Goal: Transaction & Acquisition: Book appointment/travel/reservation

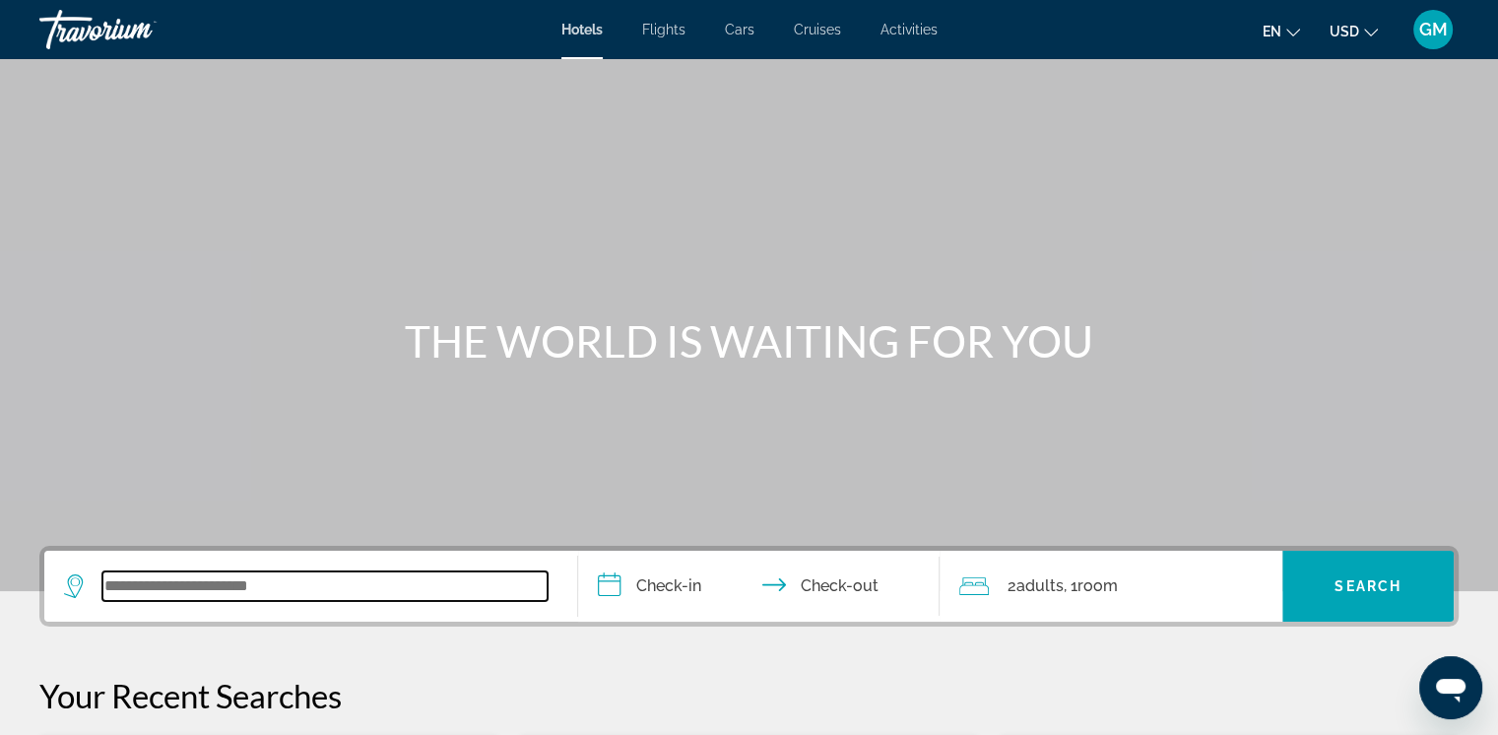
click at [138, 590] on input "Search widget" at bounding box center [324, 586] width 445 height 30
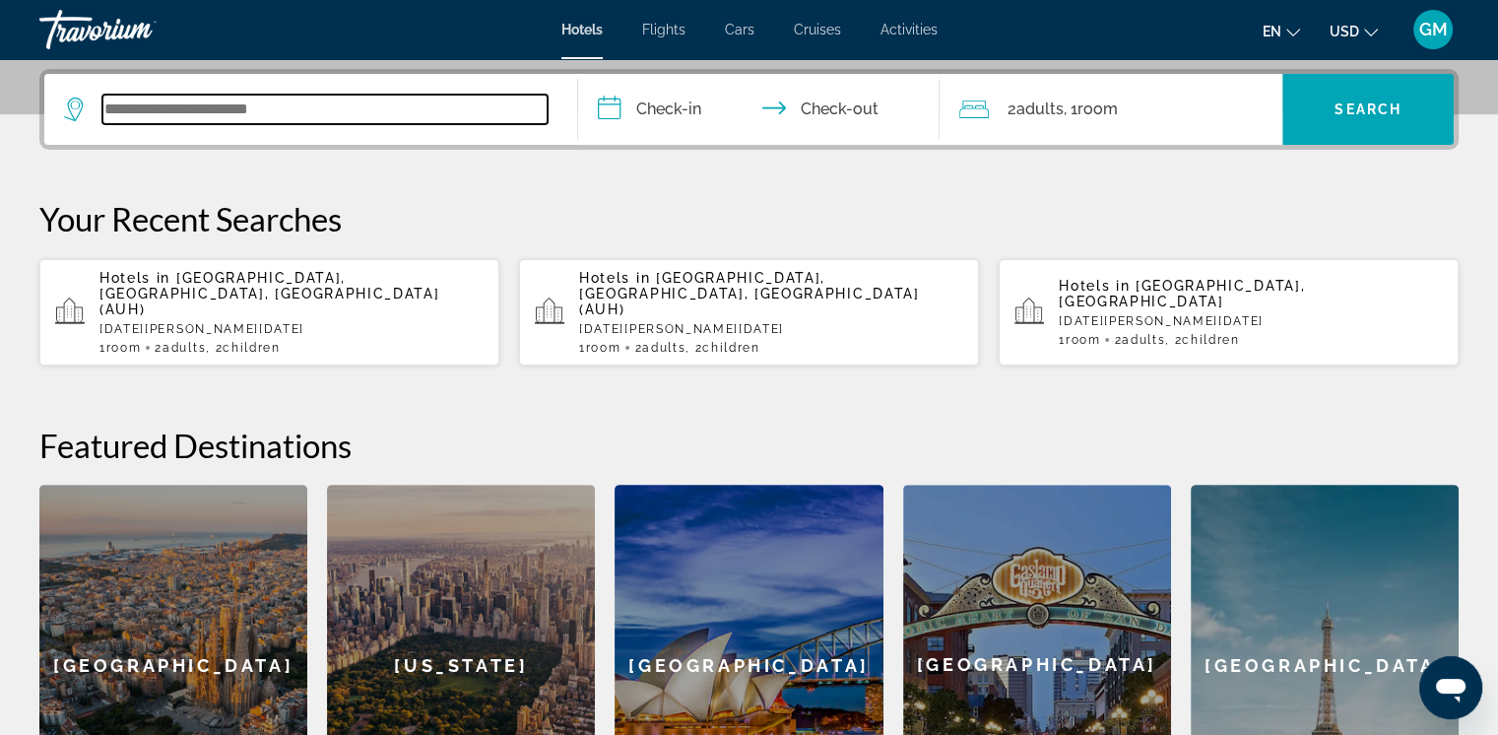
scroll to position [480, 0]
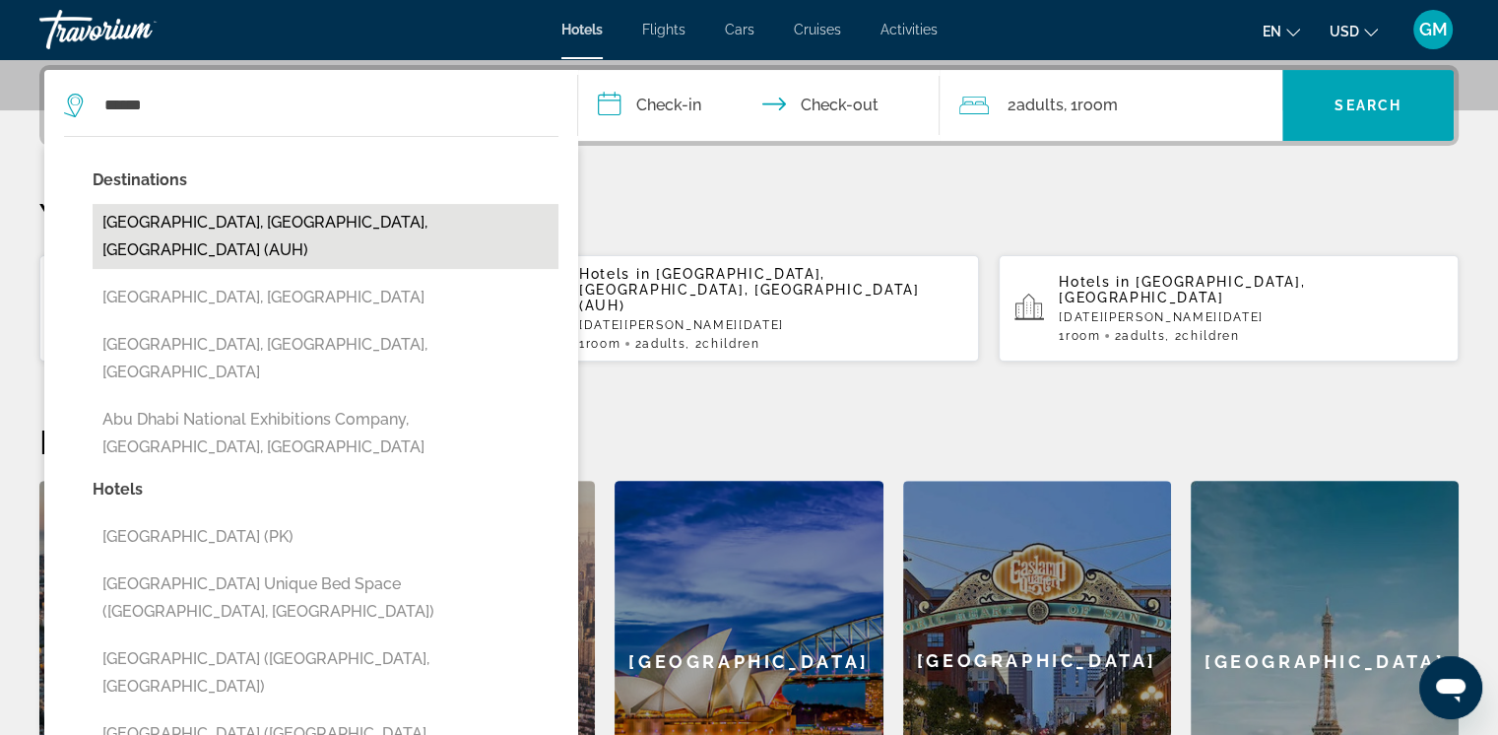
click at [251, 217] on button "[GEOGRAPHIC_DATA], [GEOGRAPHIC_DATA], [GEOGRAPHIC_DATA] (AUH)" at bounding box center [326, 236] width 466 height 65
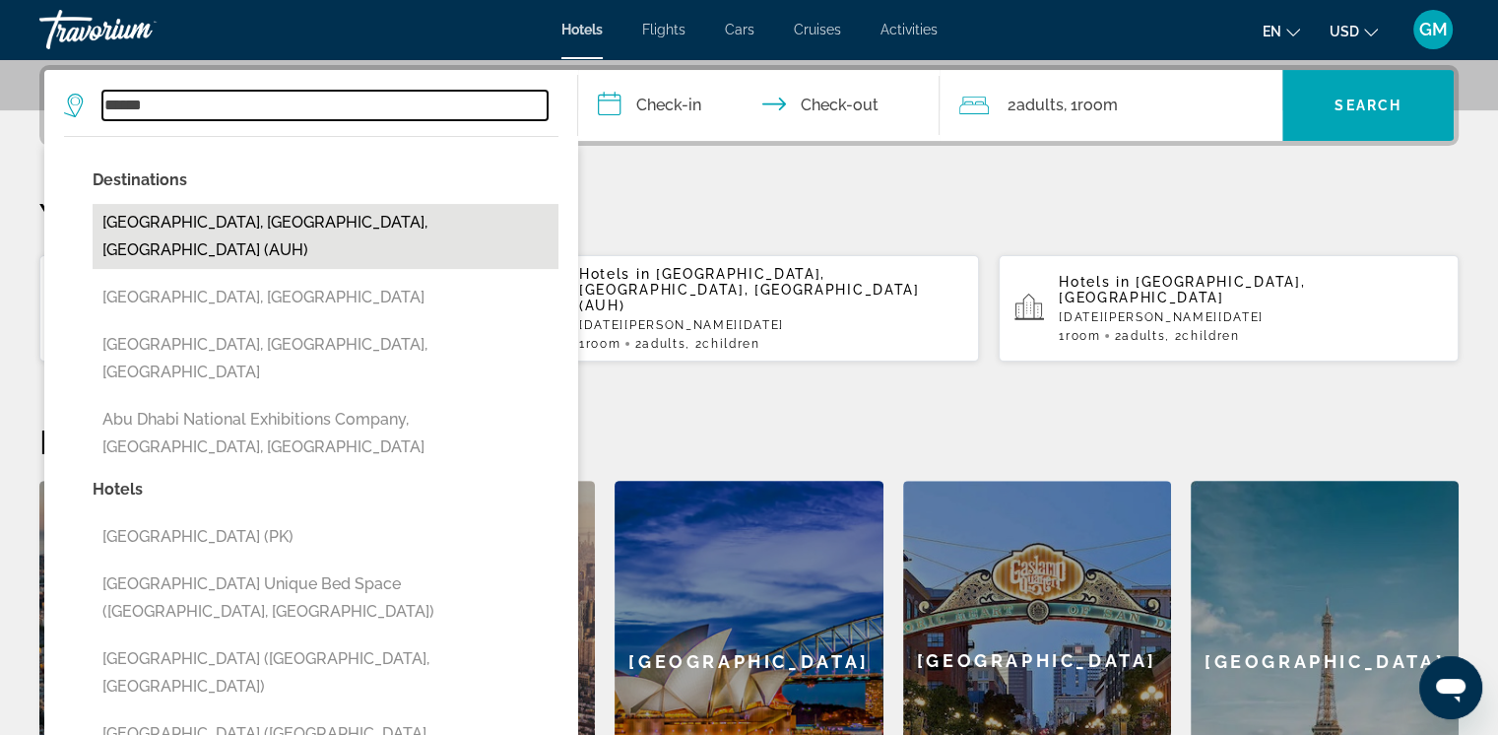
type input "**********"
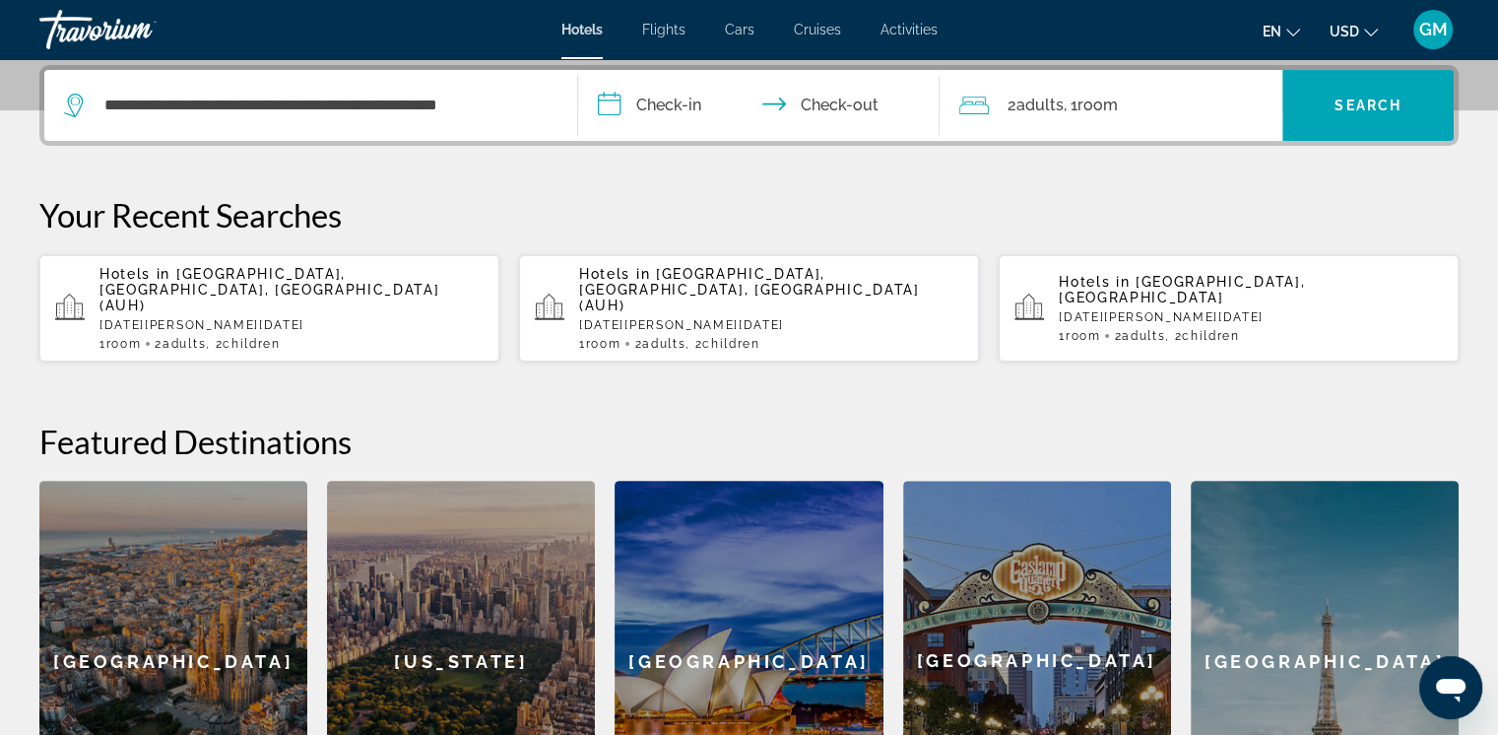
click at [609, 106] on input "**********" at bounding box center [763, 108] width 370 height 77
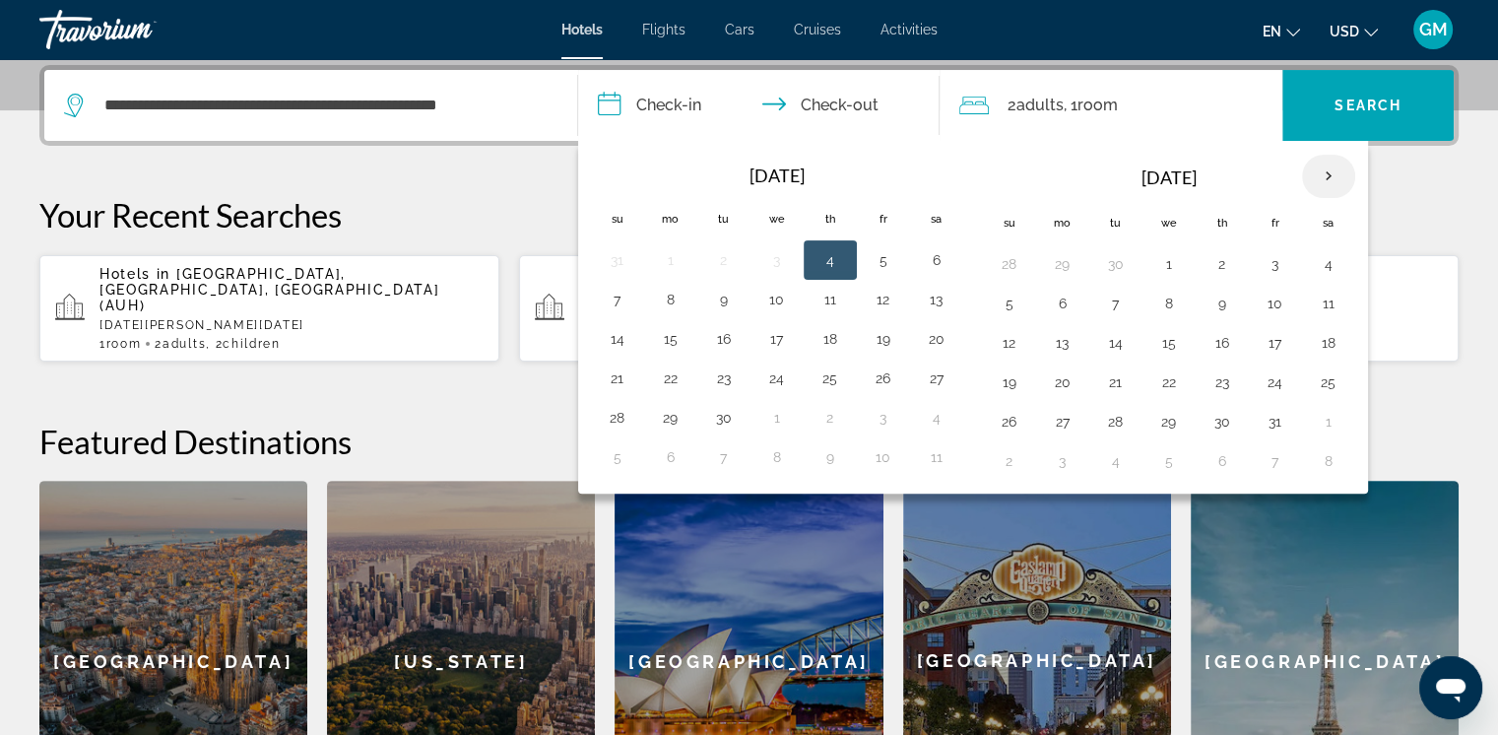
click at [1329, 171] on th "Next month" at bounding box center [1328, 176] width 53 height 43
click at [1006, 305] on button "4" at bounding box center [1009, 303] width 32 height 28
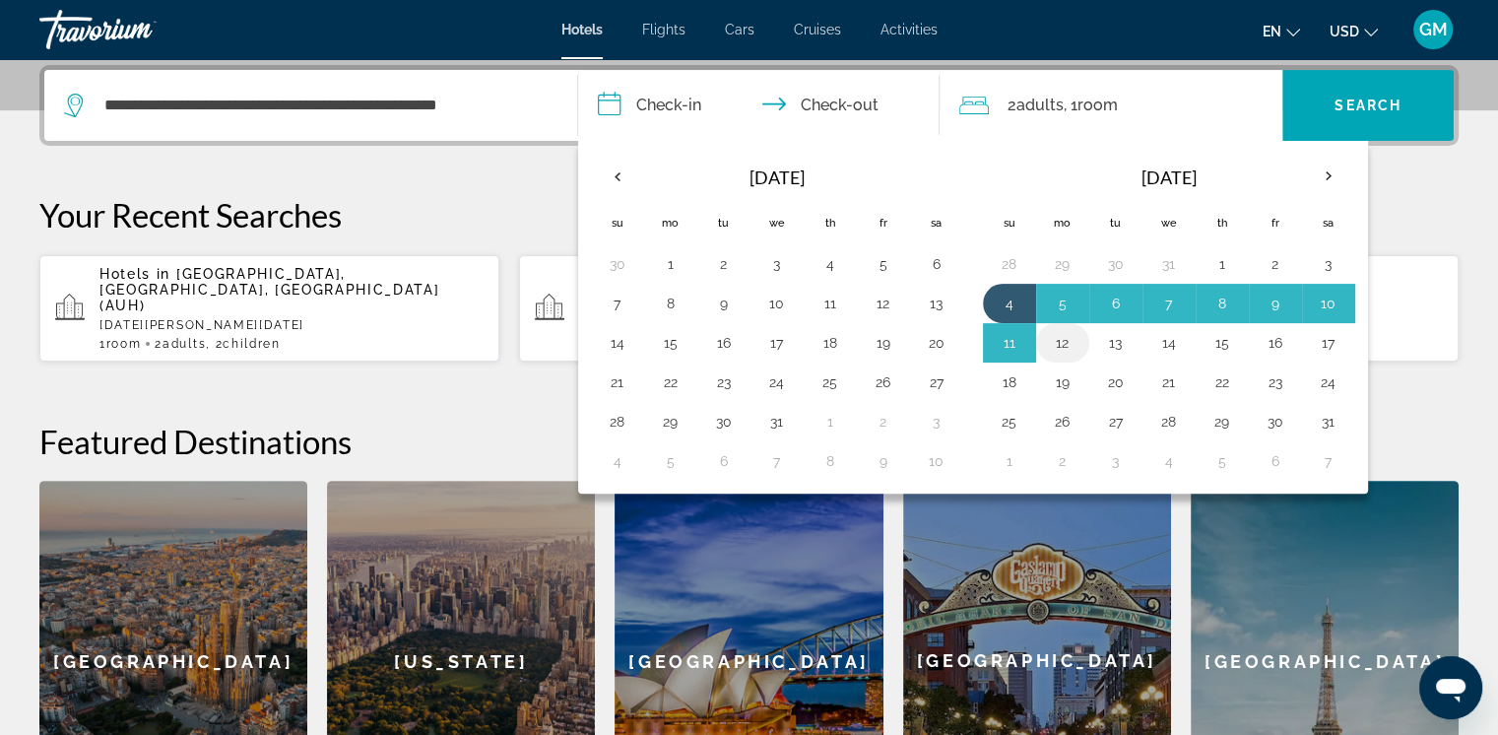
click at [1060, 341] on button "12" at bounding box center [1063, 343] width 32 height 28
type input "**********"
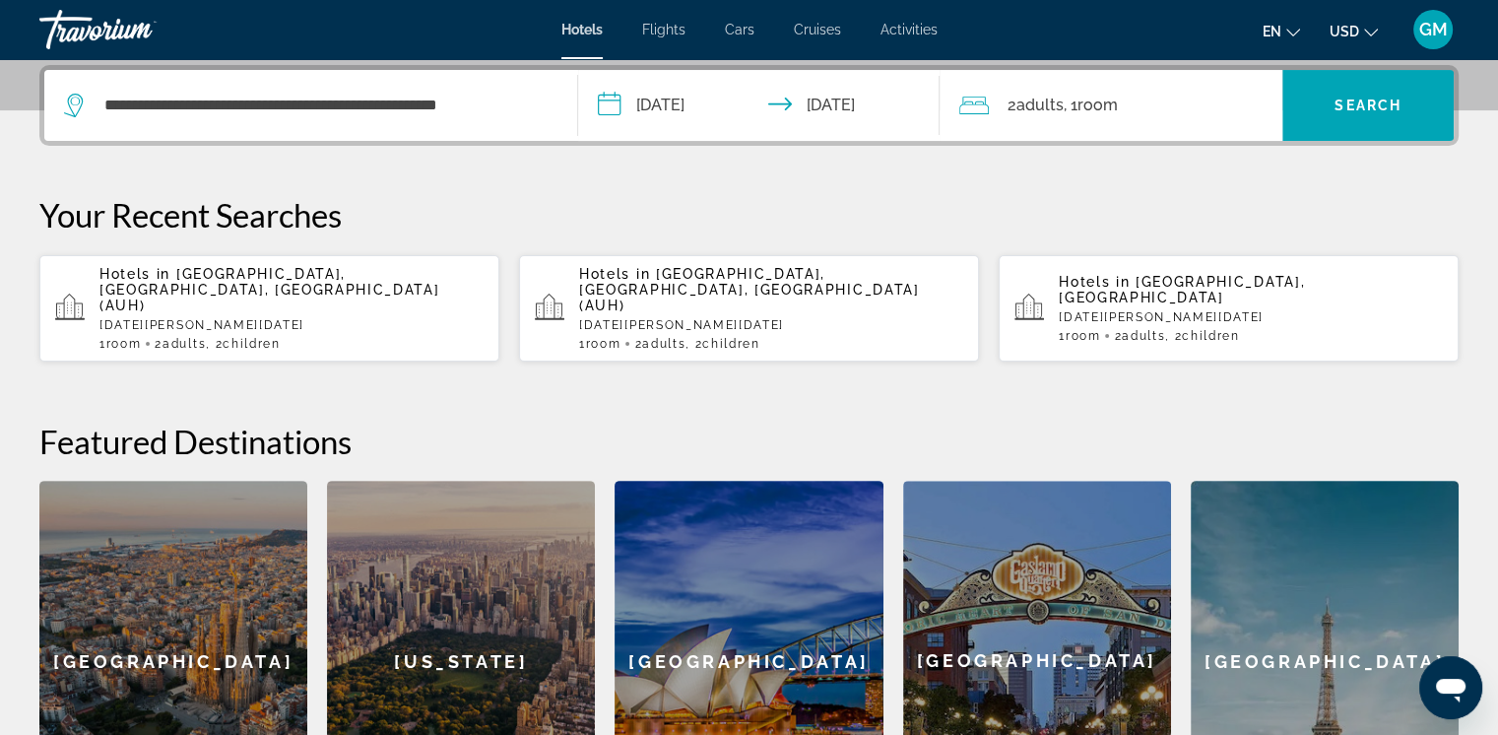
click at [1099, 105] on span "Room" at bounding box center [1096, 105] width 40 height 19
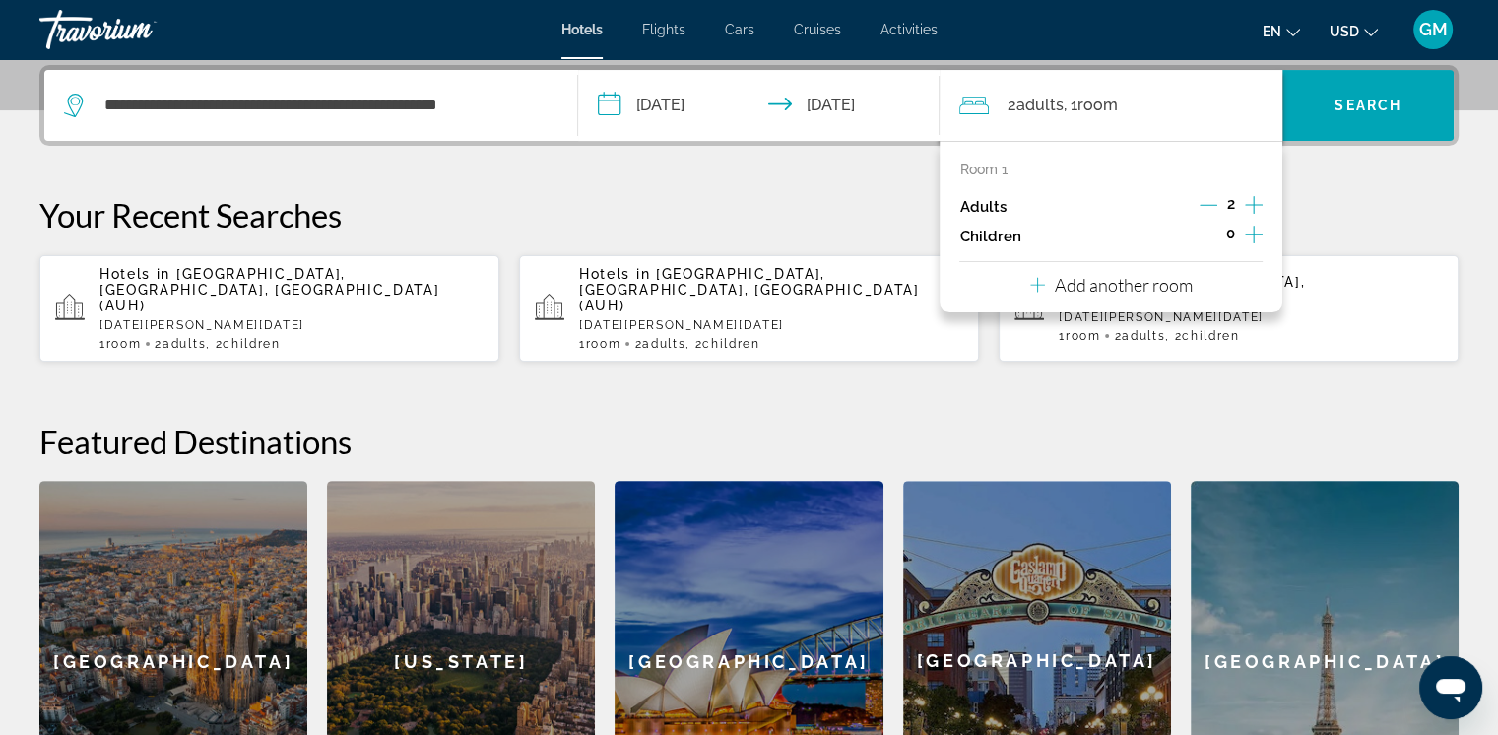
click at [1254, 234] on icon "Increment children" at bounding box center [1254, 235] width 18 height 24
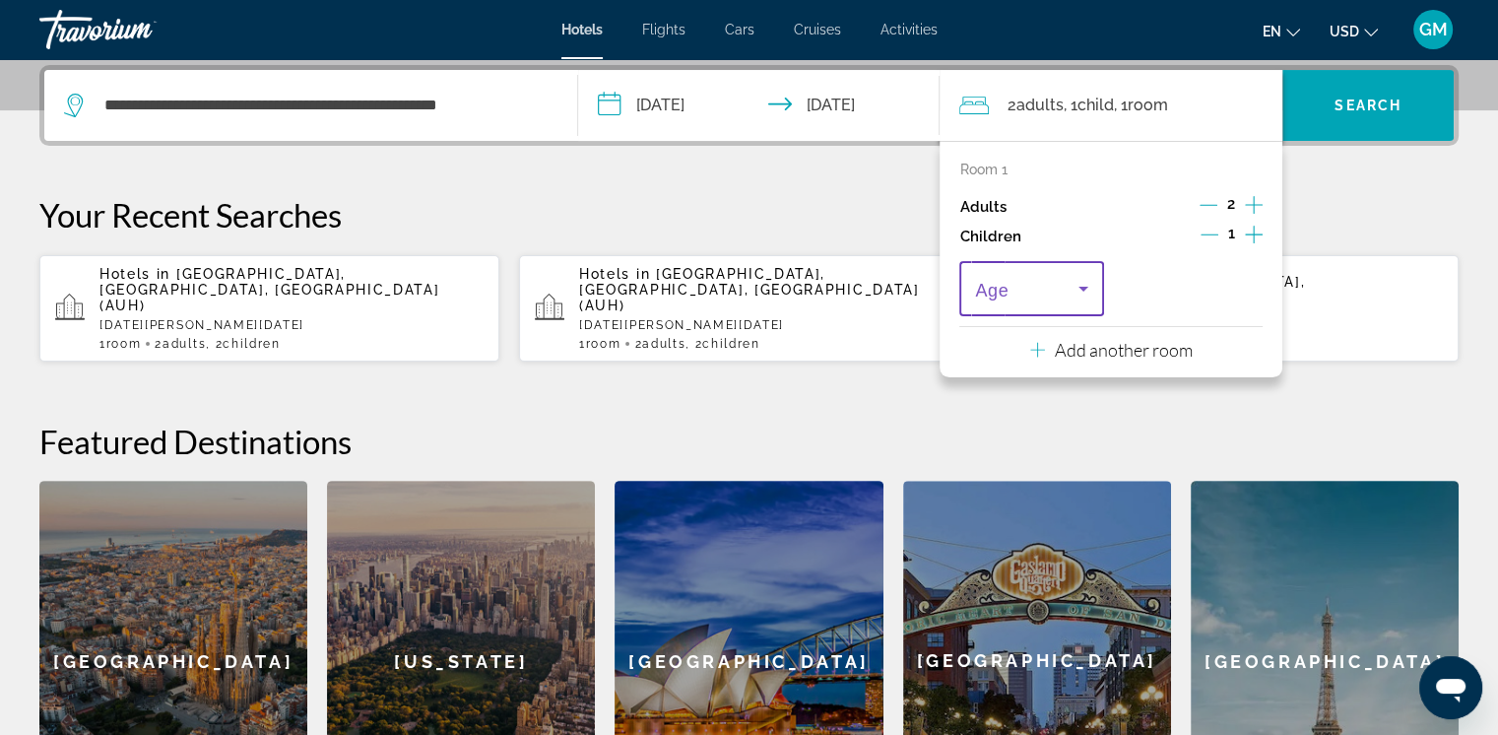
click at [1086, 282] on icon "Travelers: 2 adults, 1 child" at bounding box center [1083, 289] width 24 height 24
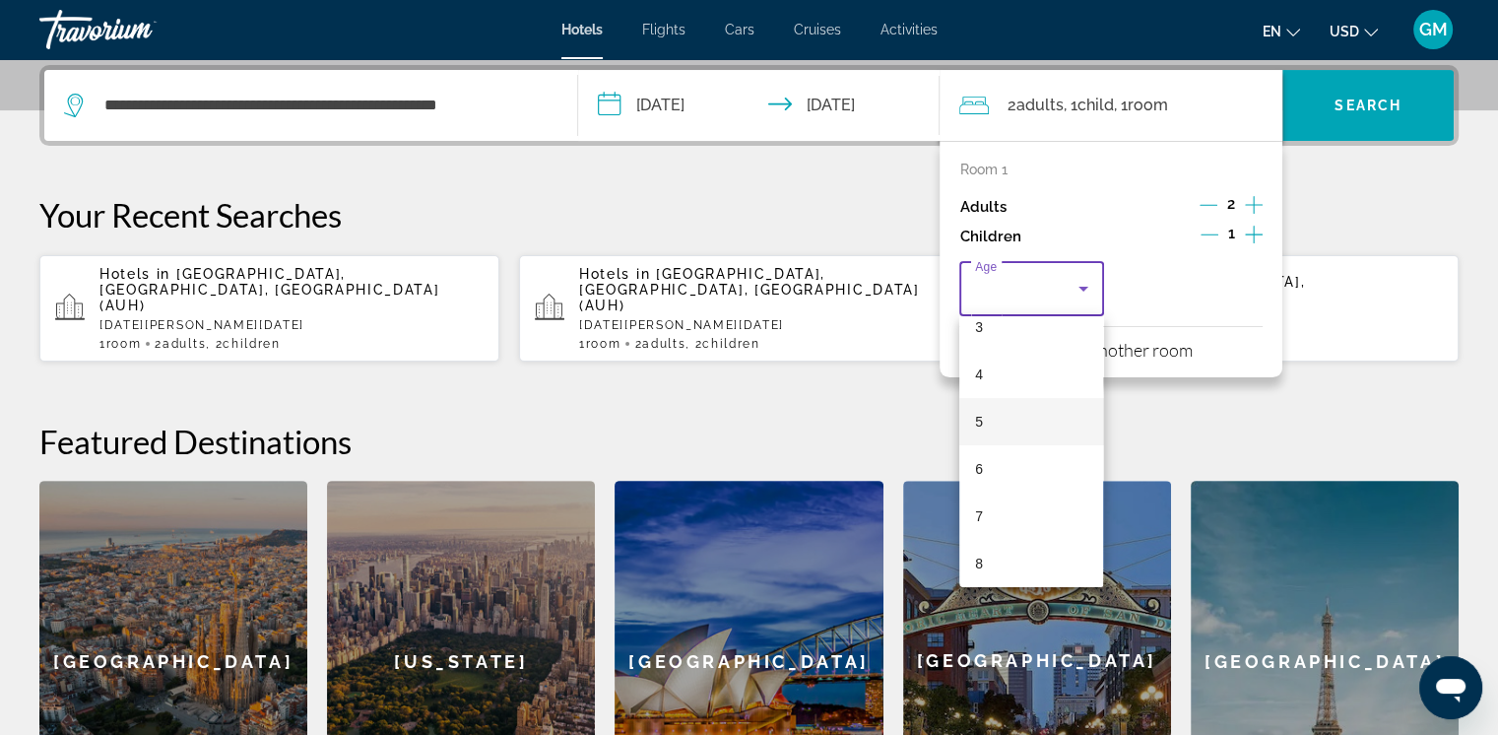
scroll to position [197, 0]
drag, startPoint x: 984, startPoint y: 491, endPoint x: 1115, endPoint y: 384, distance: 169.3
click at [986, 482] on mat-option "7" at bounding box center [1031, 481] width 144 height 47
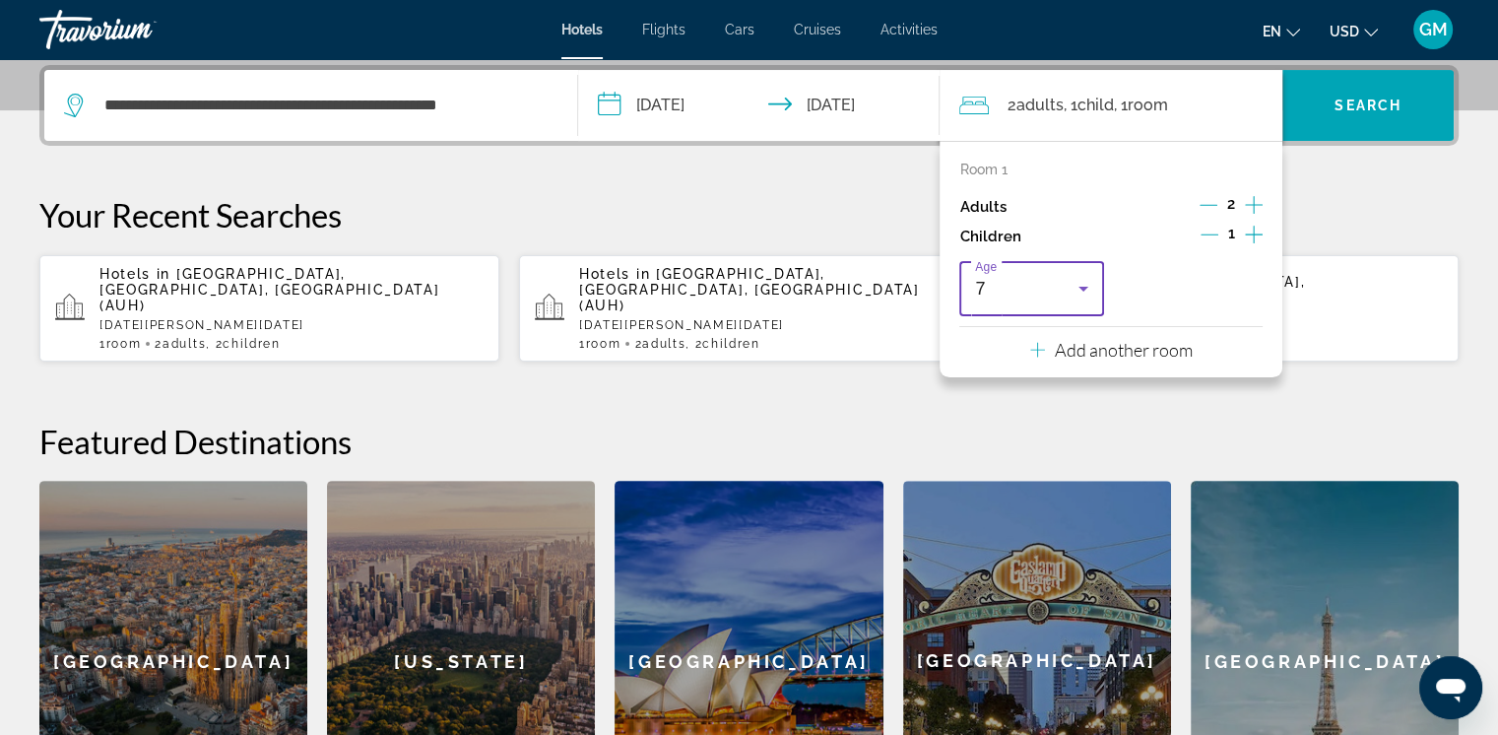
click at [1079, 289] on icon "Travelers: 2 adults, 1 child" at bounding box center [1083, 289] width 24 height 24
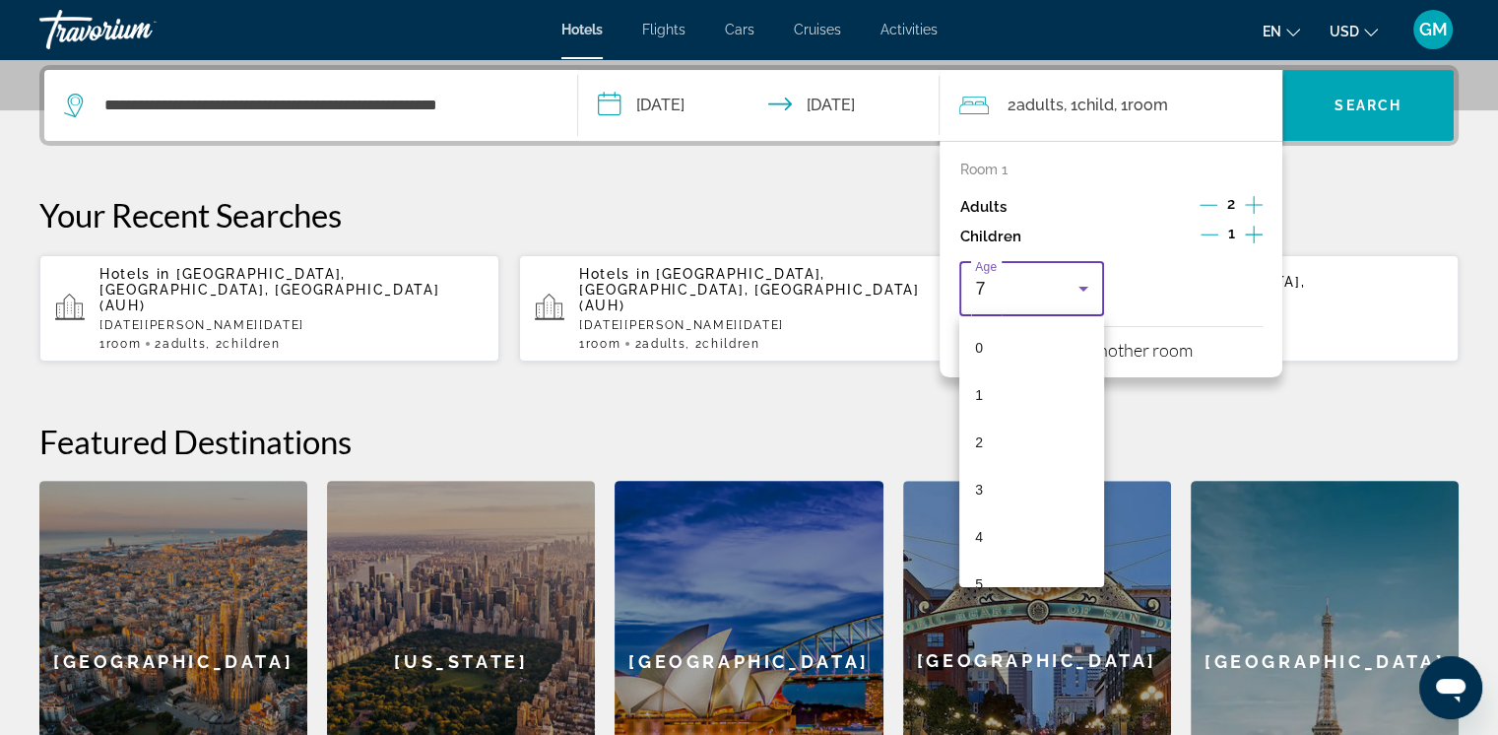
scroll to position [114, 0]
click at [1250, 228] on div at bounding box center [749, 367] width 1498 height 735
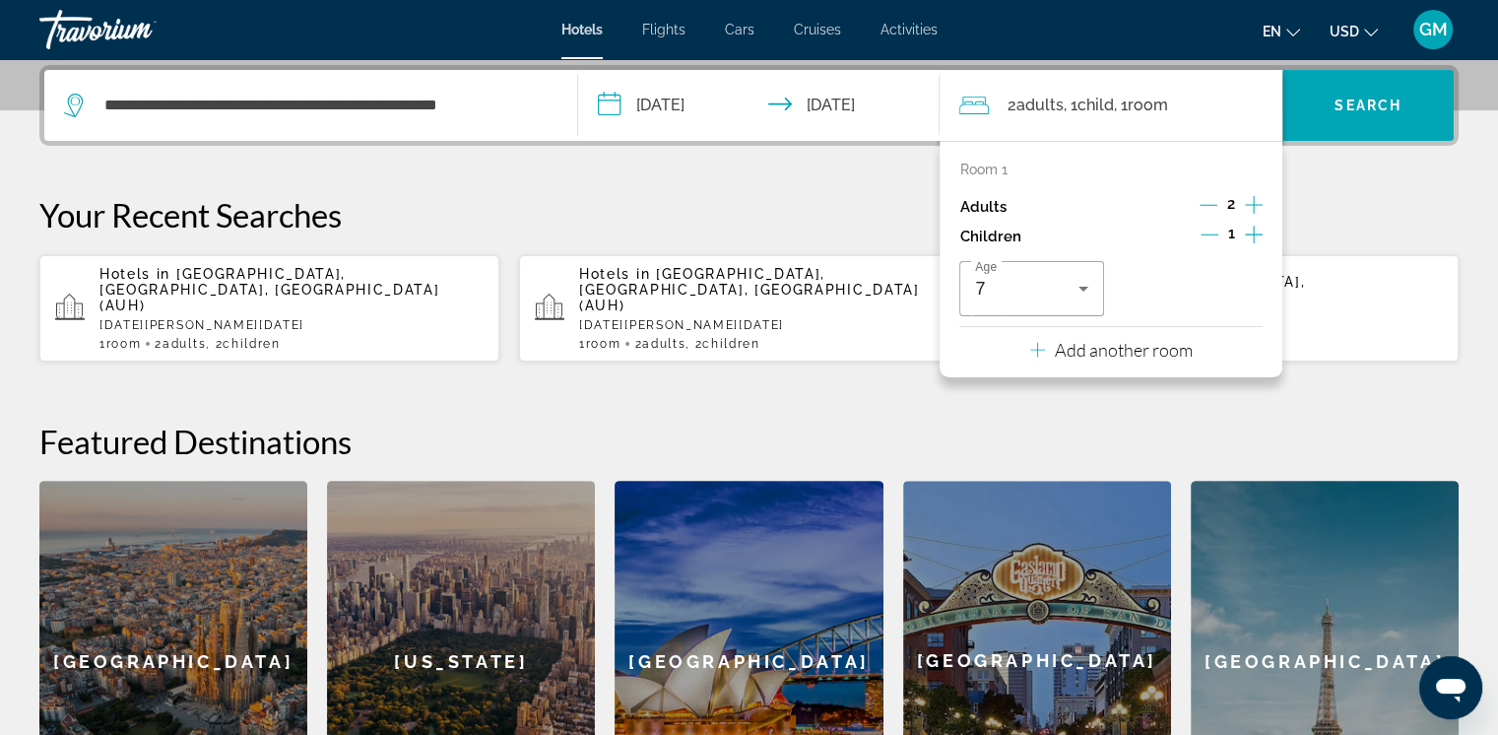
click at [1250, 228] on icon "Increment children" at bounding box center [1254, 235] width 18 height 24
click at [1244, 287] on icon "Travelers: 2 adults, 2 children" at bounding box center [1242, 289] width 10 height 5
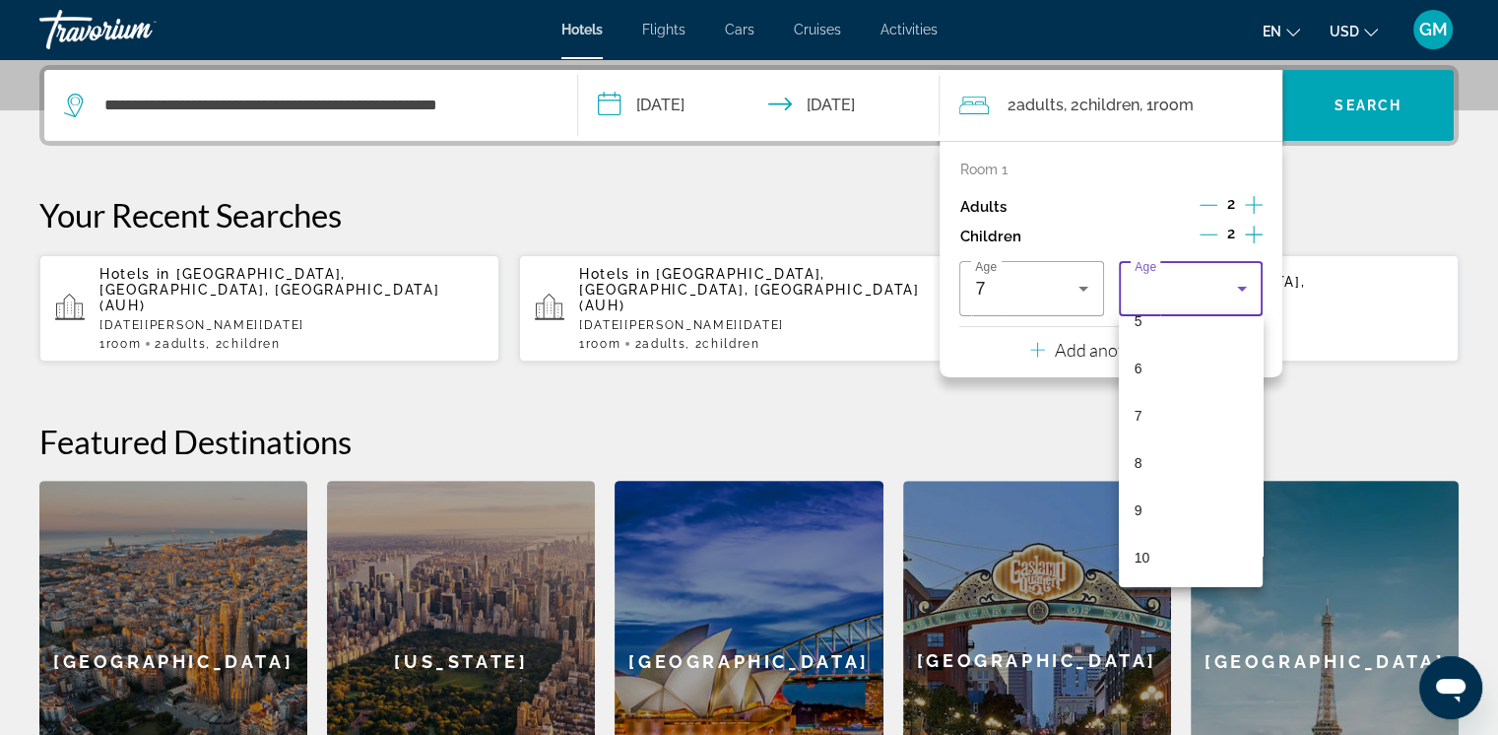
scroll to position [295, 0]
click at [1138, 432] on span "8" at bounding box center [1138, 430] width 8 height 24
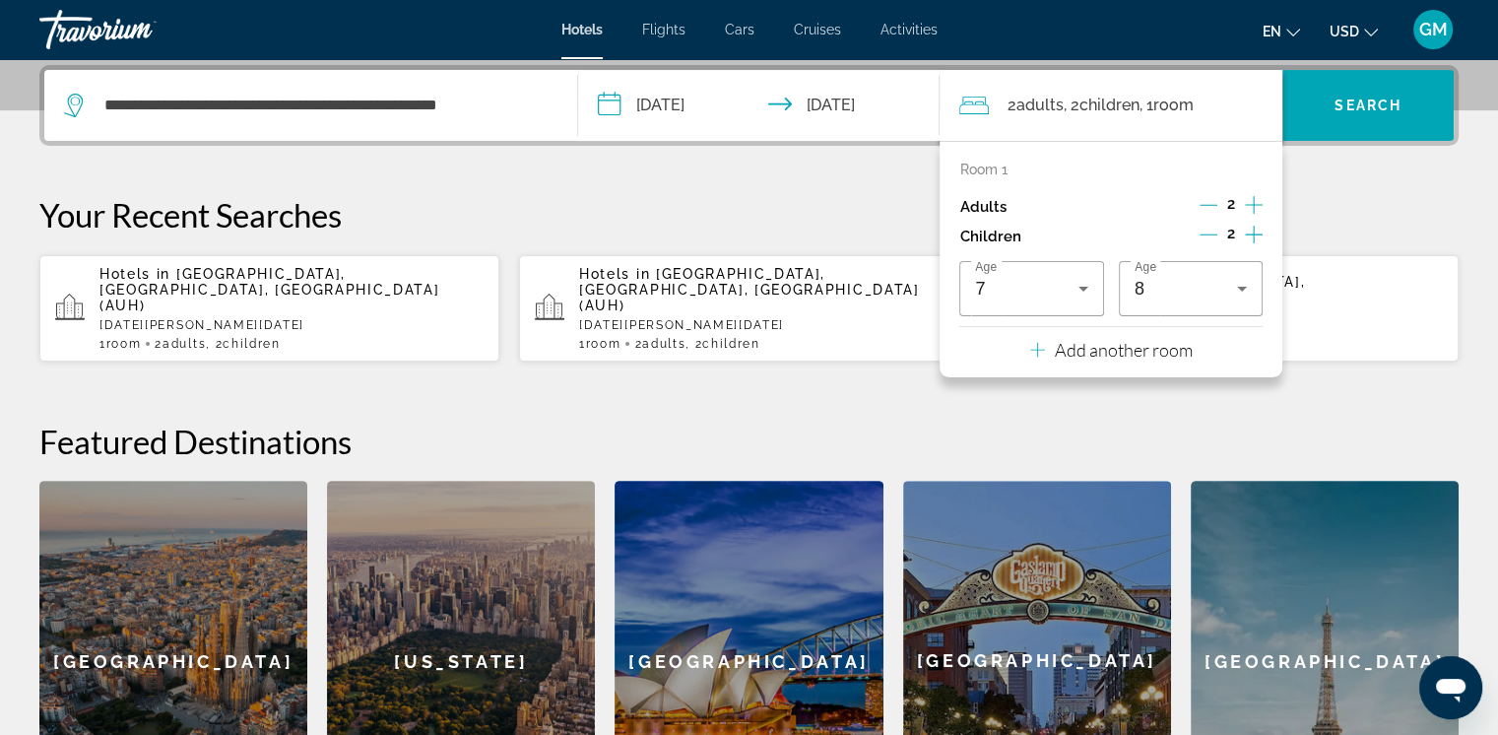
click at [1338, 384] on div "**********" at bounding box center [749, 453] width 1498 height 776
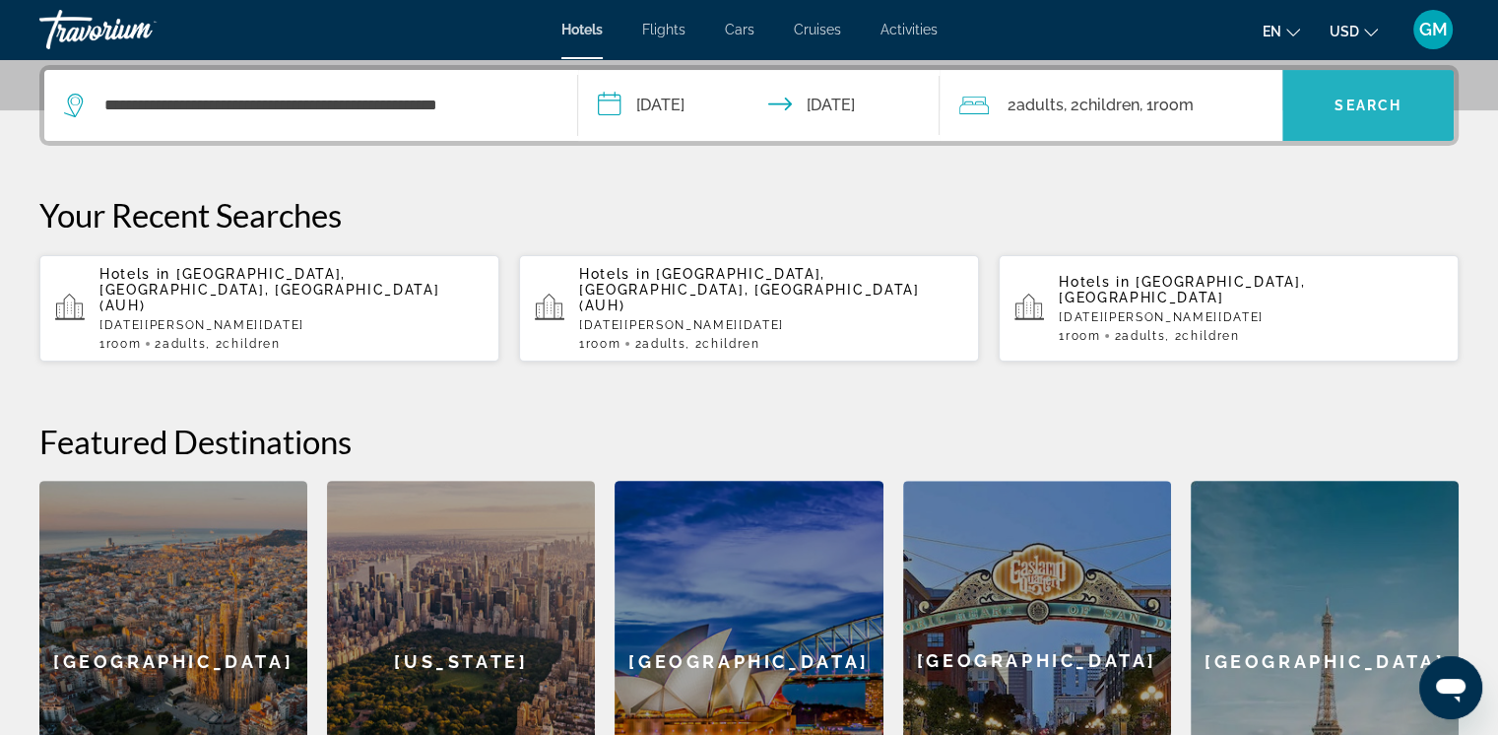
click at [1369, 106] on span "Search" at bounding box center [1367, 105] width 67 height 16
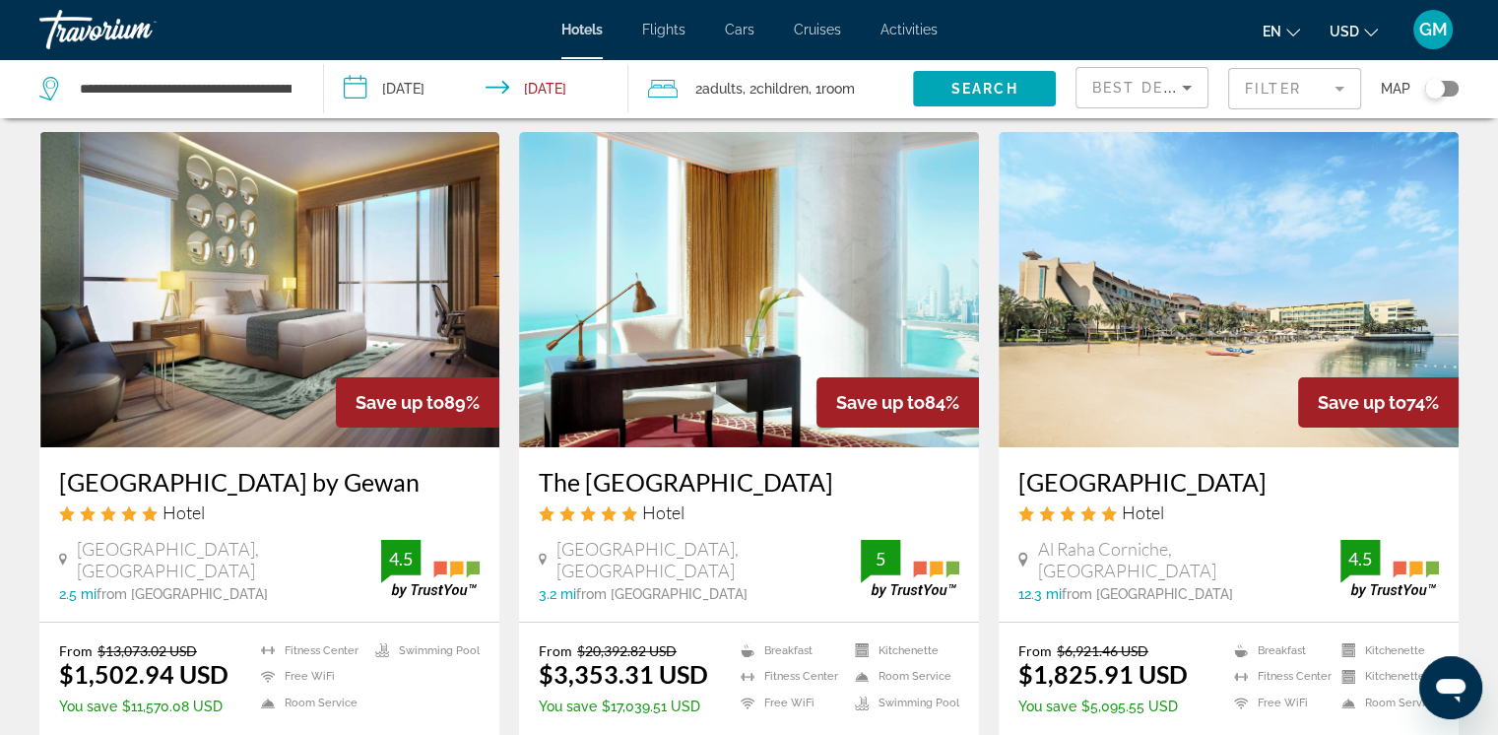
scroll to position [98, 0]
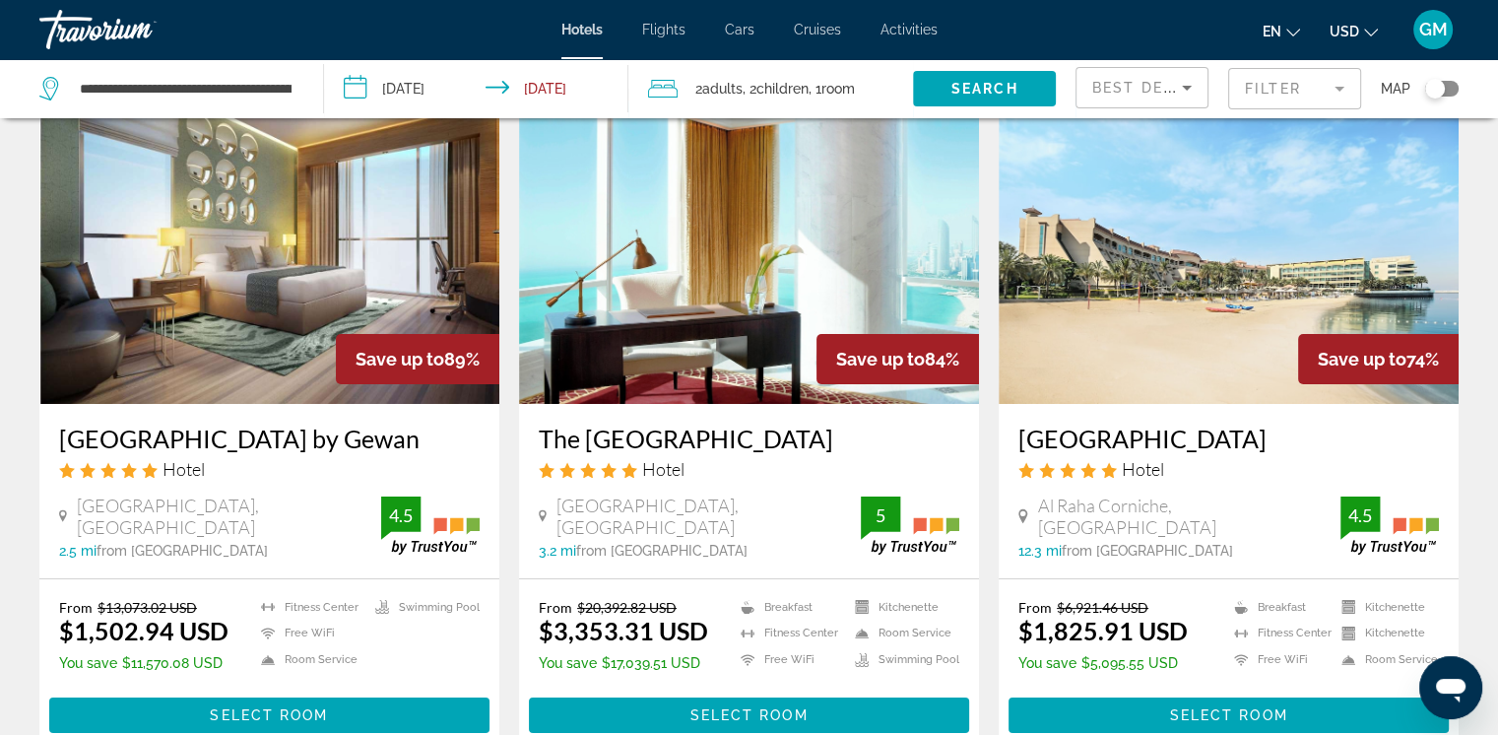
drag, startPoint x: 54, startPoint y: 432, endPoint x: 508, endPoint y: 427, distance: 453.9
click at [508, 427] on app-hotels-search-item "Save up to 89% Royal M Hotel Abu Dhabi by Gewan Hotel 62500 Al Bateen Marina, A…" at bounding box center [269, 421] width 479 height 664
copy h3 "[GEOGRAPHIC_DATA] by Gewan"
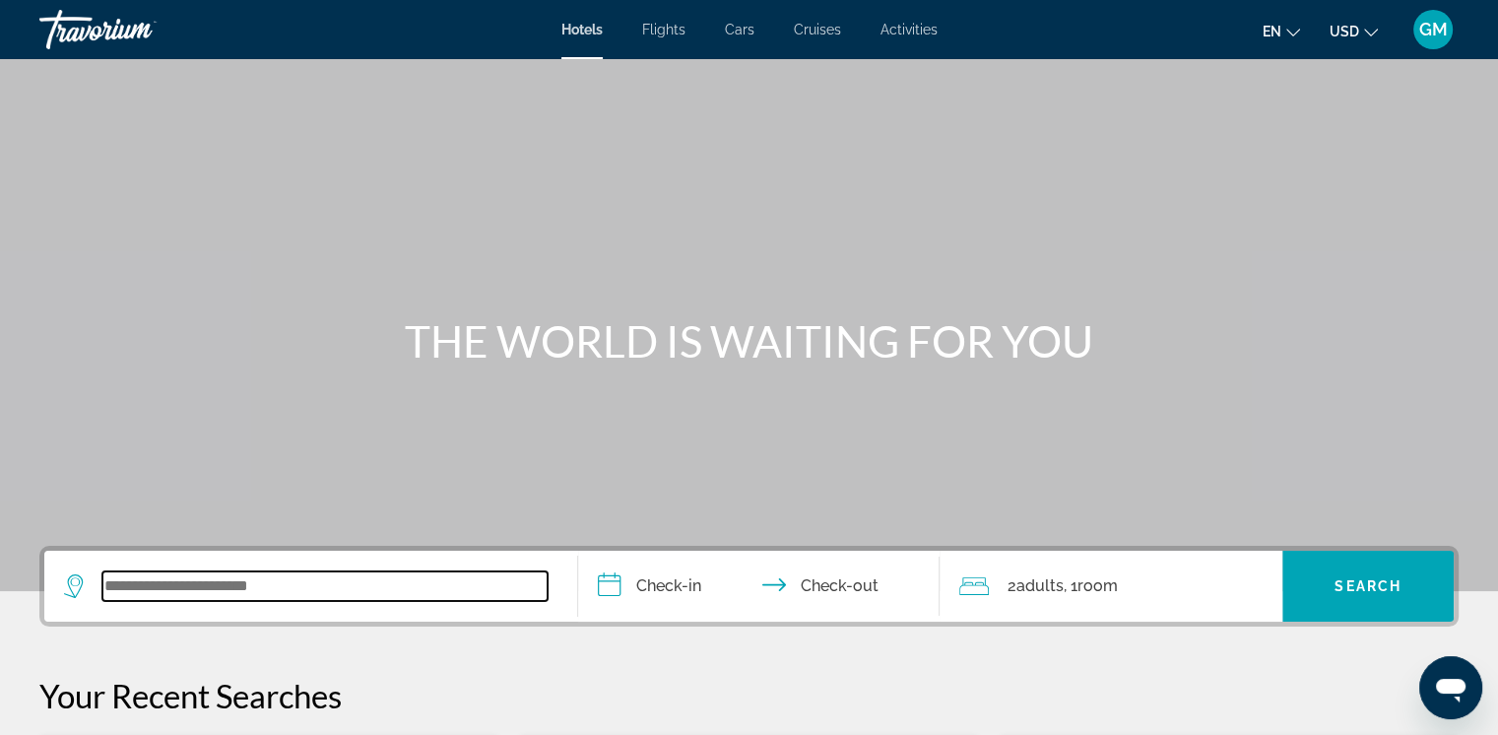
drag, startPoint x: 197, startPoint y: 591, endPoint x: 201, endPoint y: 581, distance: 10.6
click at [200, 588] on input "Search widget" at bounding box center [324, 586] width 445 height 30
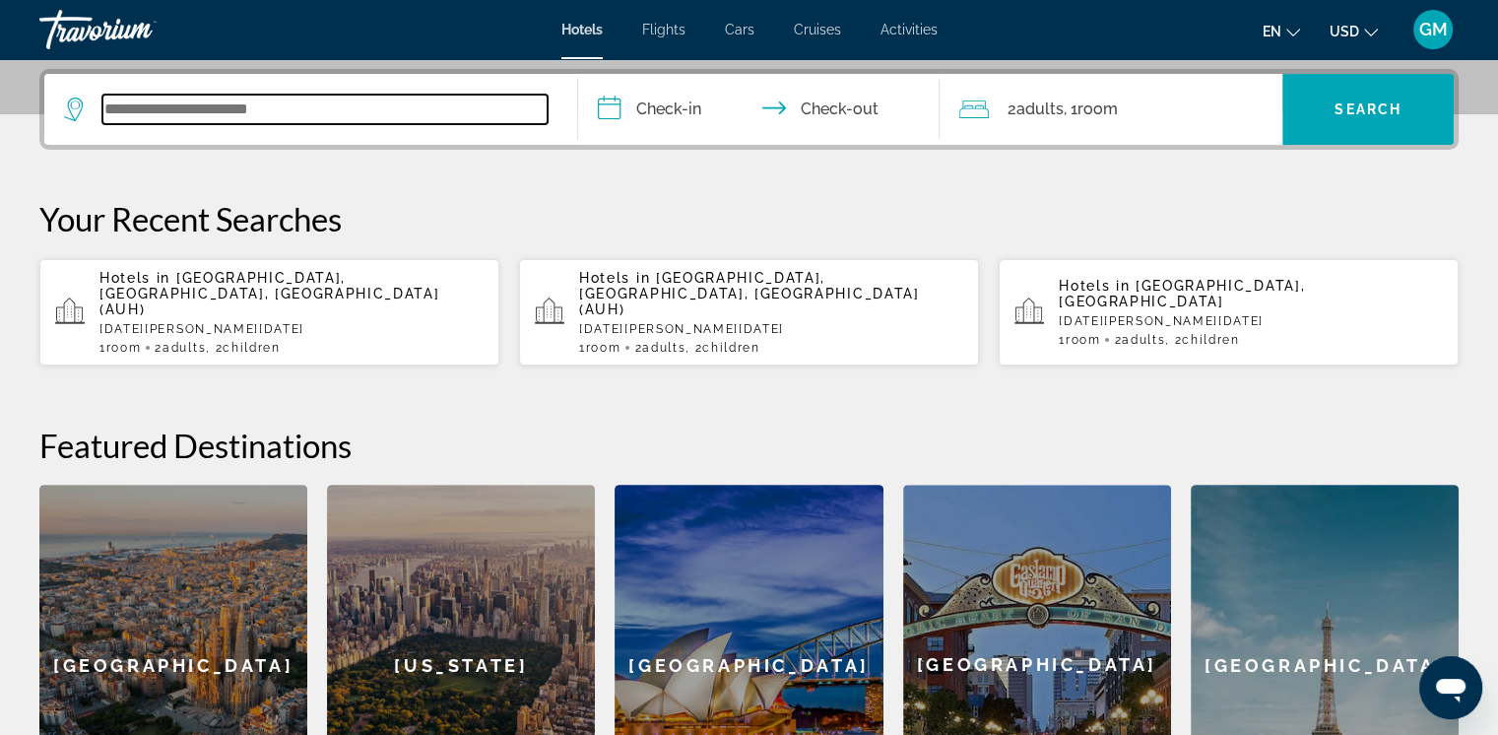
scroll to position [480, 0]
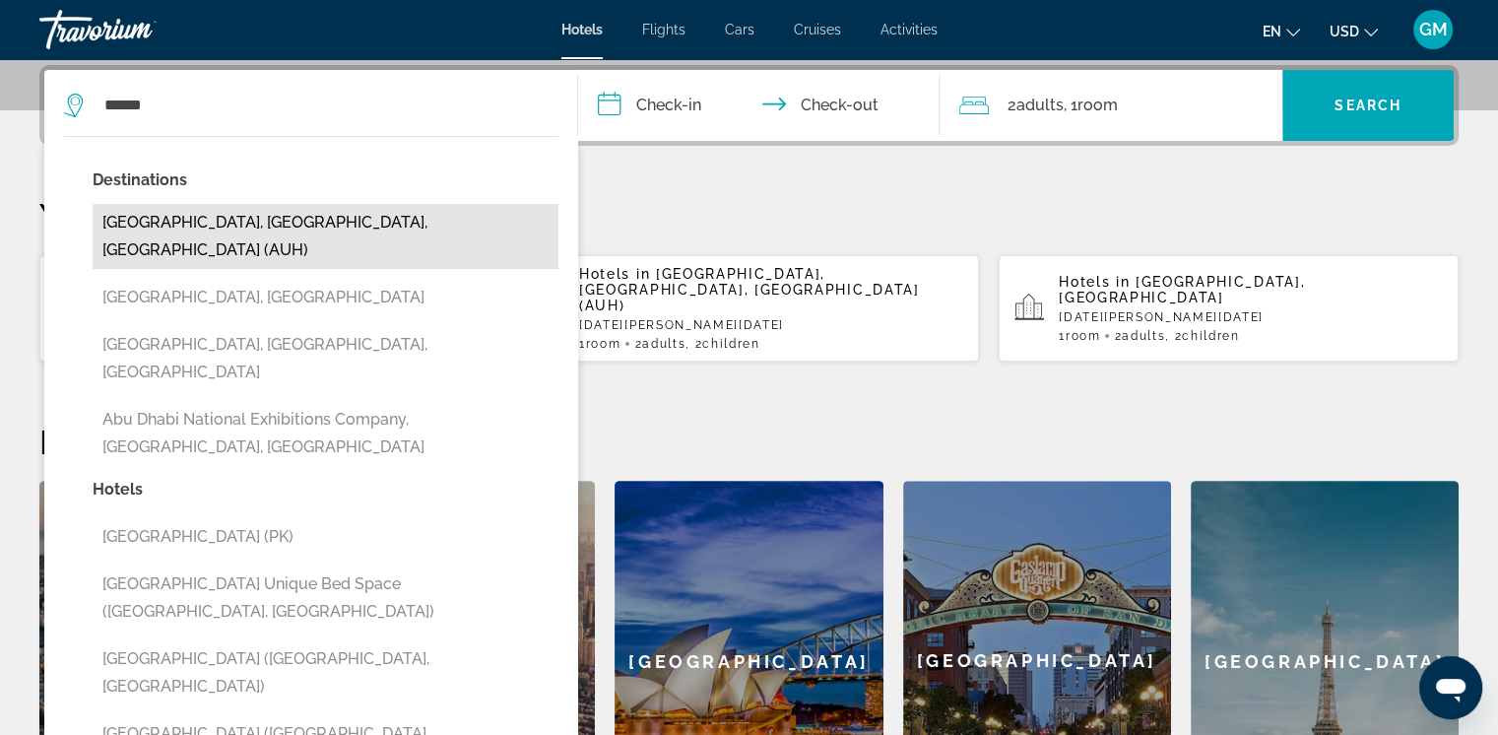
click at [282, 224] on button "[GEOGRAPHIC_DATA], [GEOGRAPHIC_DATA], [GEOGRAPHIC_DATA] (AUH)" at bounding box center [326, 236] width 466 height 65
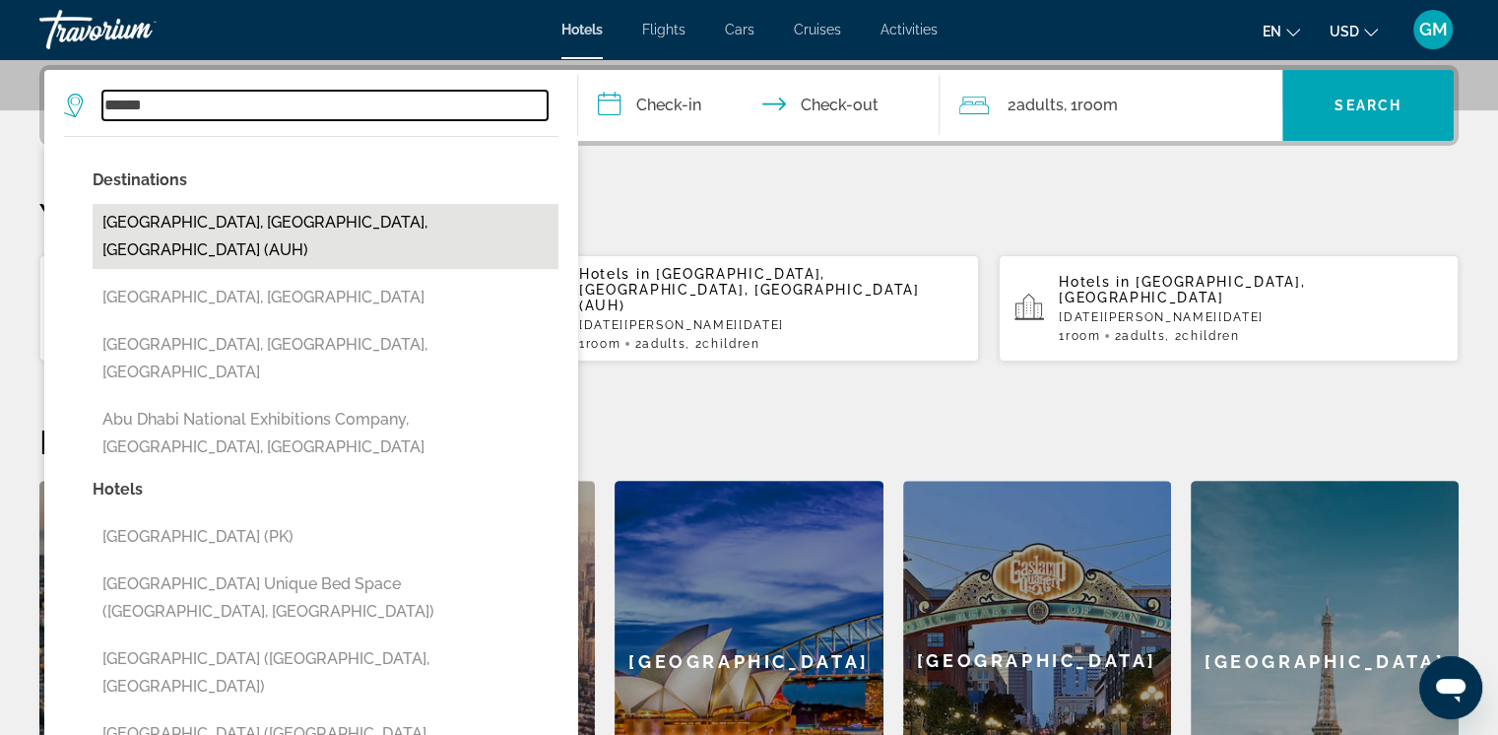
type input "**********"
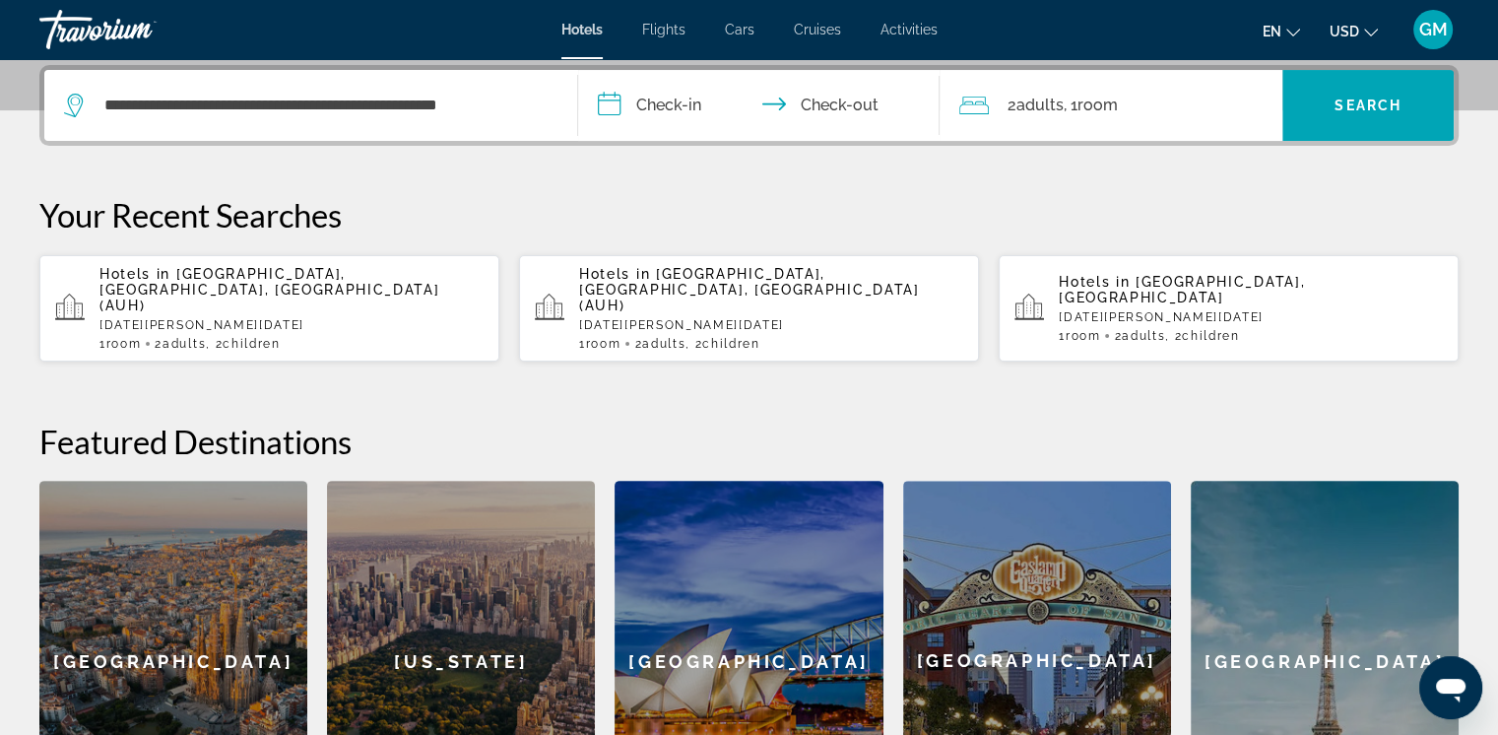
click at [614, 101] on input "**********" at bounding box center [763, 108] width 370 height 77
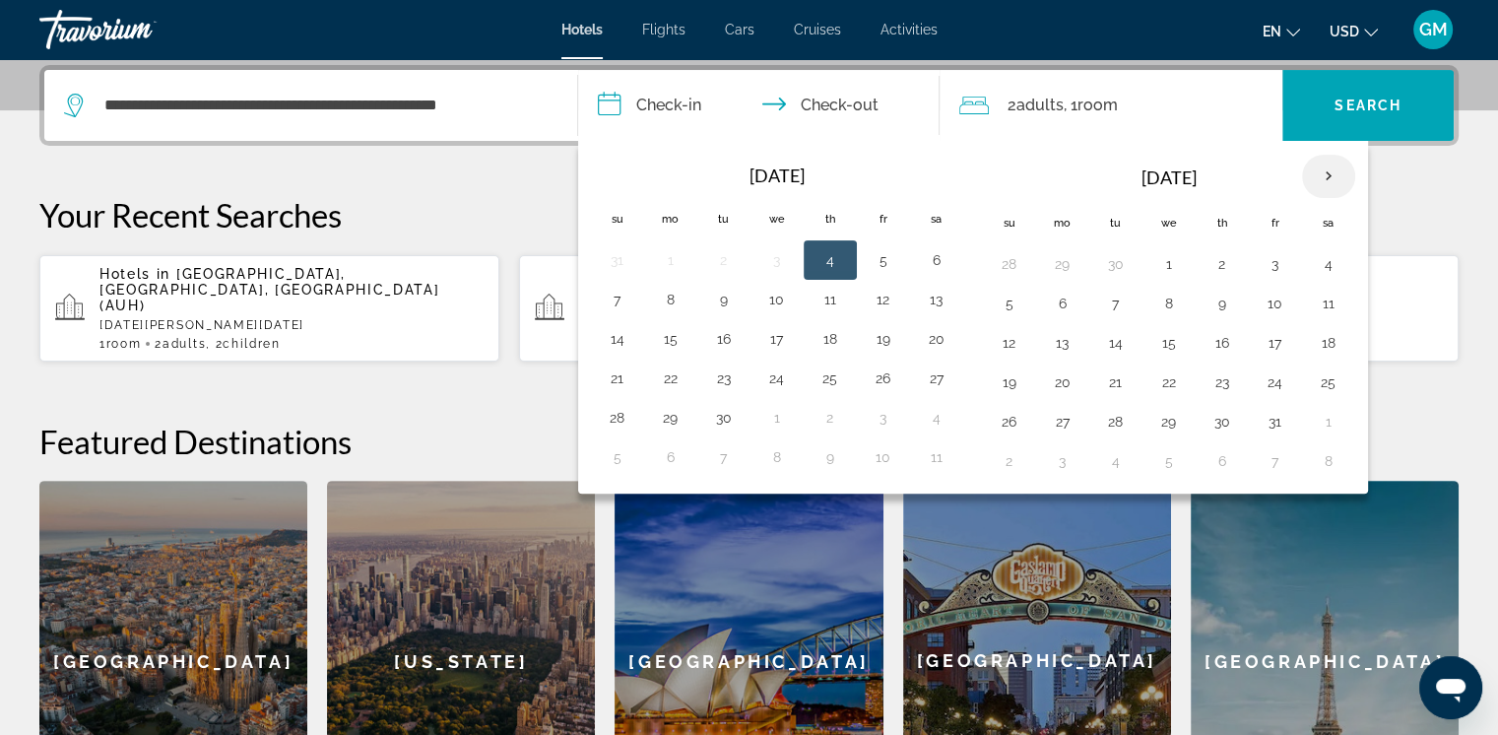
click at [1029, 173] on th "Next month" at bounding box center [1328, 176] width 53 height 43
click at [669, 304] on button "5" at bounding box center [671, 303] width 32 height 28
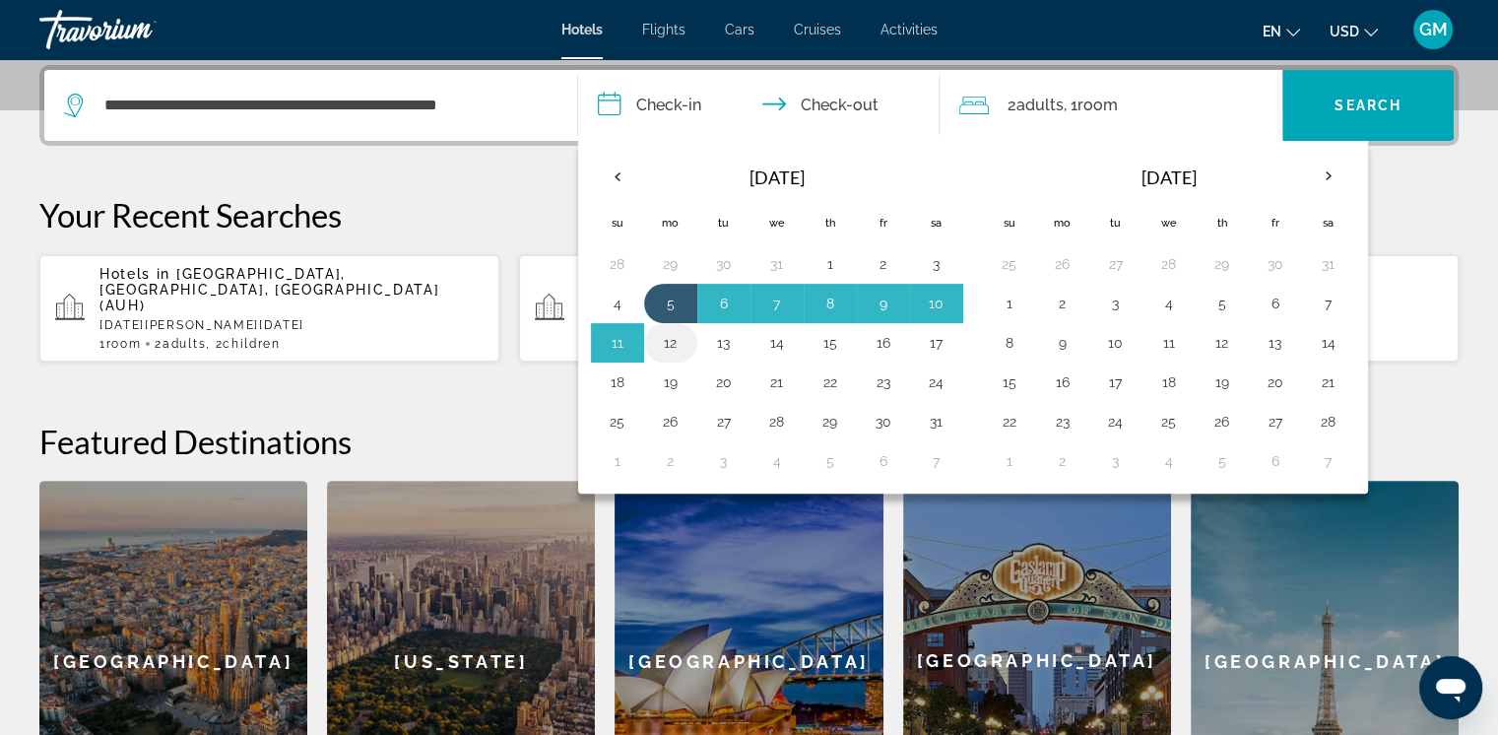
click at [670, 340] on button "12" at bounding box center [671, 343] width 32 height 28
type input "**********"
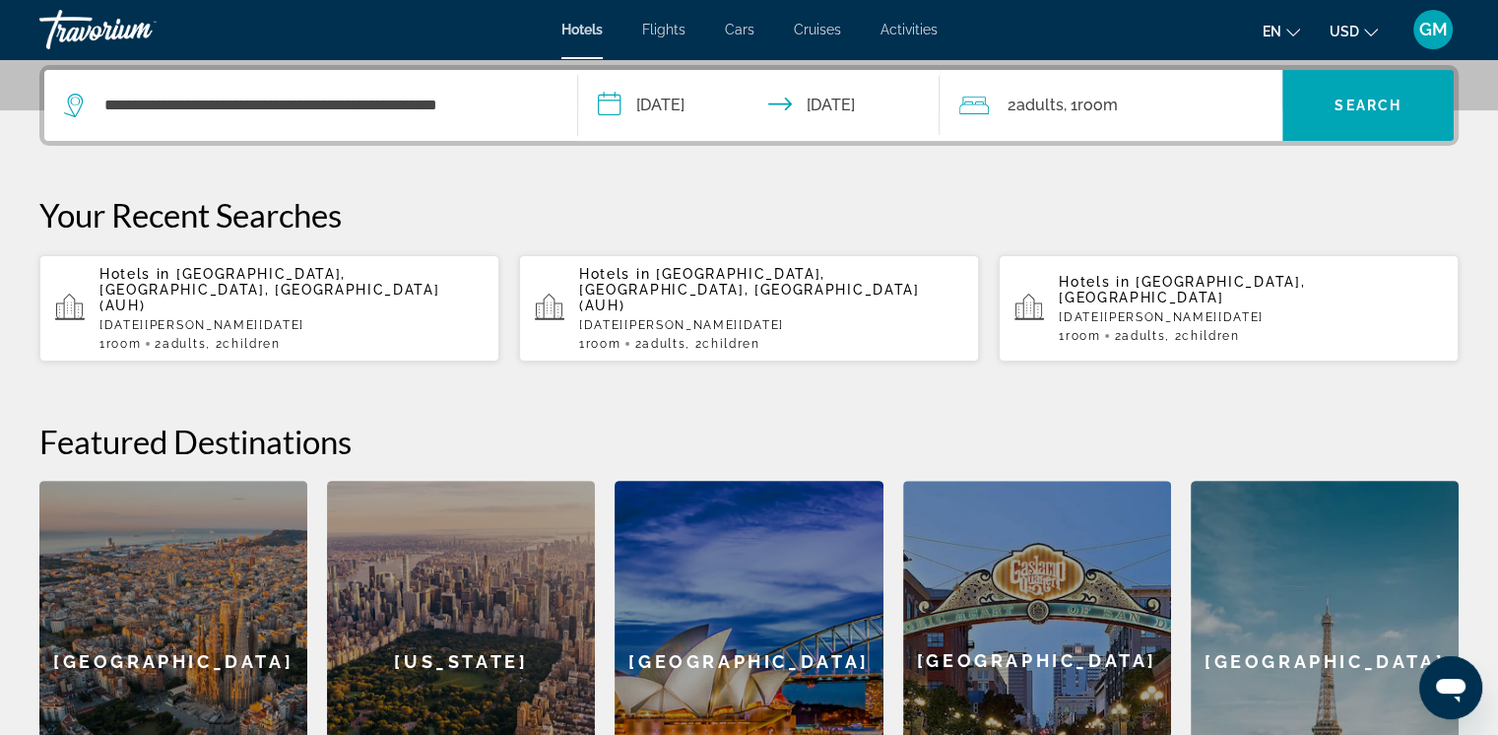
click at [976, 106] on icon "Travelers: 2 adults, 0 children" at bounding box center [974, 106] width 30 height 24
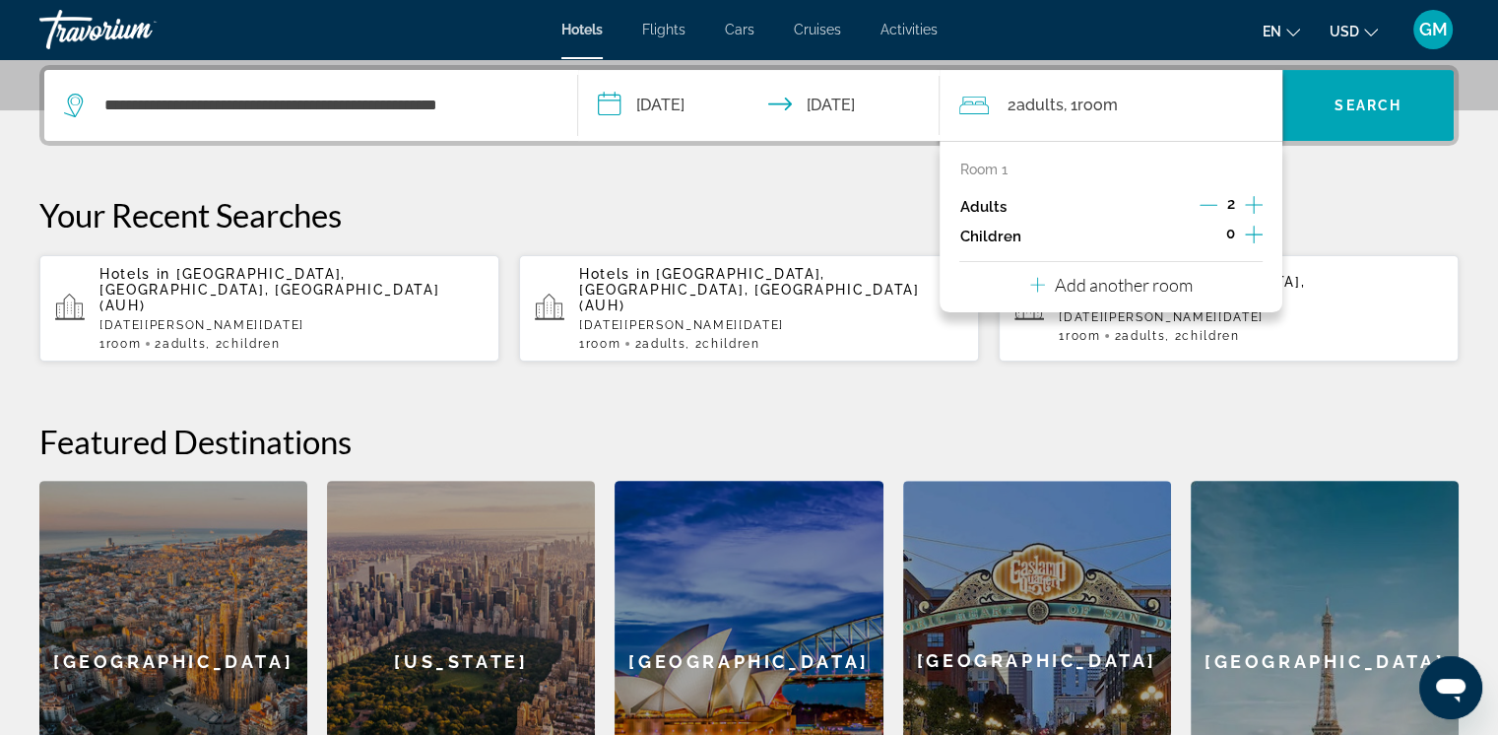
click at [1029, 234] on icon "Increment children" at bounding box center [1254, 235] width 18 height 24
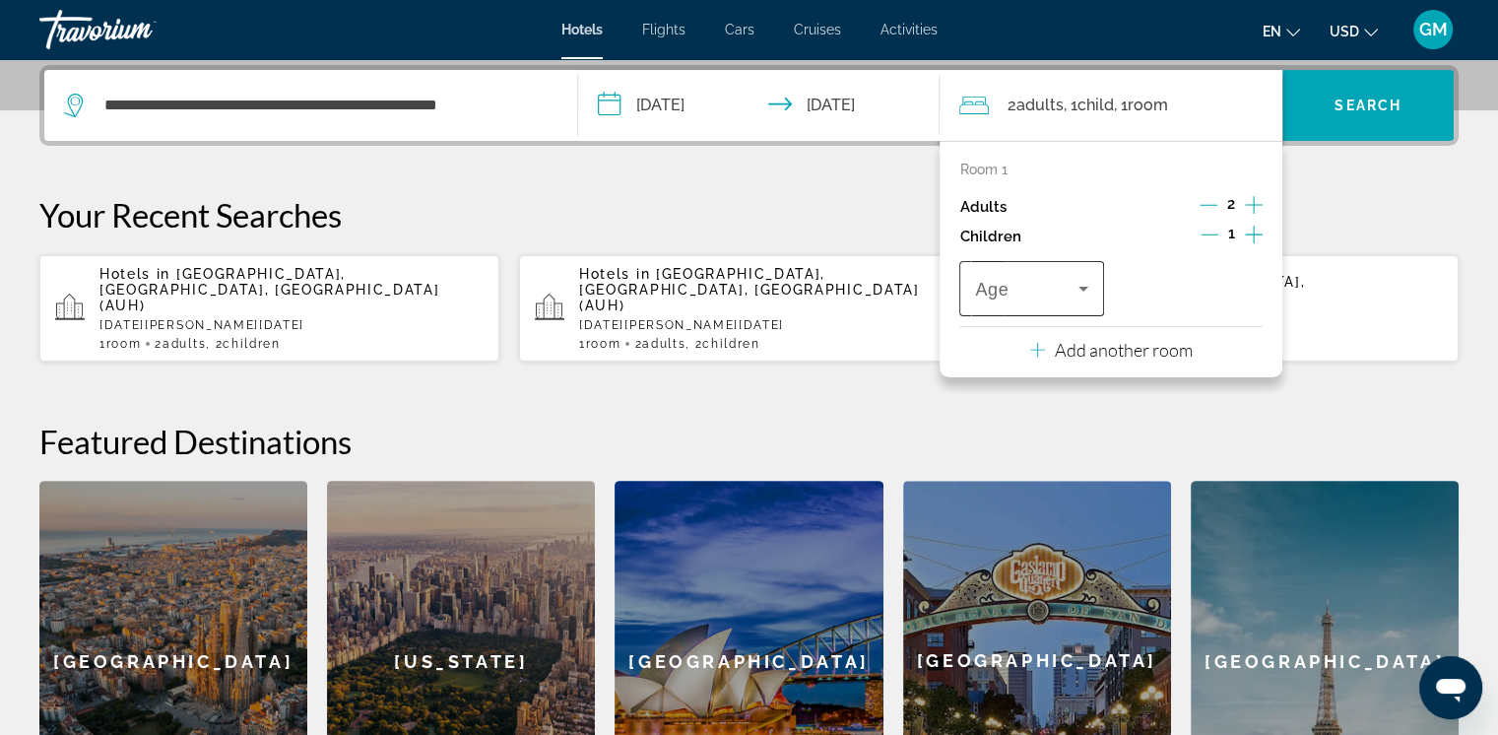
click at [1029, 289] on icon "Travelers: 2 adults, 1 child" at bounding box center [1083, 289] width 24 height 24
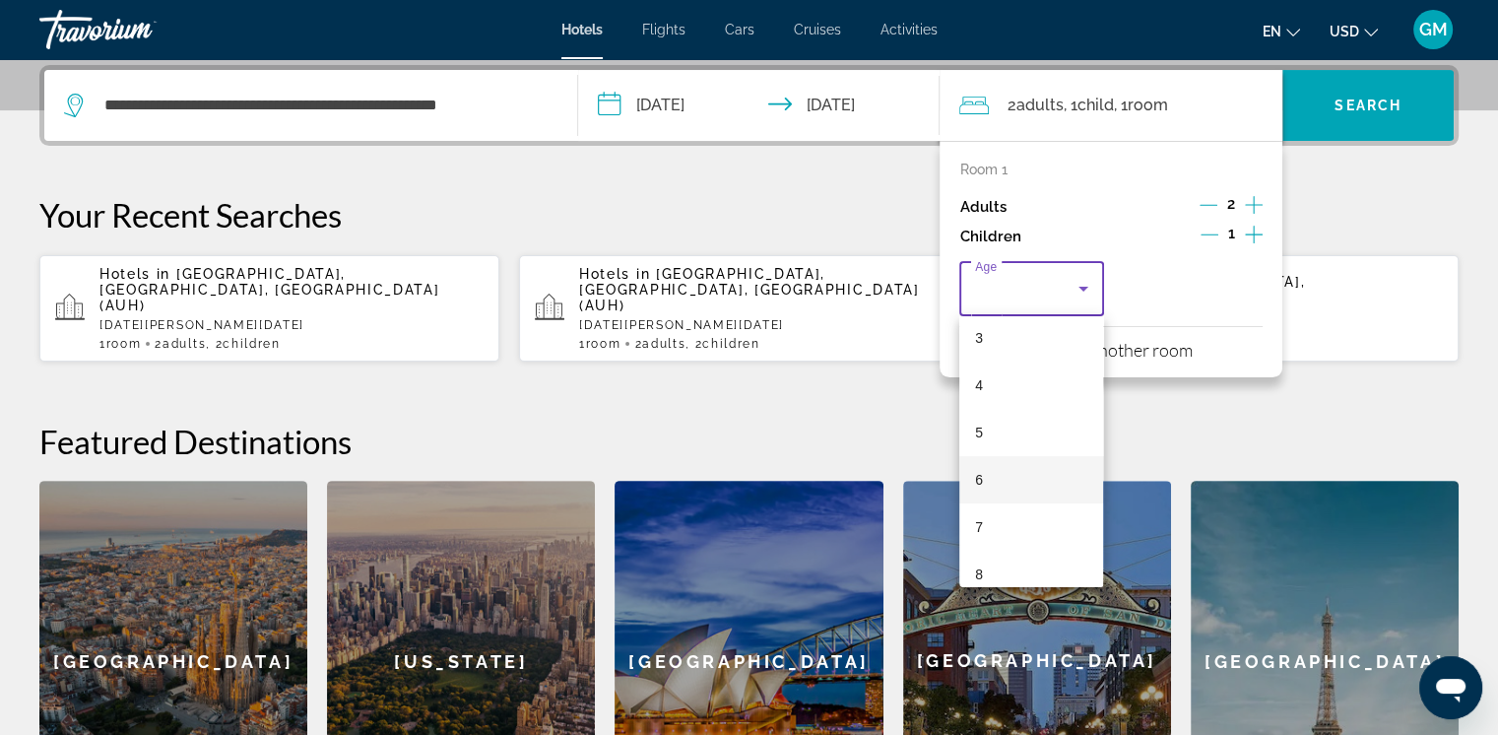
scroll to position [197, 0]
click at [992, 481] on mat-option "7" at bounding box center [1031, 481] width 144 height 47
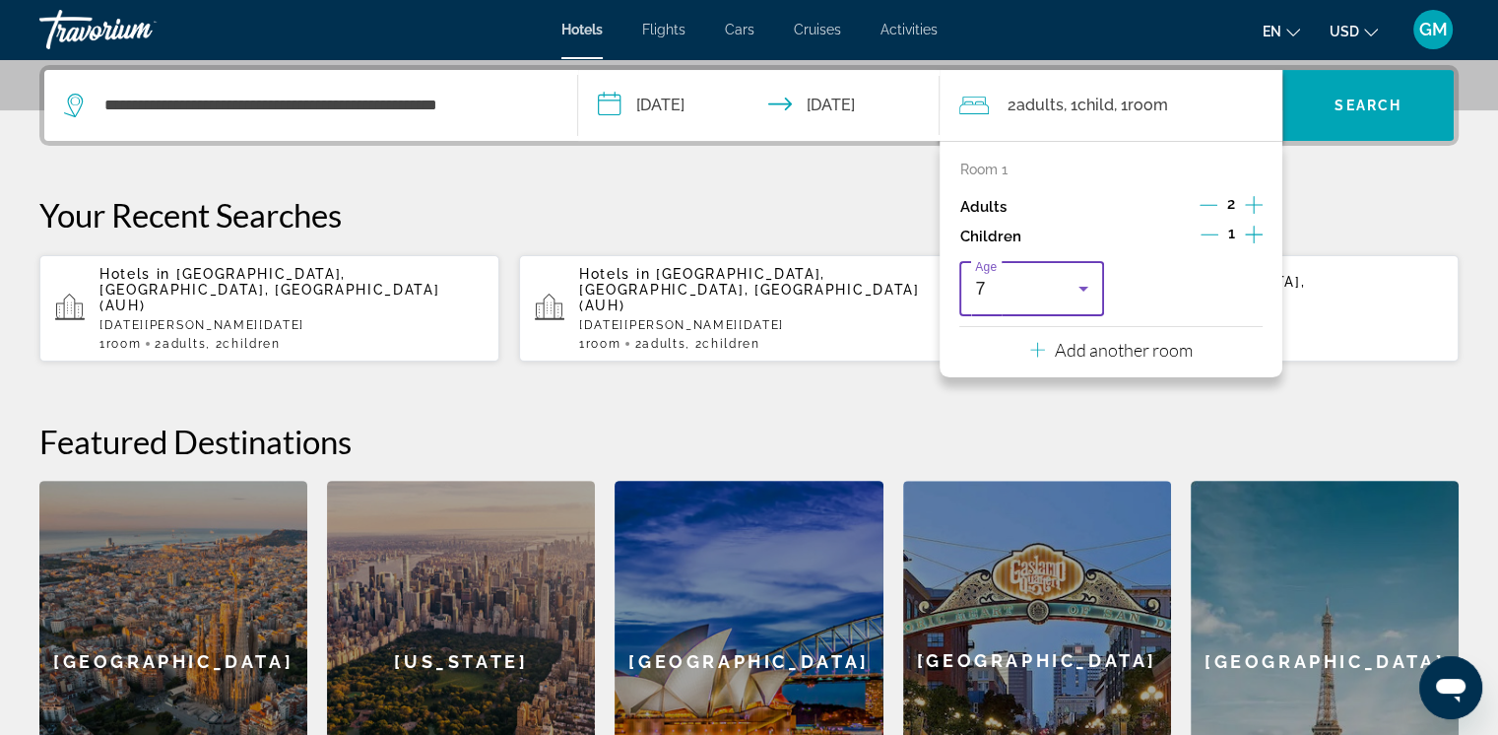
click at [1029, 288] on icon "Travelers: 2 adults, 1 child" at bounding box center [1083, 289] width 10 height 5
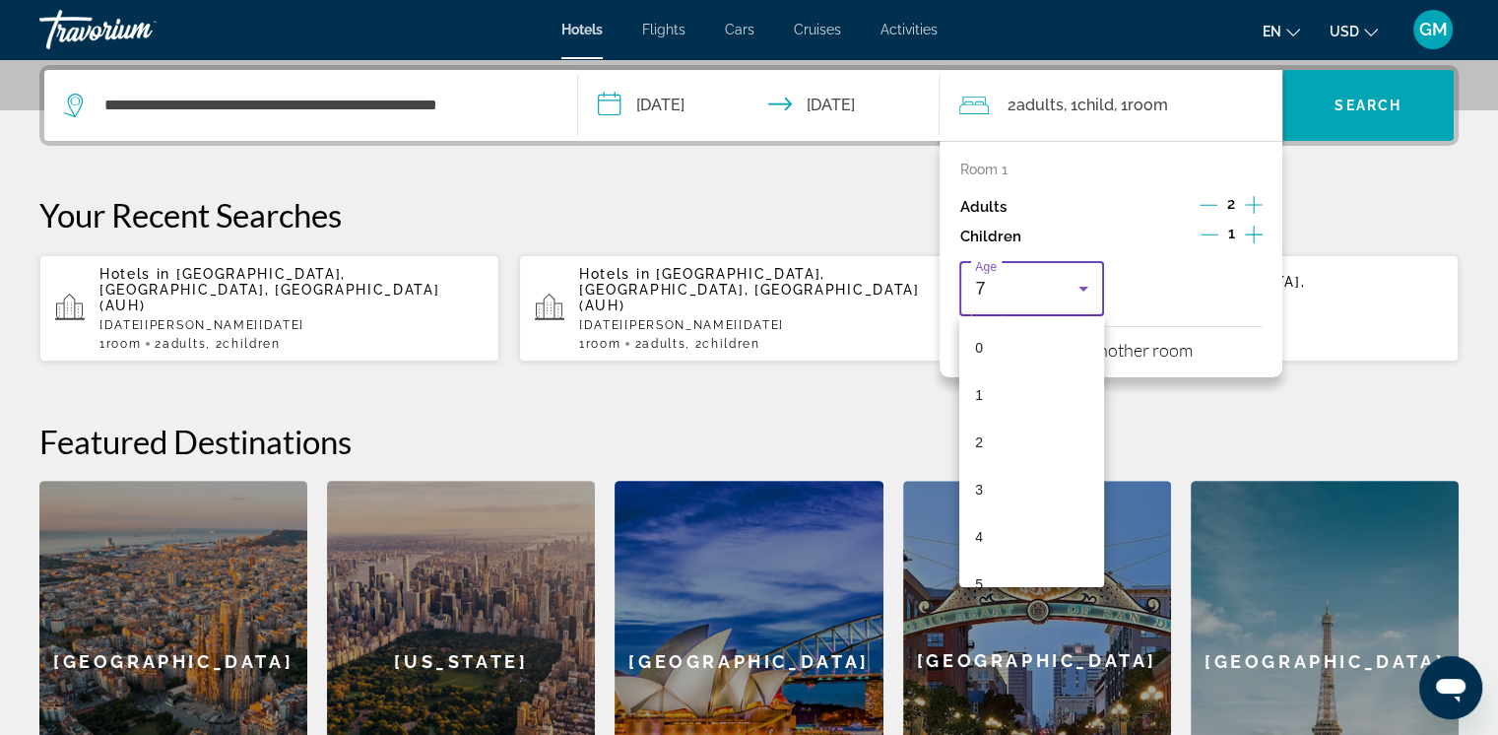
scroll to position [114, 0]
drag, startPoint x: 1402, startPoint y: 421, endPoint x: 1358, endPoint y: 379, distance: 61.3
click at [1029, 416] on div at bounding box center [749, 367] width 1498 height 735
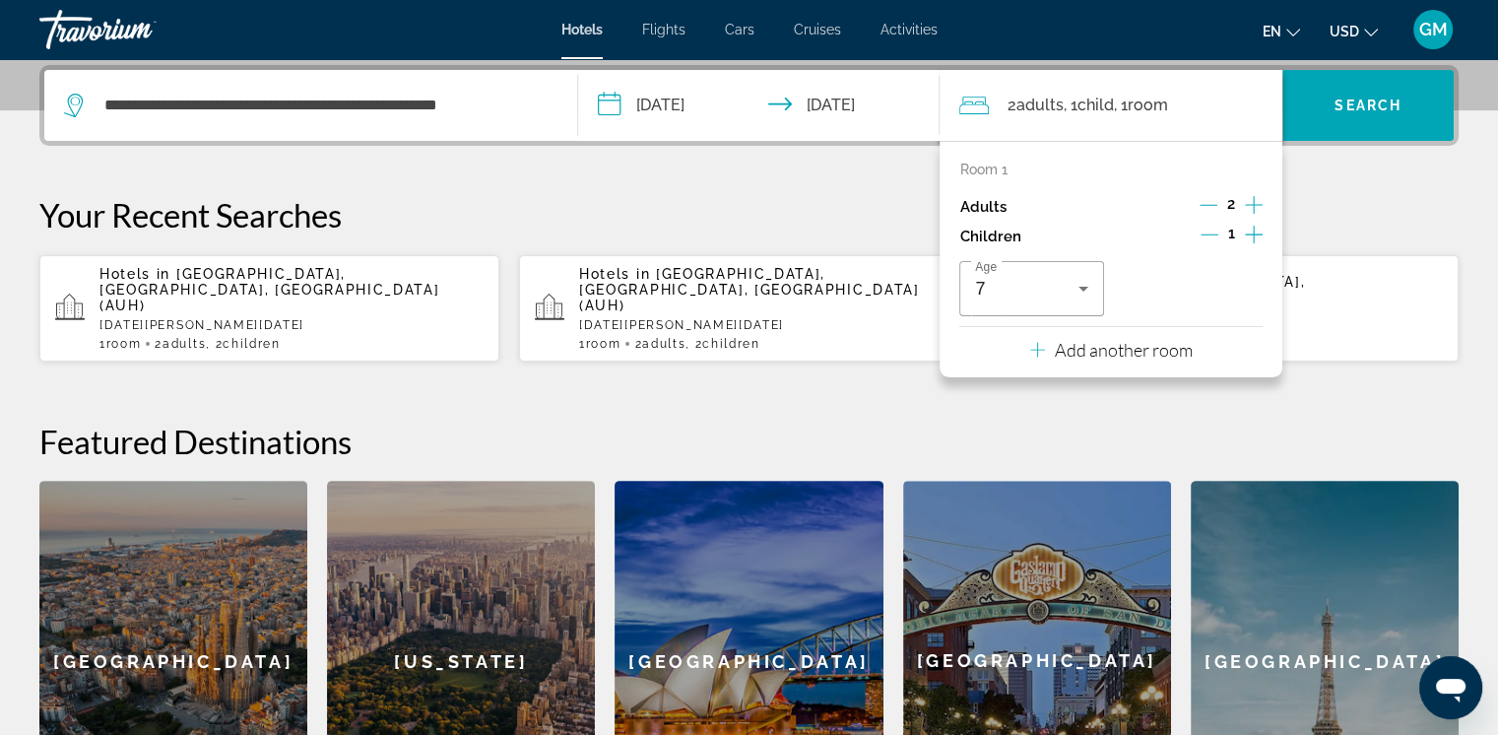
click at [1029, 229] on icon "Increment children" at bounding box center [1254, 234] width 18 height 18
click at [1029, 287] on icon "Travelers: 2 adults, 2 children" at bounding box center [1242, 289] width 10 height 5
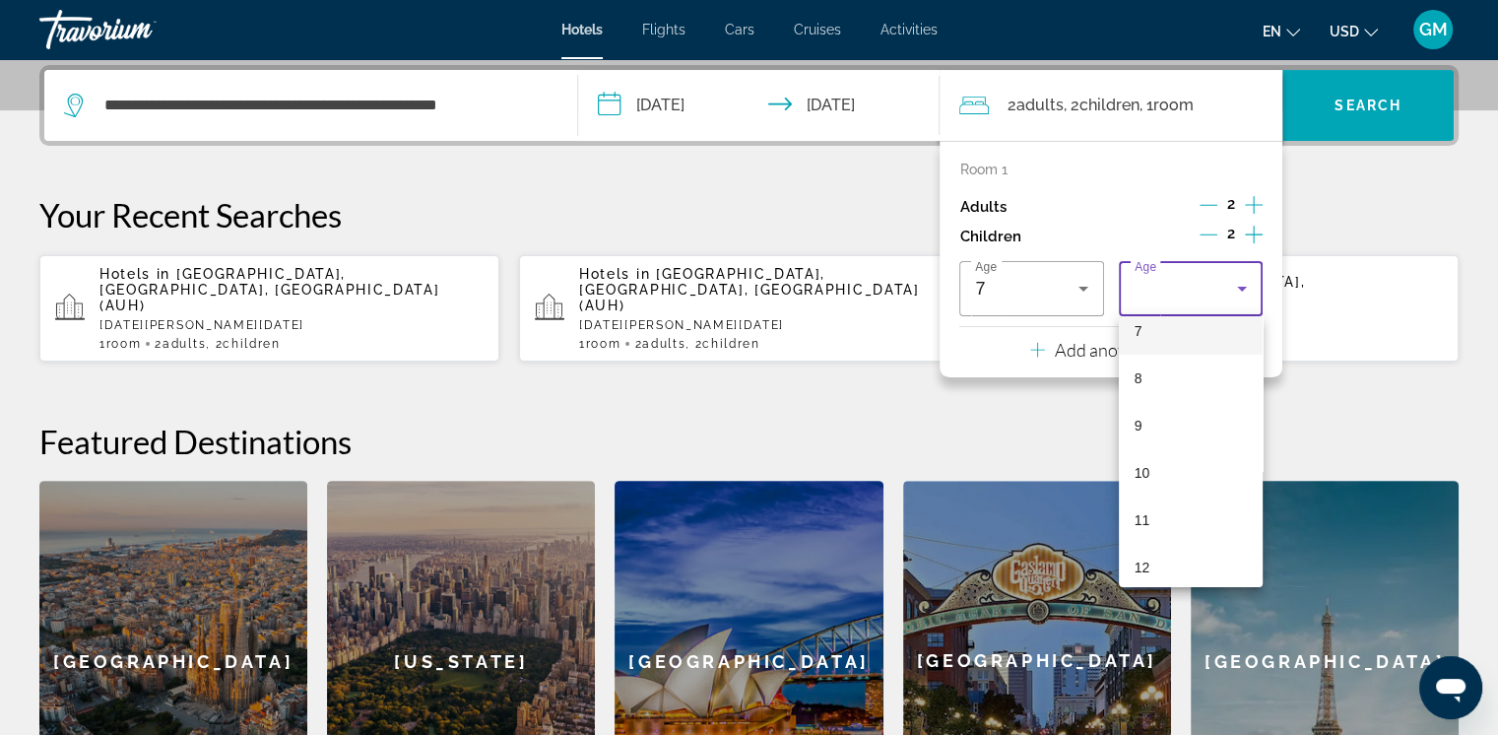
scroll to position [394, 0]
click at [1029, 333] on mat-option "8" at bounding box center [1191, 331] width 144 height 47
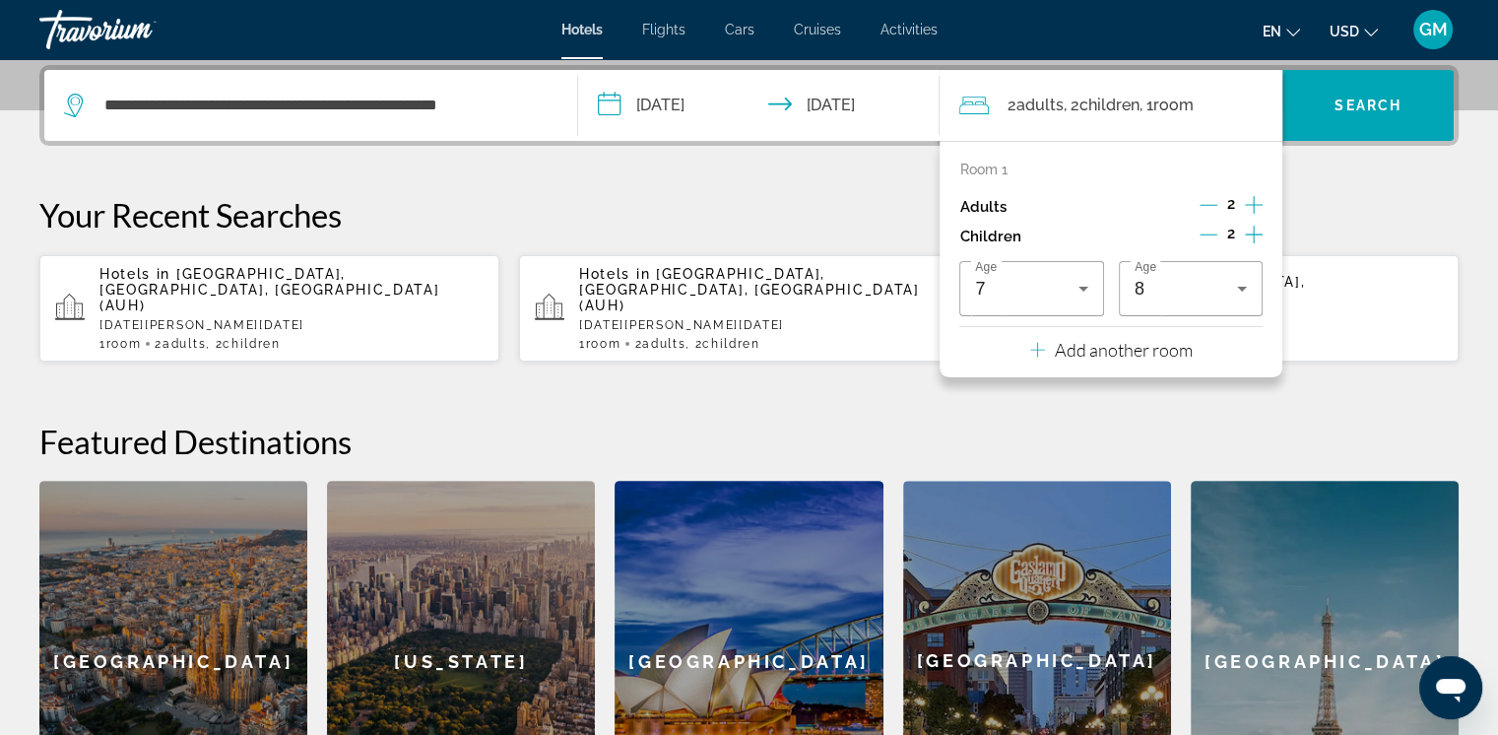
click at [1029, 392] on div "**********" at bounding box center [749, 453] width 1498 height 776
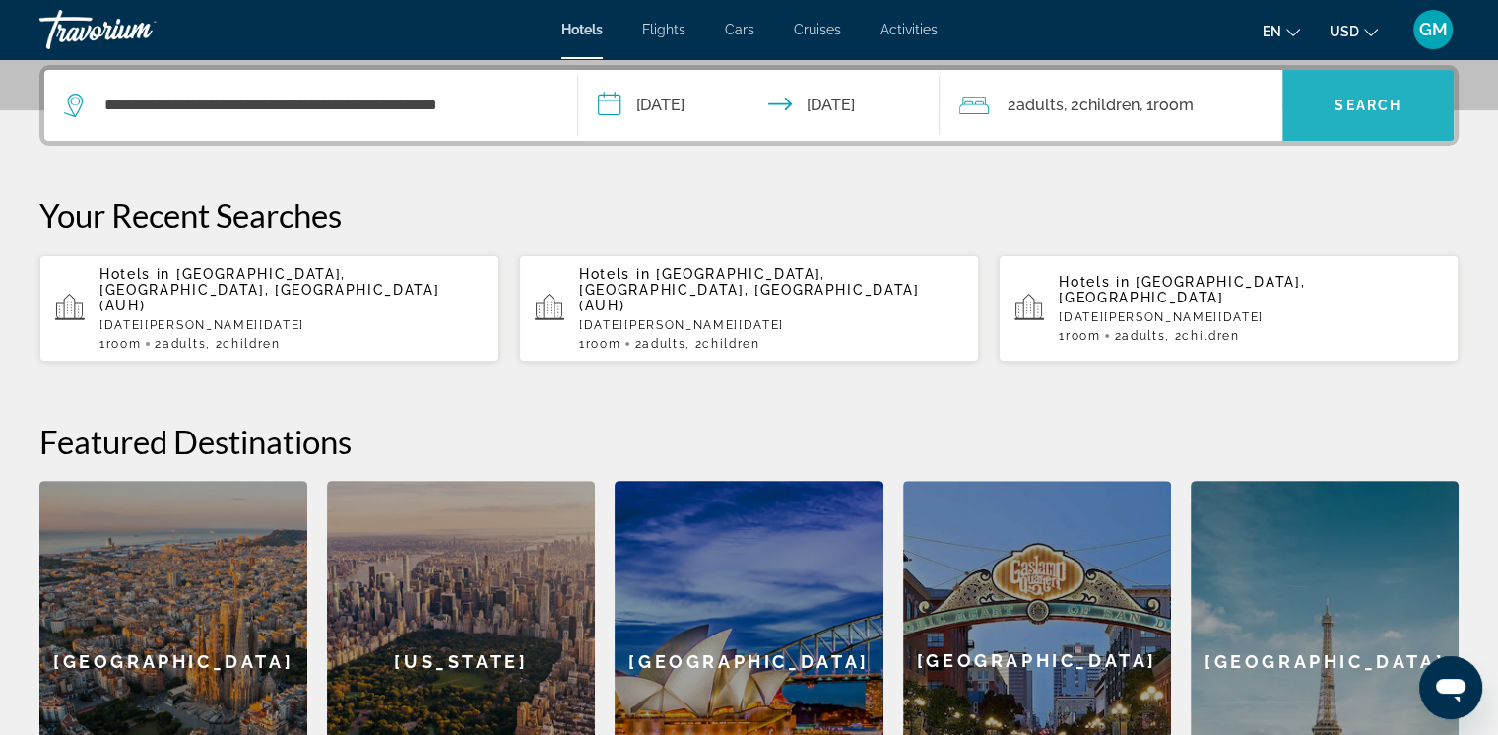
click at [1029, 118] on span "Search widget" at bounding box center [1367, 105] width 171 height 47
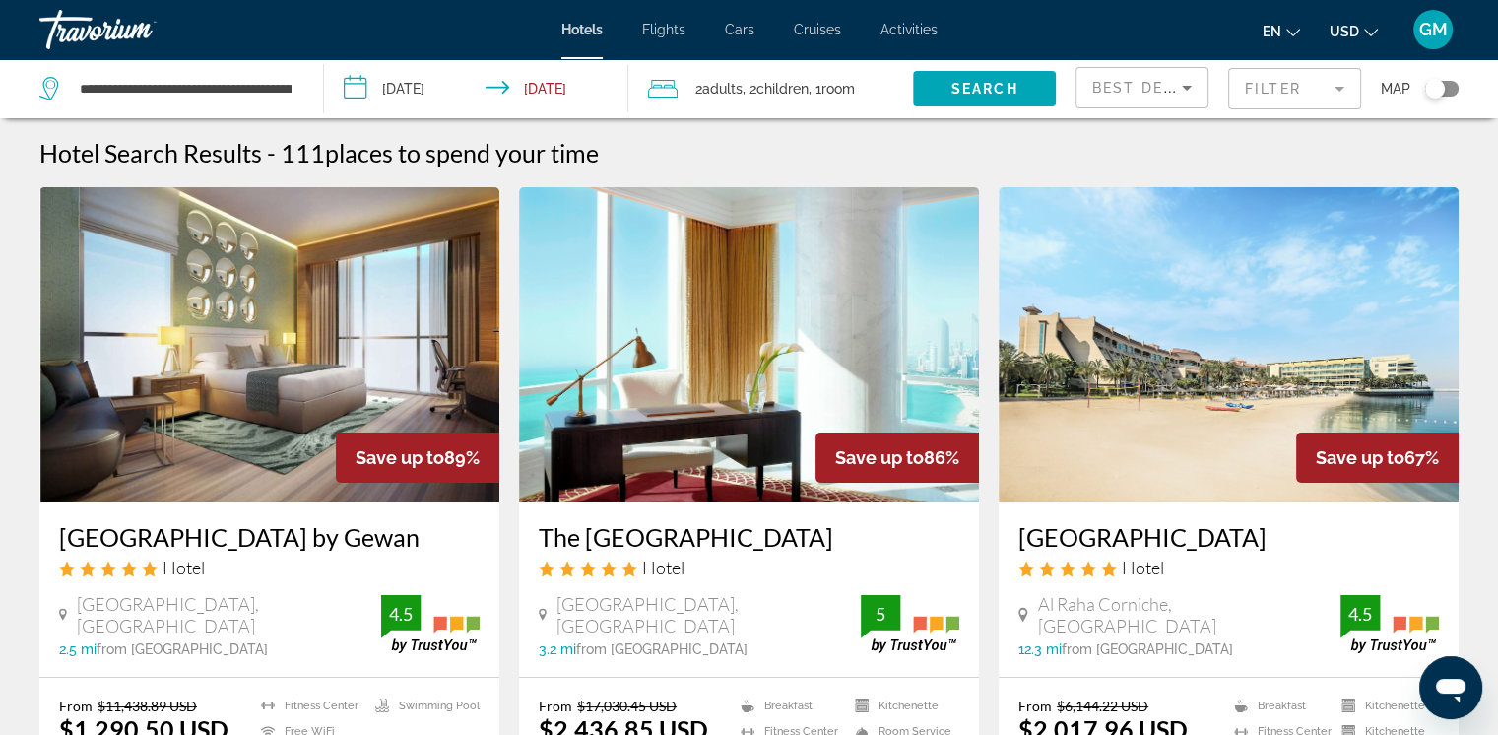
scroll to position [197, 0]
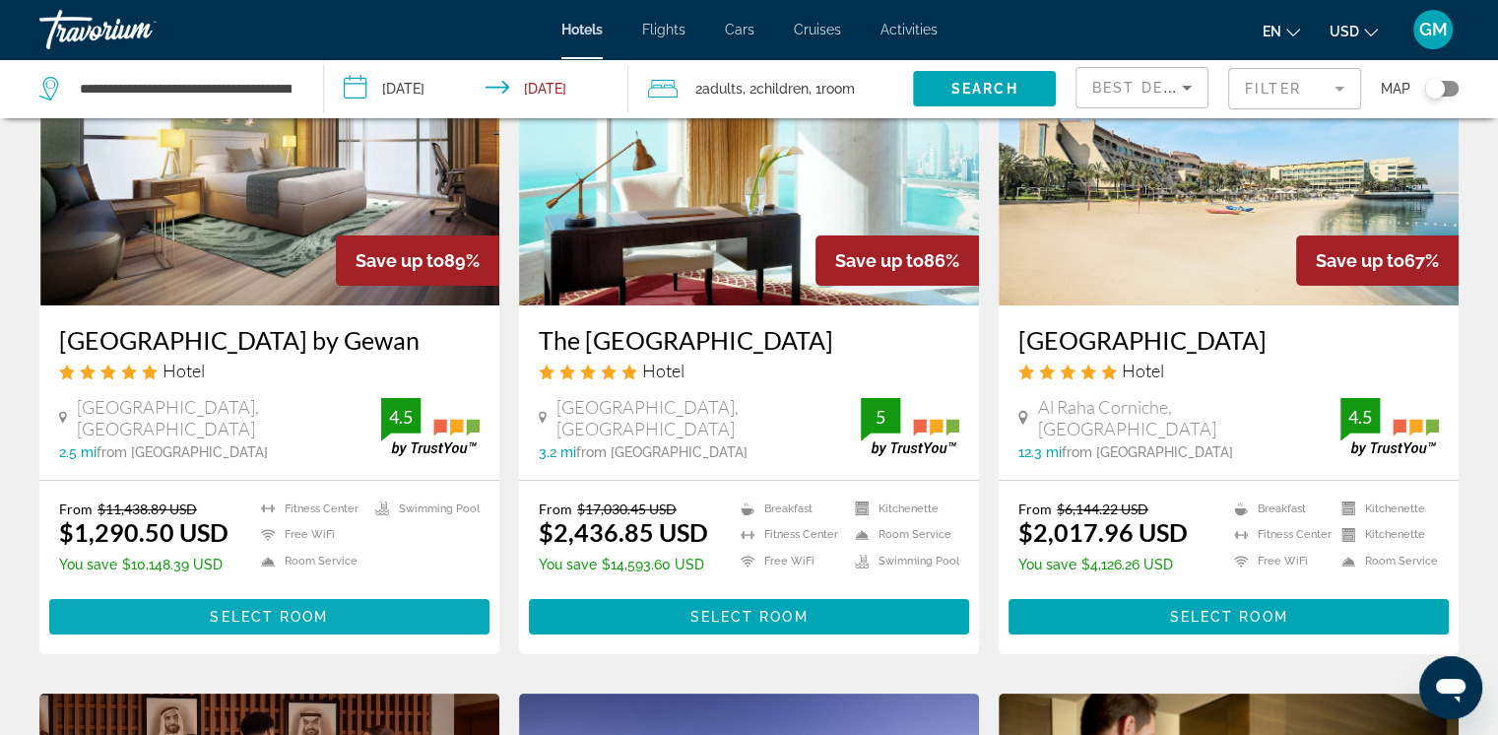
click at [272, 613] on span "Select Room" at bounding box center [269, 616] width 118 height 16
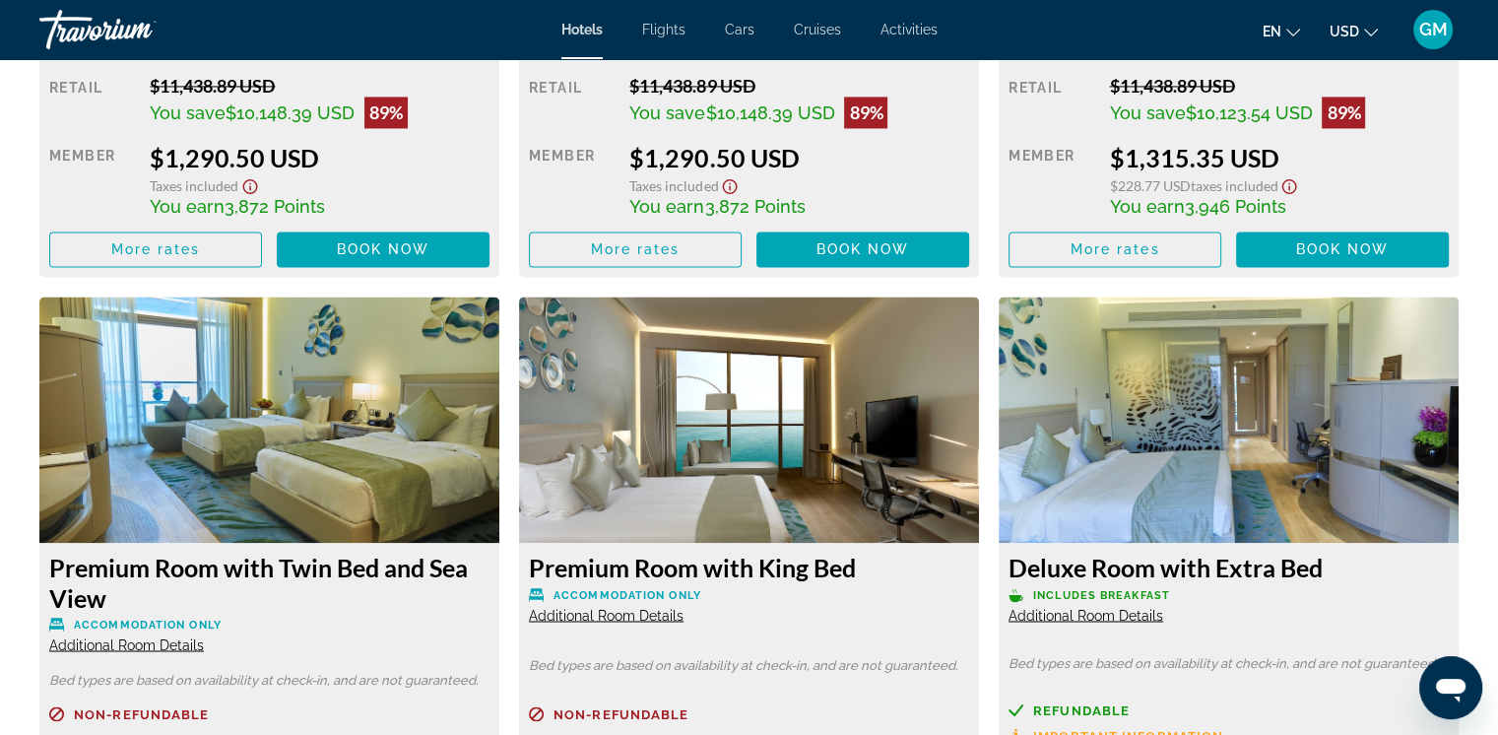
scroll to position [2854, 0]
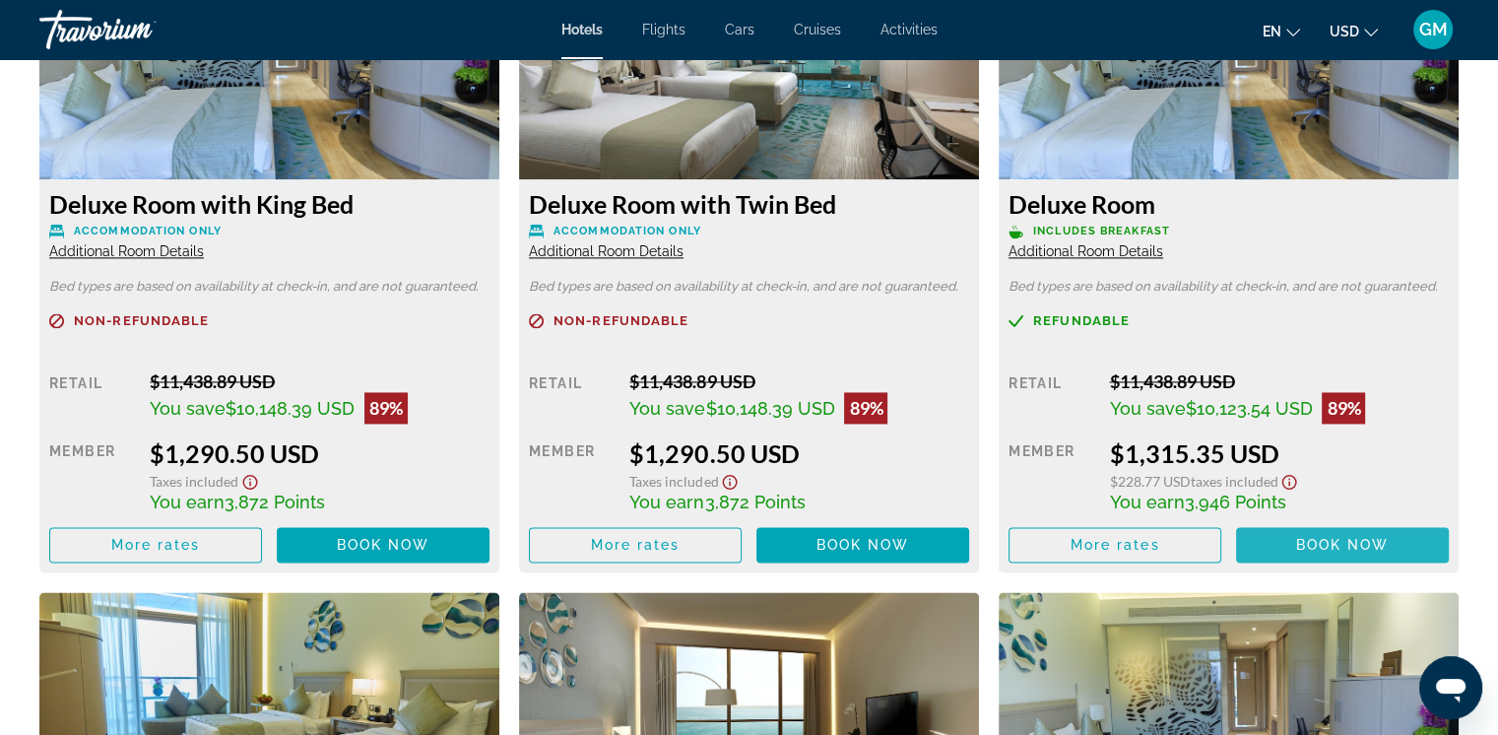
click at [1029, 548] on span "Book now" at bounding box center [1343, 545] width 94 height 16
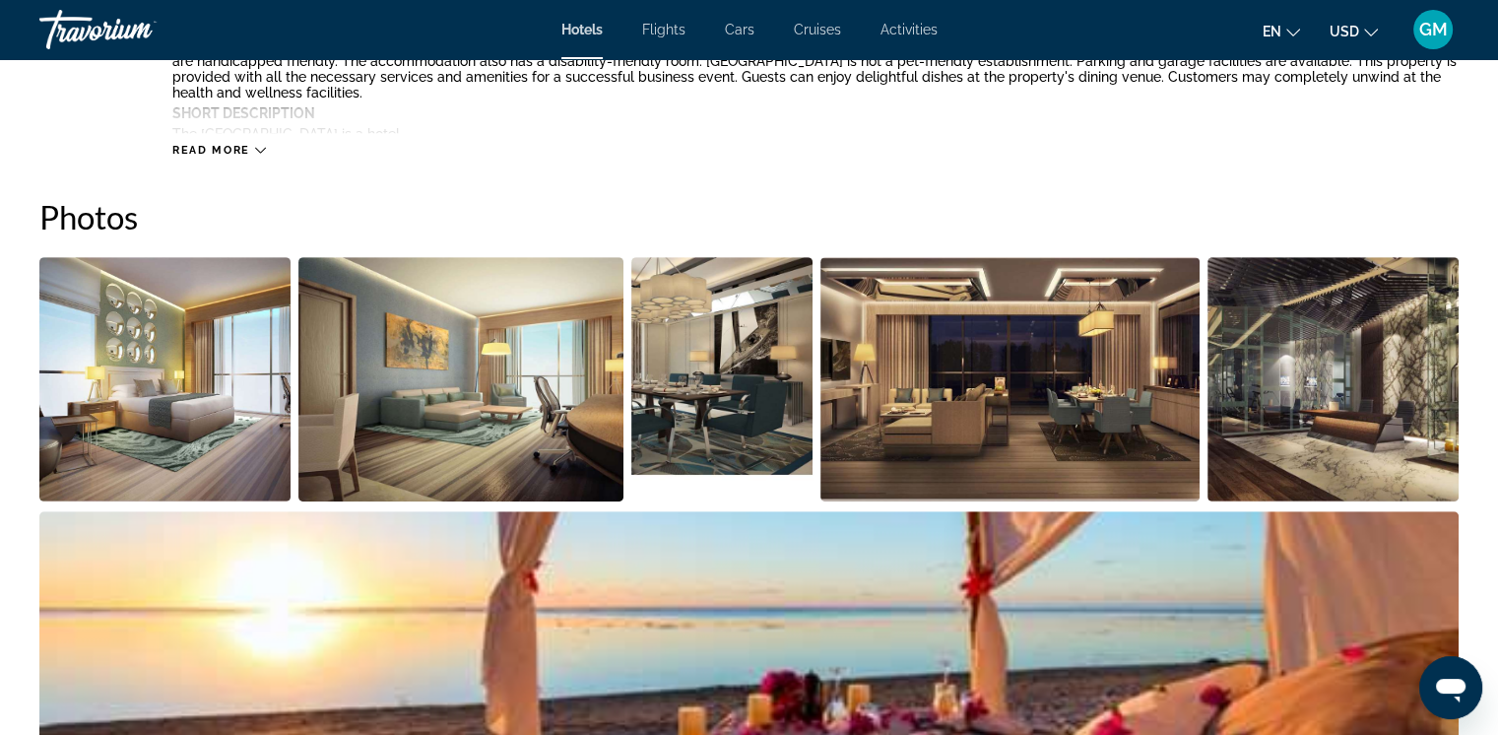
scroll to position [886, 0]
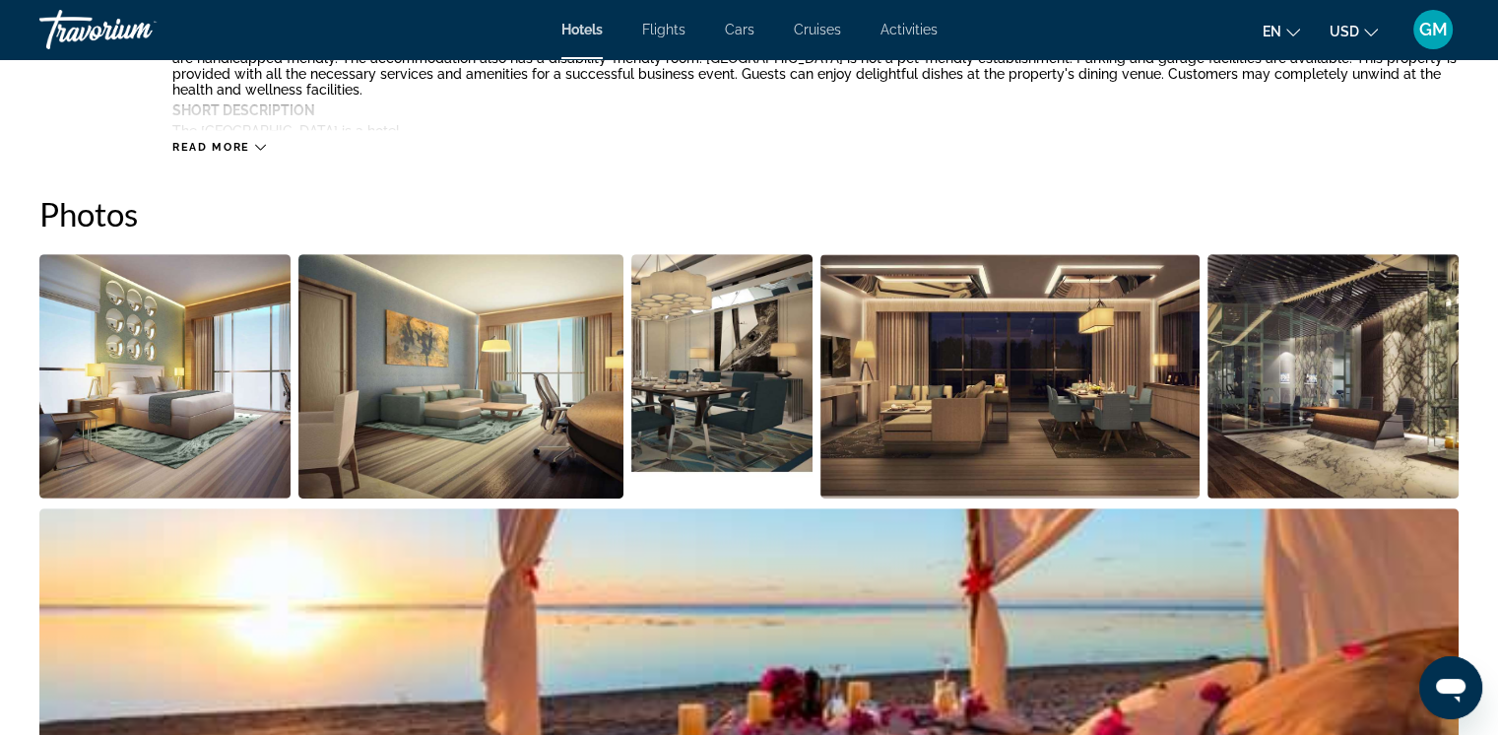
click at [158, 435] on img "Open full-screen image slider" at bounding box center [164, 376] width 251 height 244
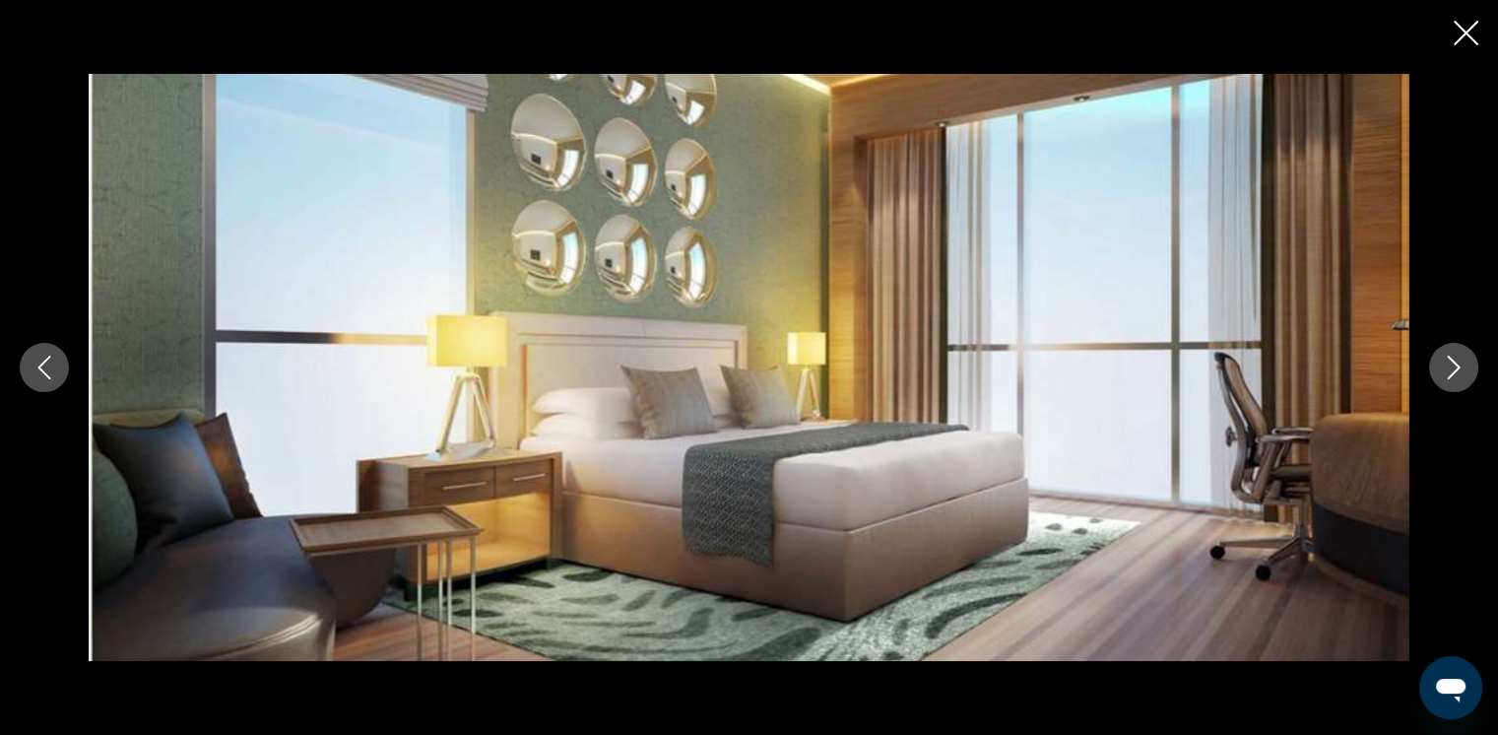
click at [1029, 366] on icon "Next image" at bounding box center [1453, 367] width 24 height 24
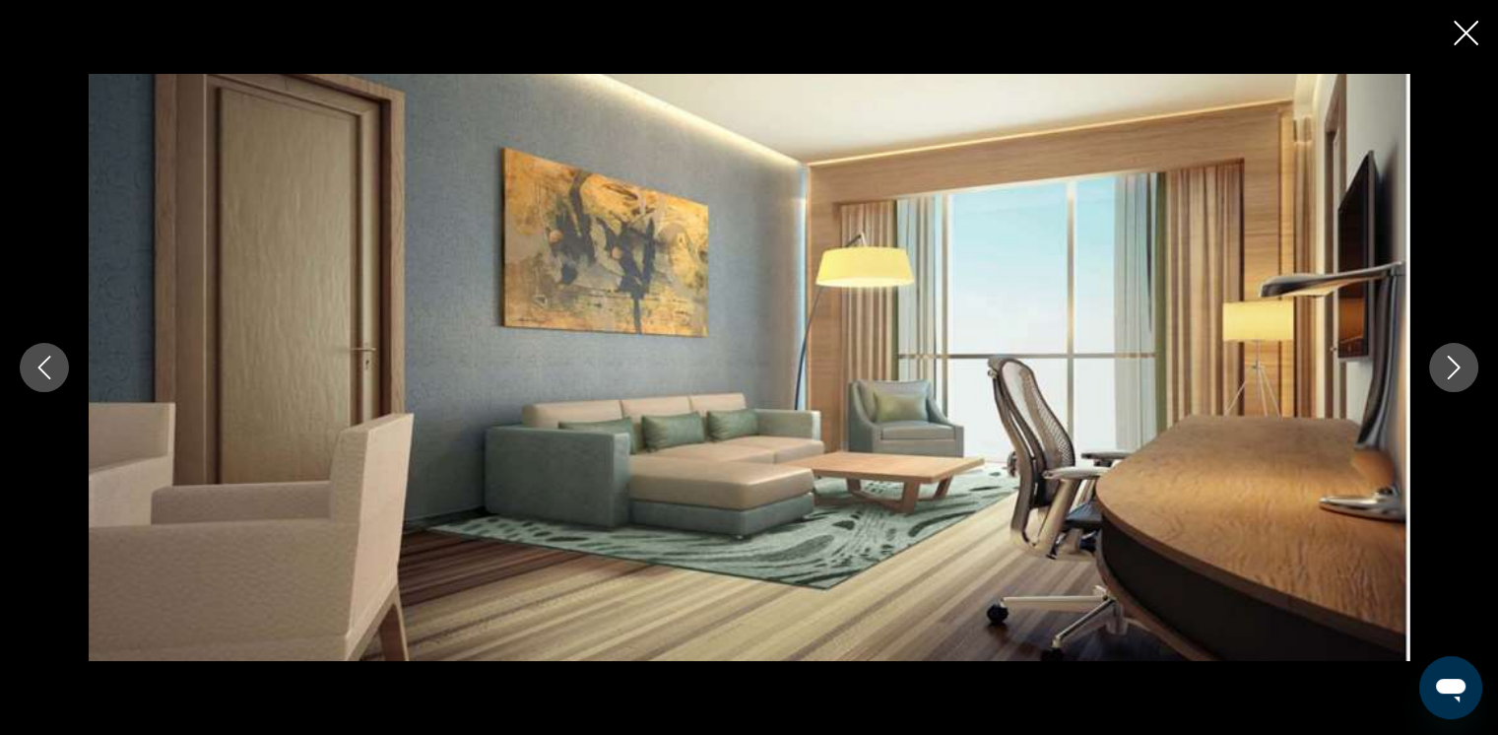
click at [1029, 366] on icon "Next image" at bounding box center [1453, 367] width 24 height 24
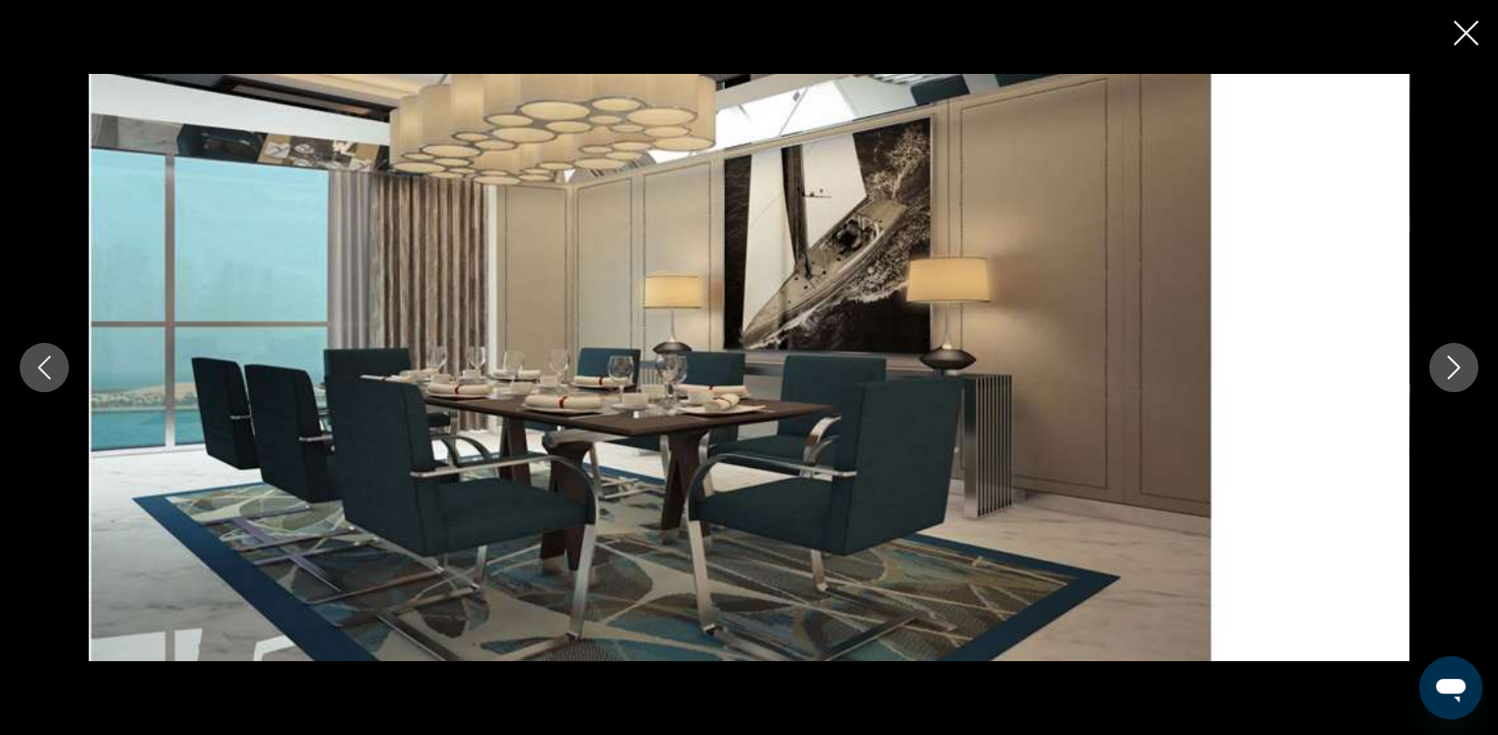
click at [1029, 366] on icon "Next image" at bounding box center [1453, 367] width 24 height 24
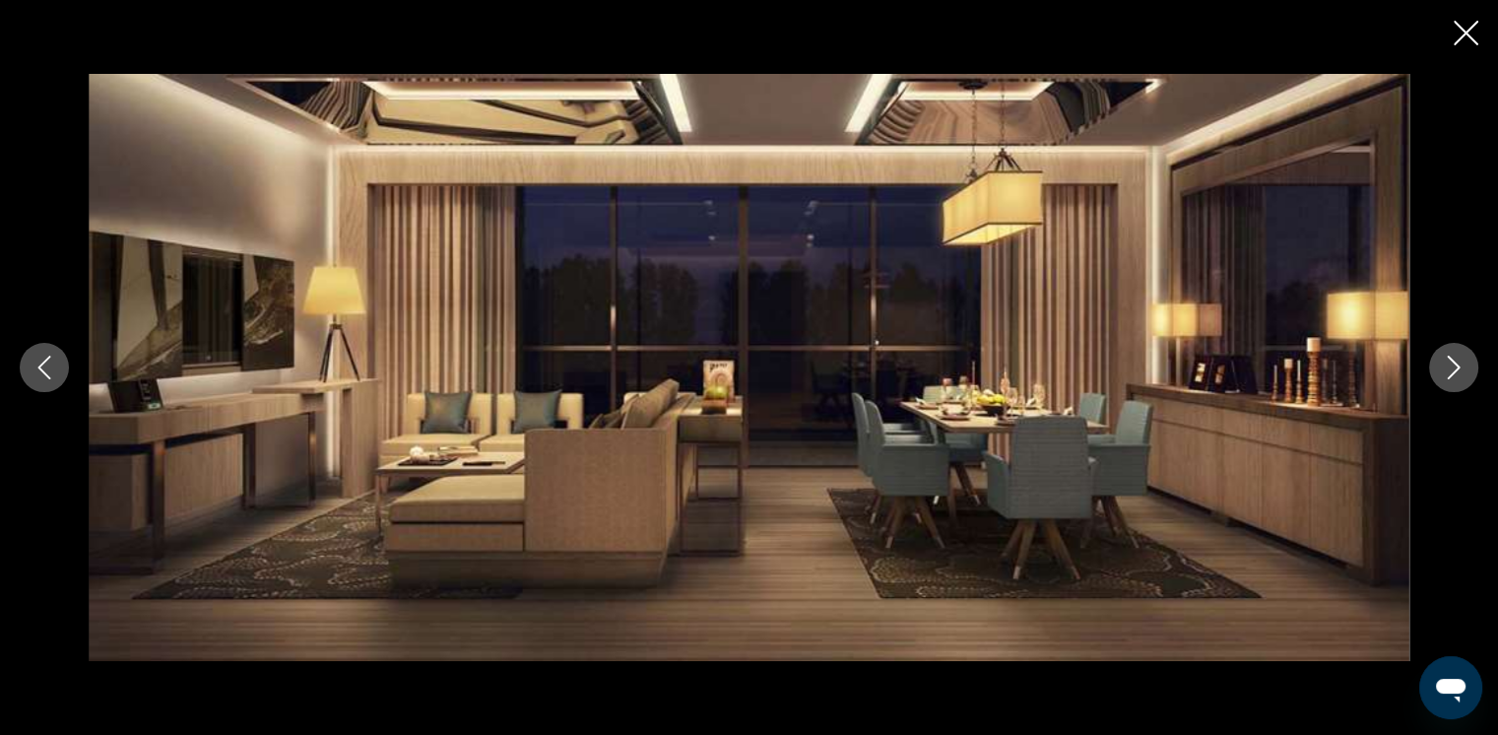
click at [1029, 366] on icon "Next image" at bounding box center [1453, 367] width 24 height 24
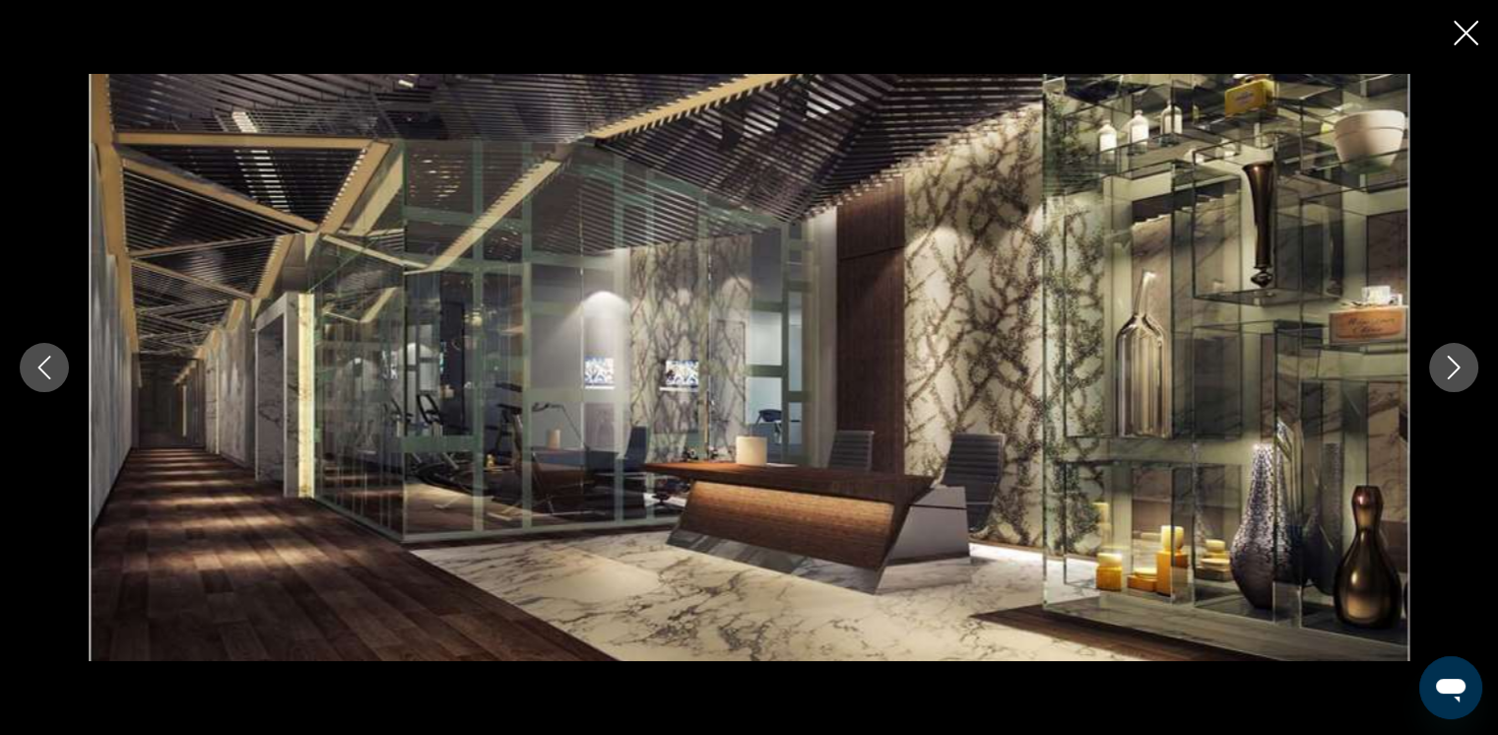
click at [1029, 366] on icon "Next image" at bounding box center [1453, 367] width 24 height 24
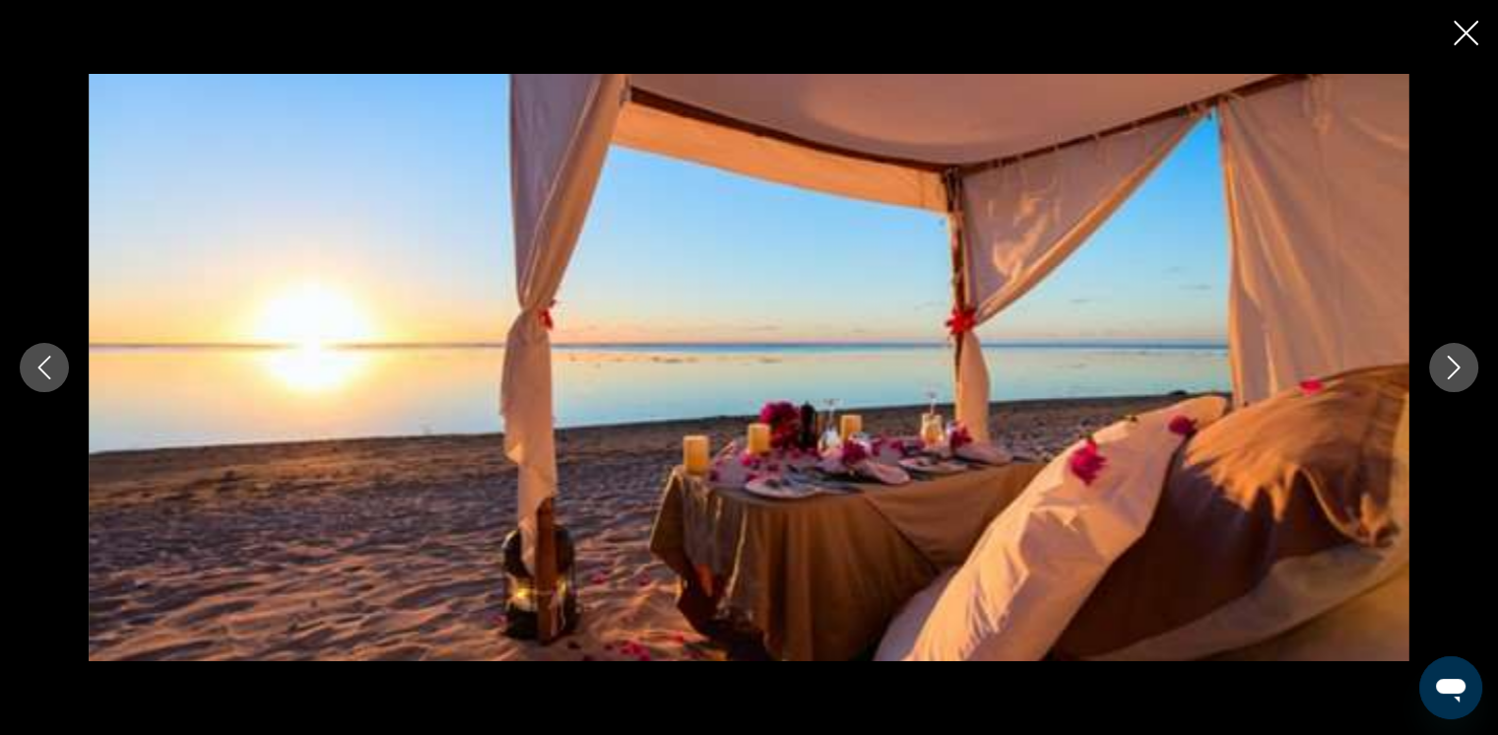
click at [1029, 367] on icon "Next image" at bounding box center [1453, 367] width 24 height 24
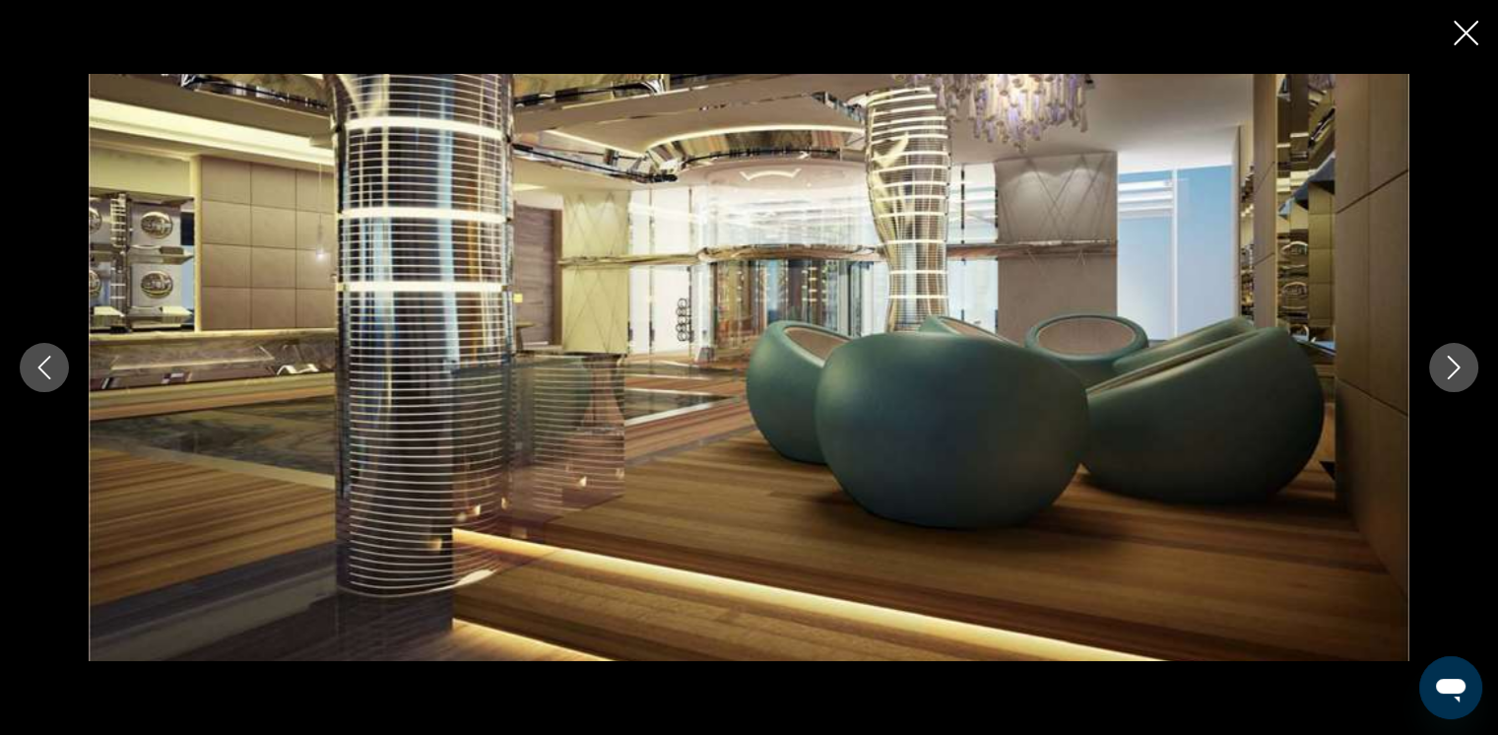
click at [1029, 27] on icon "Close slideshow" at bounding box center [1465, 33] width 25 height 25
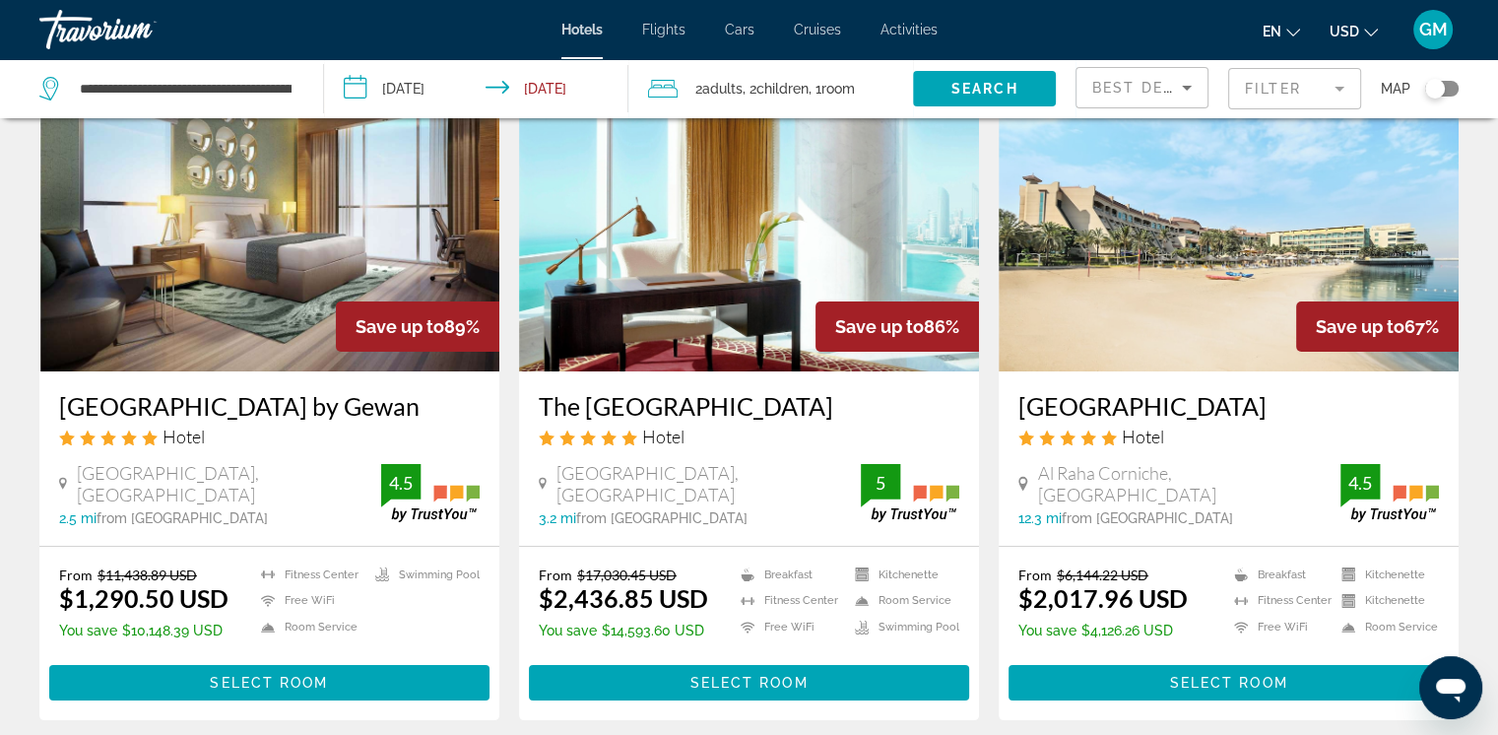
scroll to position [98, 0]
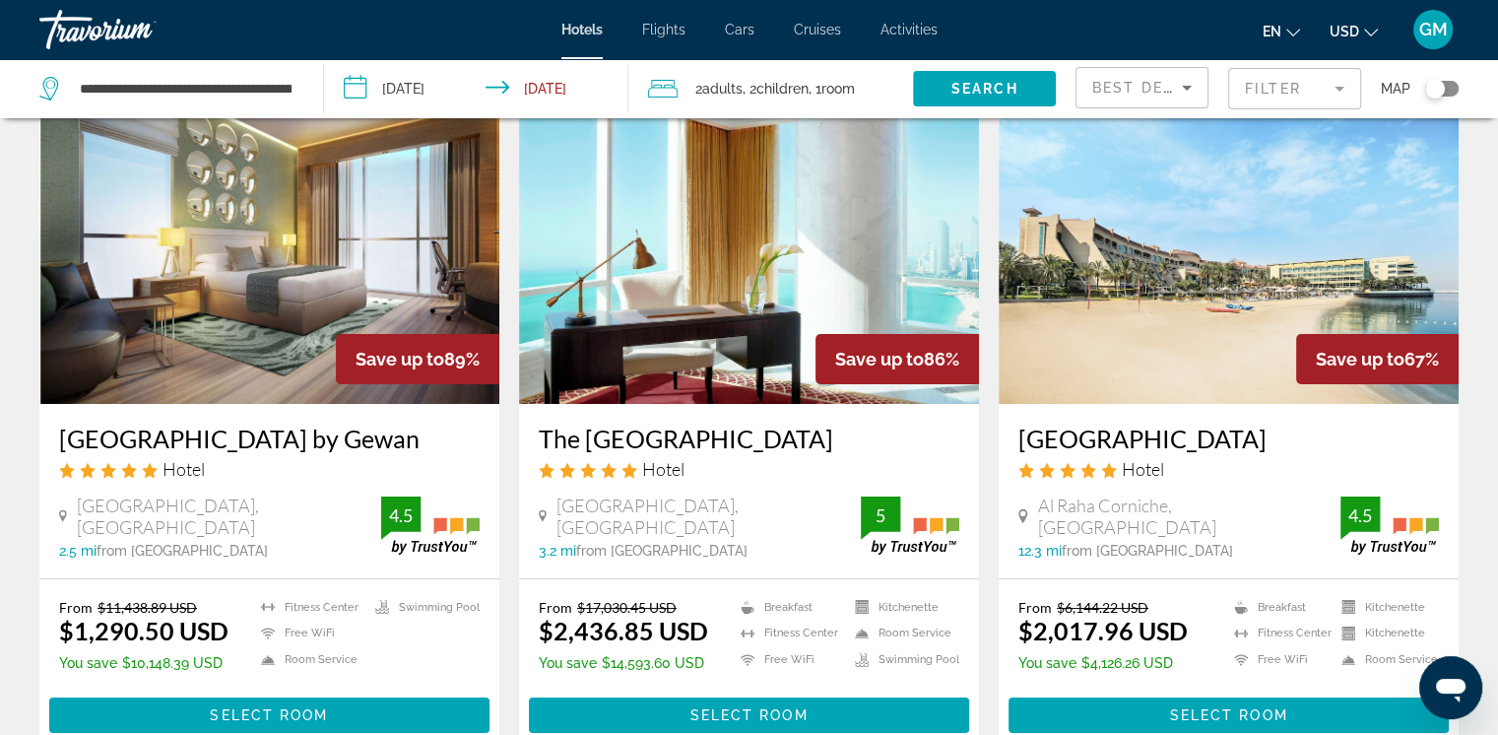
drag, startPoint x: 53, startPoint y: 424, endPoint x: 441, endPoint y: 450, distance: 388.8
click at [441, 450] on div "Royal M Hotel Abu Dhabi by Gewan Hotel 62500 Al Bateen Marina, Abu Dhabi 2.5 mi…" at bounding box center [269, 491] width 460 height 174
copy h3 "[GEOGRAPHIC_DATA] by Gewan"
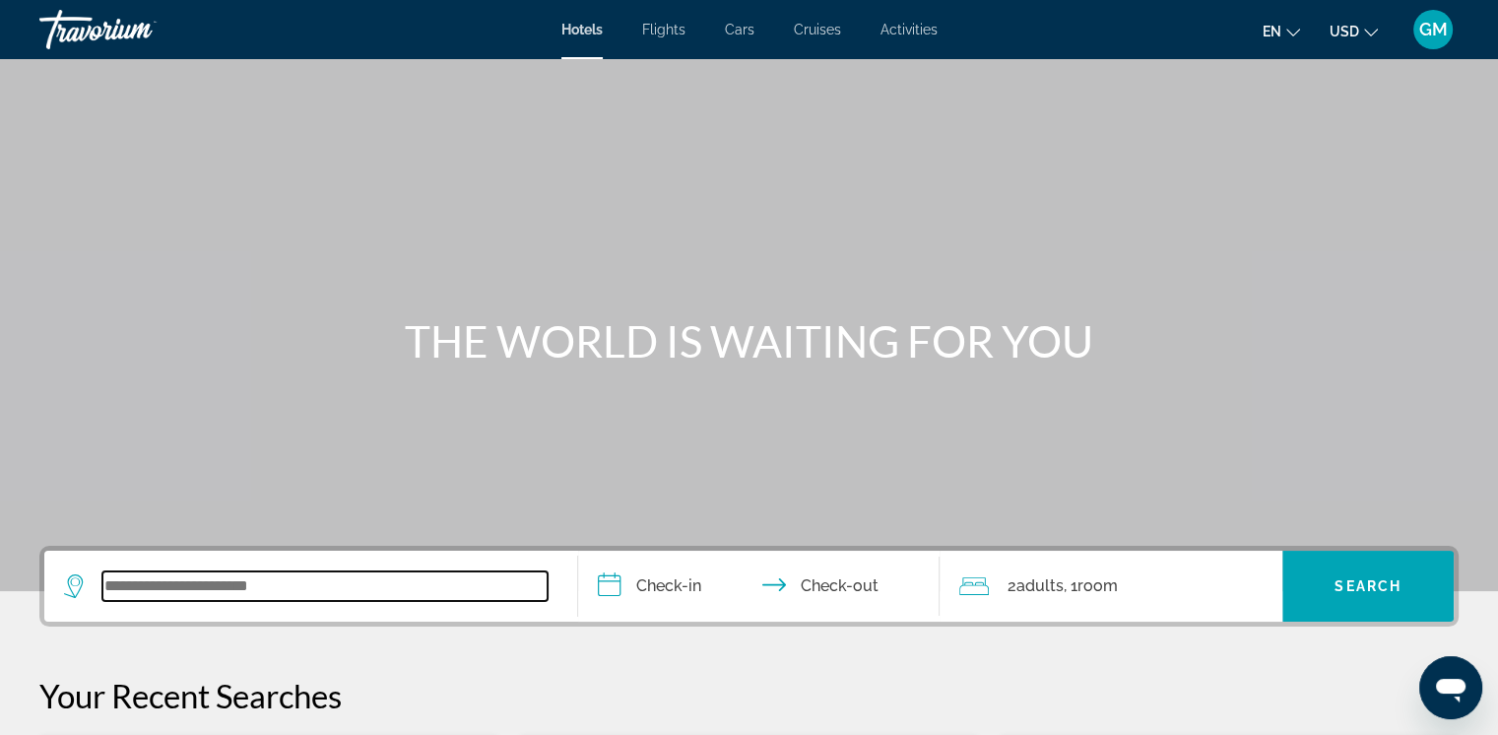
click at [102, 586] on input "Search widget" at bounding box center [324, 586] width 445 height 30
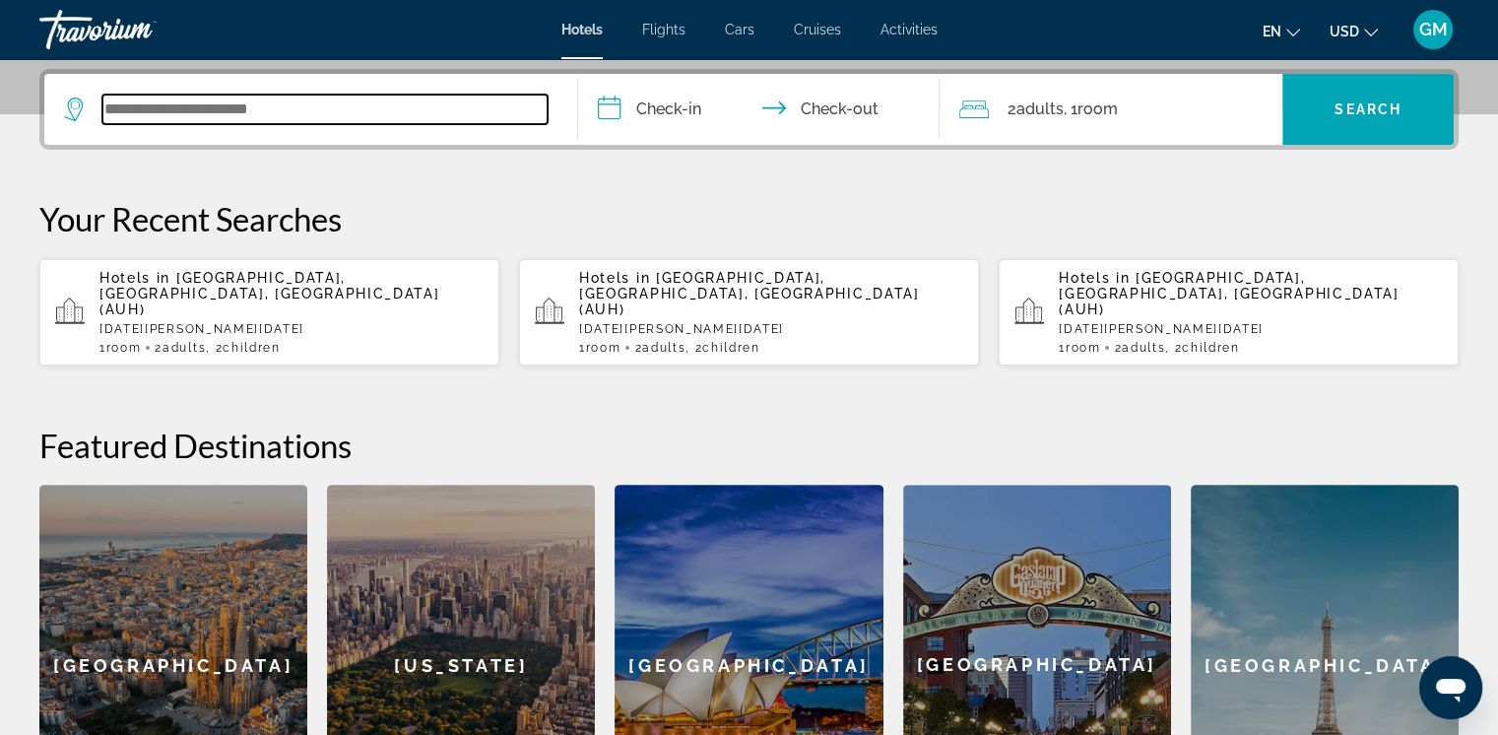
scroll to position [480, 0]
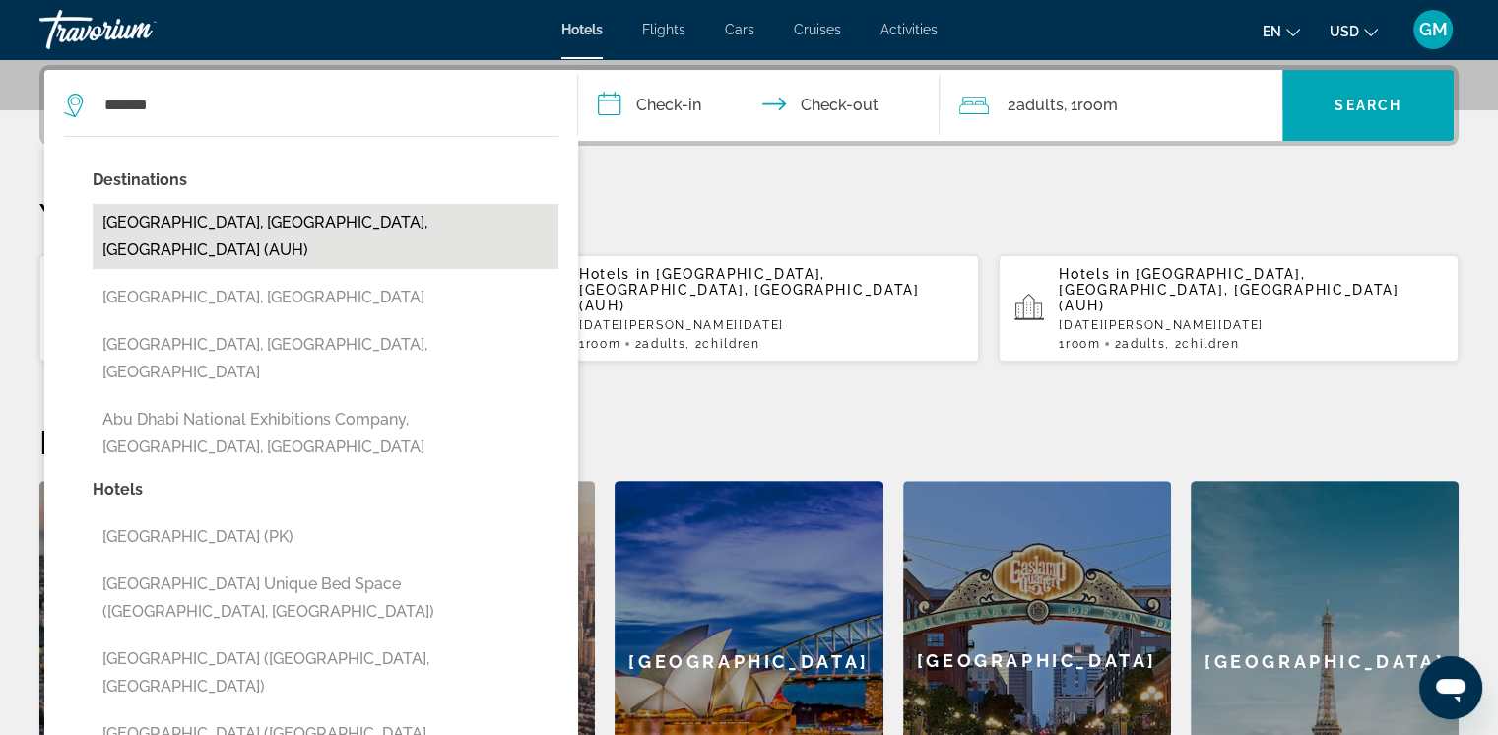
click at [403, 229] on button "[GEOGRAPHIC_DATA], [GEOGRAPHIC_DATA], [GEOGRAPHIC_DATA] (AUH)" at bounding box center [326, 236] width 466 height 65
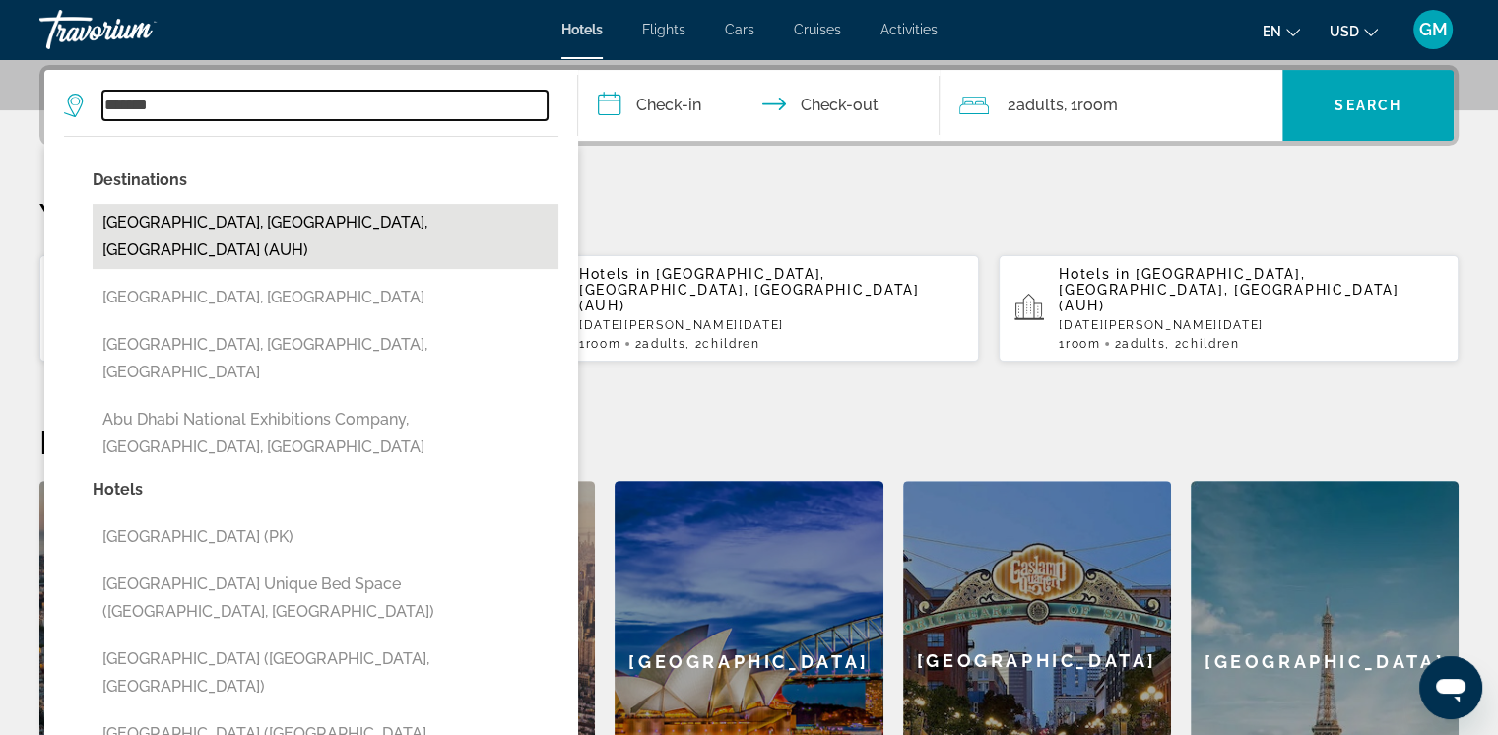
type input "**********"
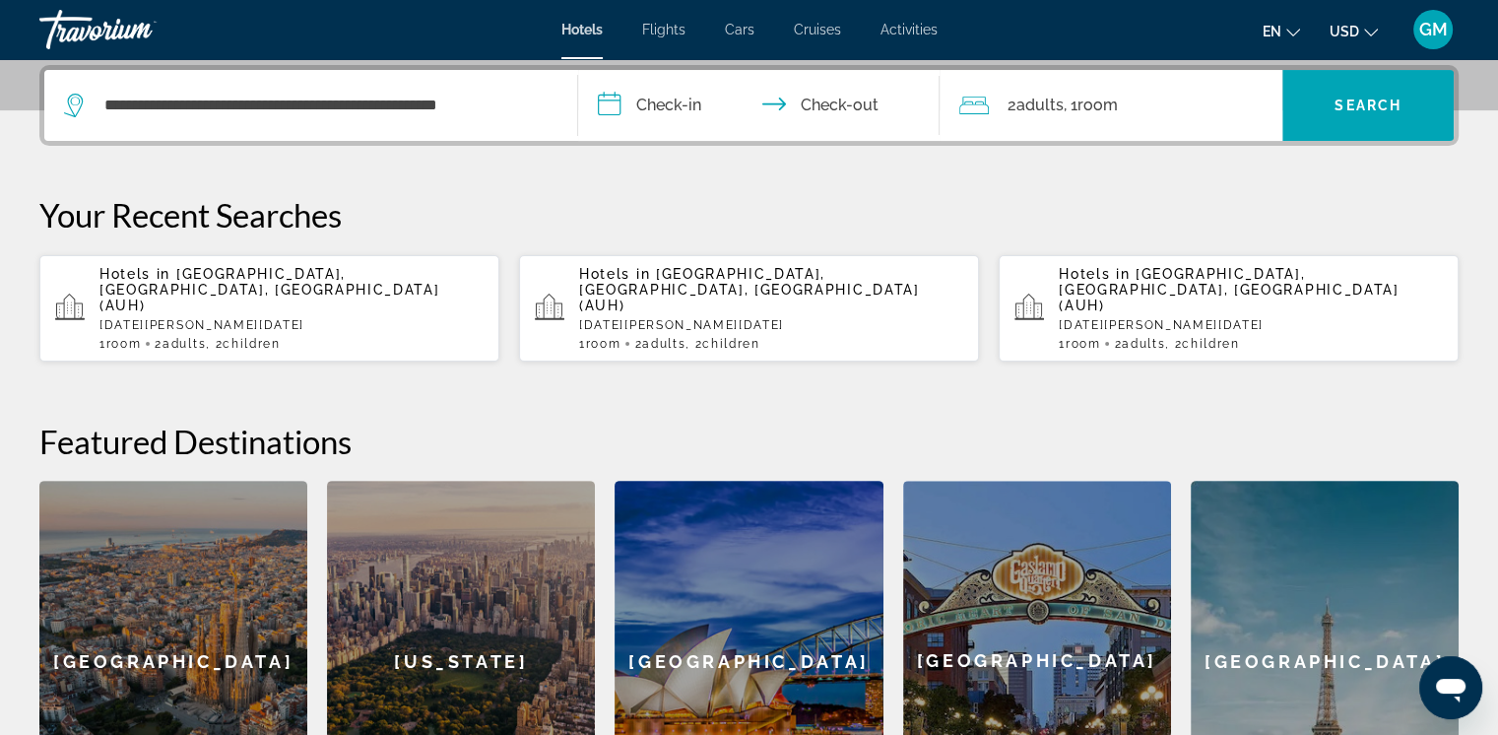
click at [614, 107] on input "**********" at bounding box center [763, 108] width 370 height 77
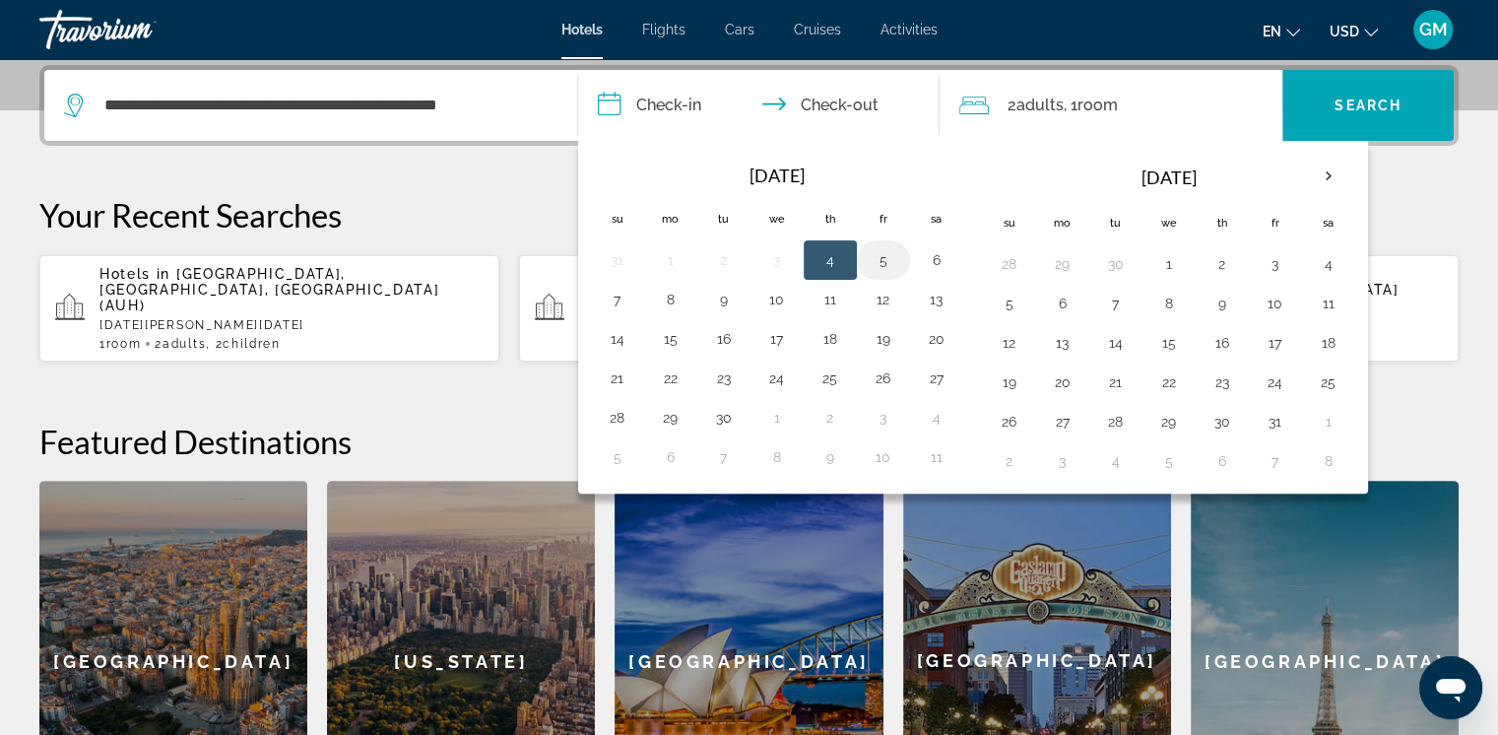
click at [874, 261] on button "5" at bounding box center [883, 260] width 32 height 28
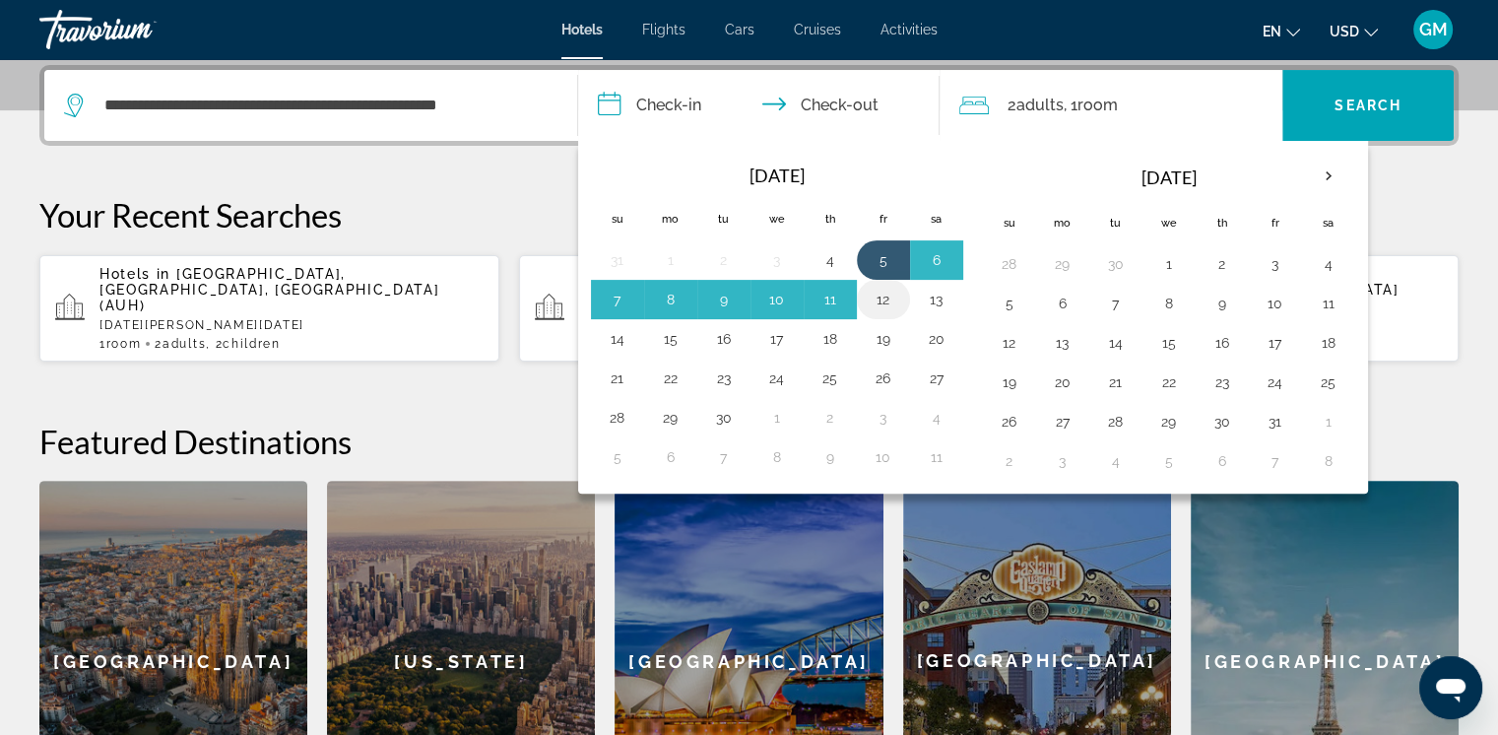
click at [877, 301] on button "12" at bounding box center [883, 300] width 32 height 28
type input "**********"
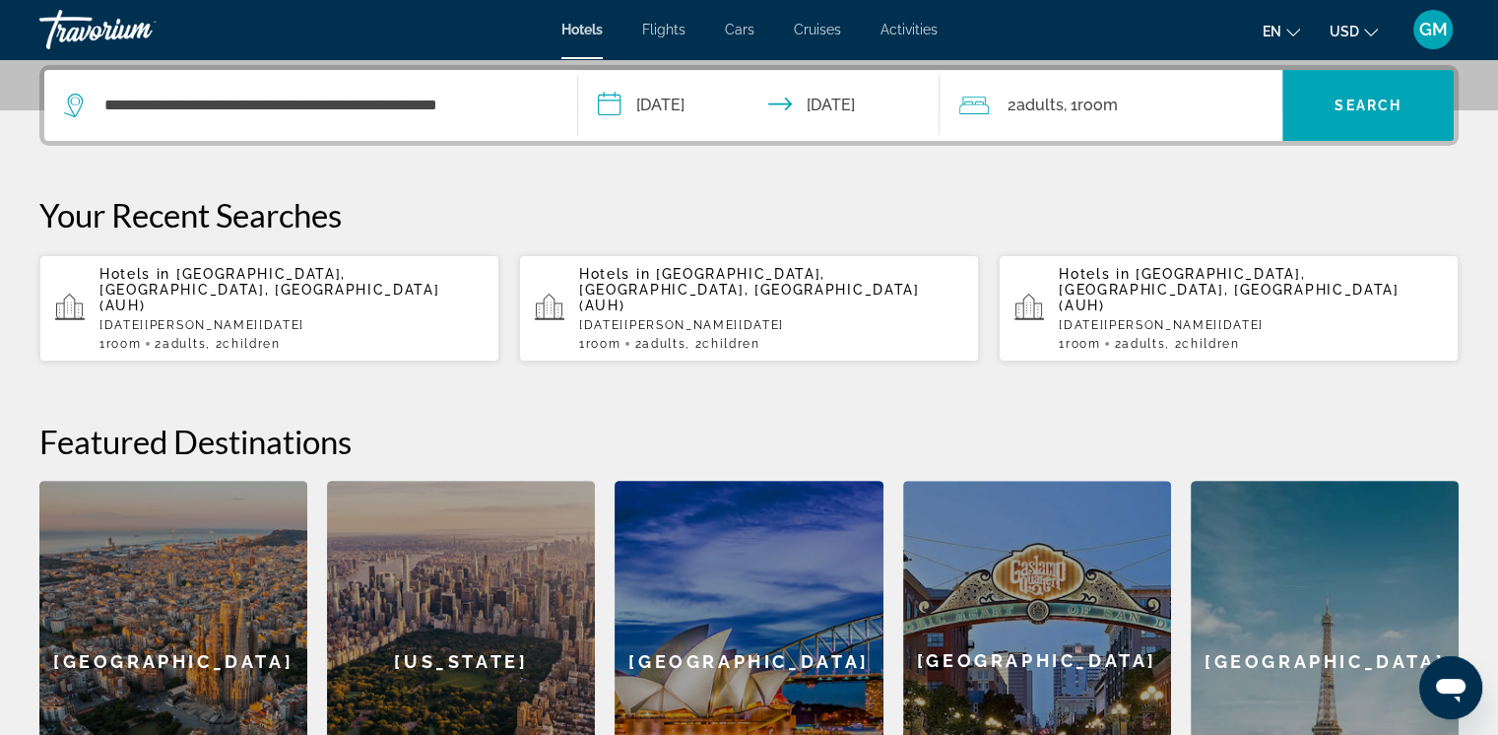
click at [1029, 112] on span "Room" at bounding box center [1096, 105] width 40 height 19
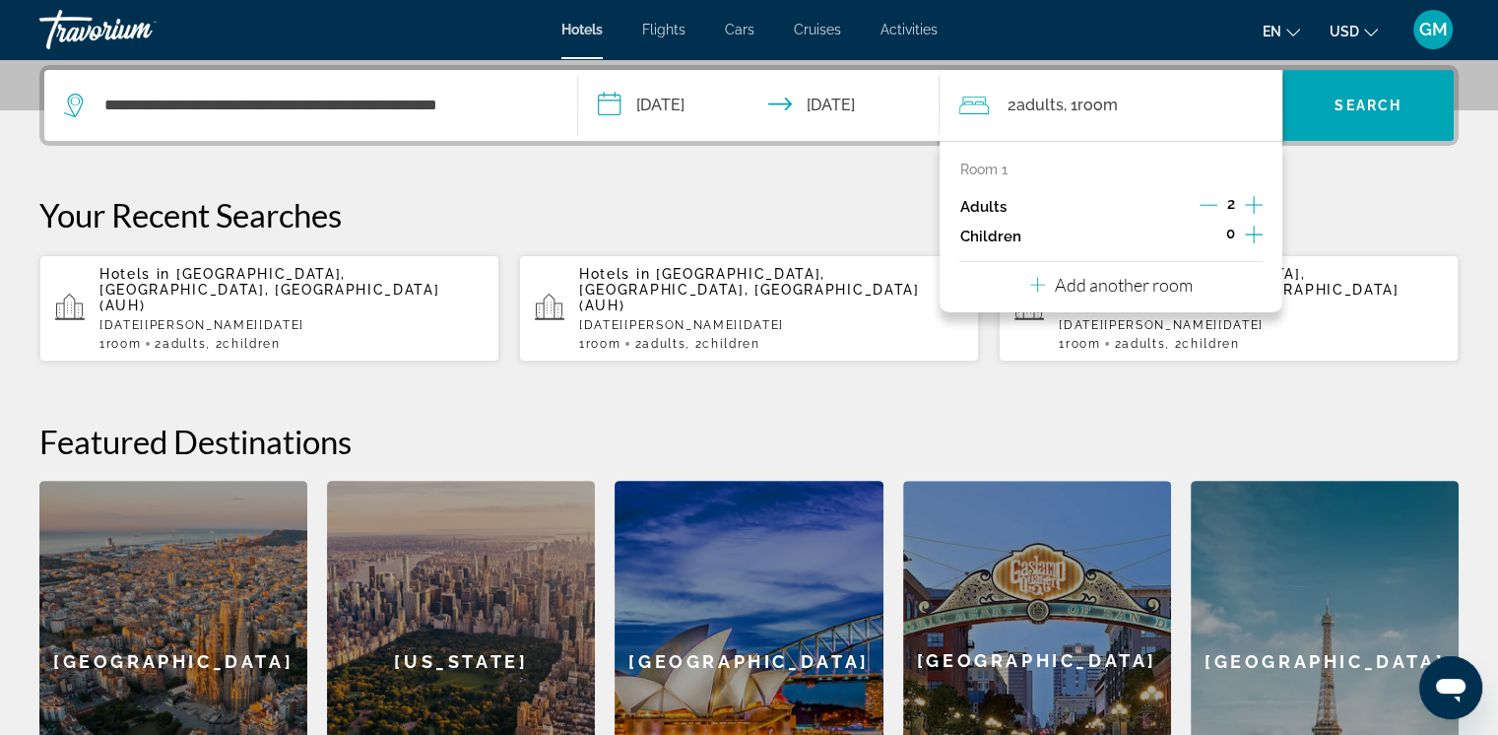
click at [1029, 225] on icon "Increment children" at bounding box center [1254, 235] width 18 height 24
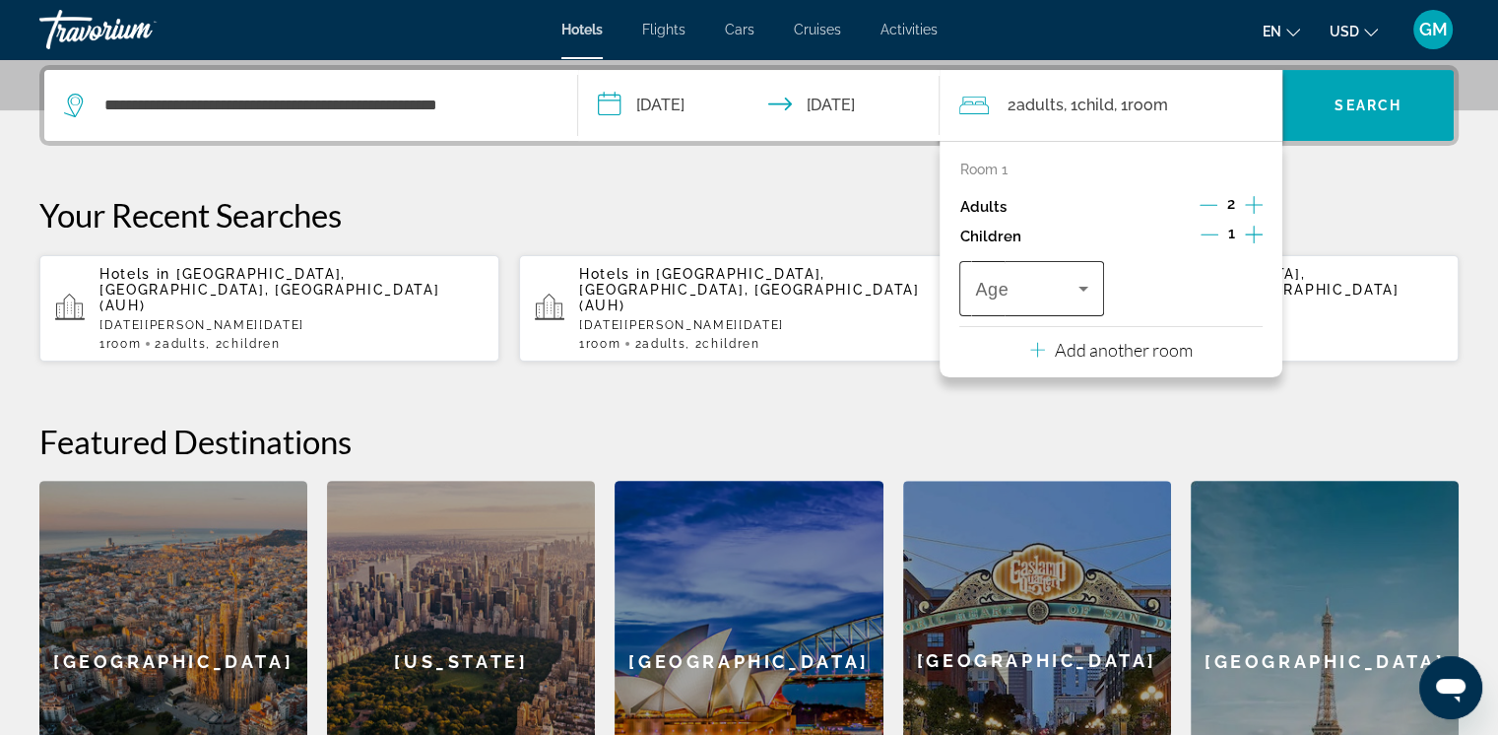
click at [1029, 285] on icon "Travelers: 2 adults, 1 child" at bounding box center [1083, 289] width 24 height 24
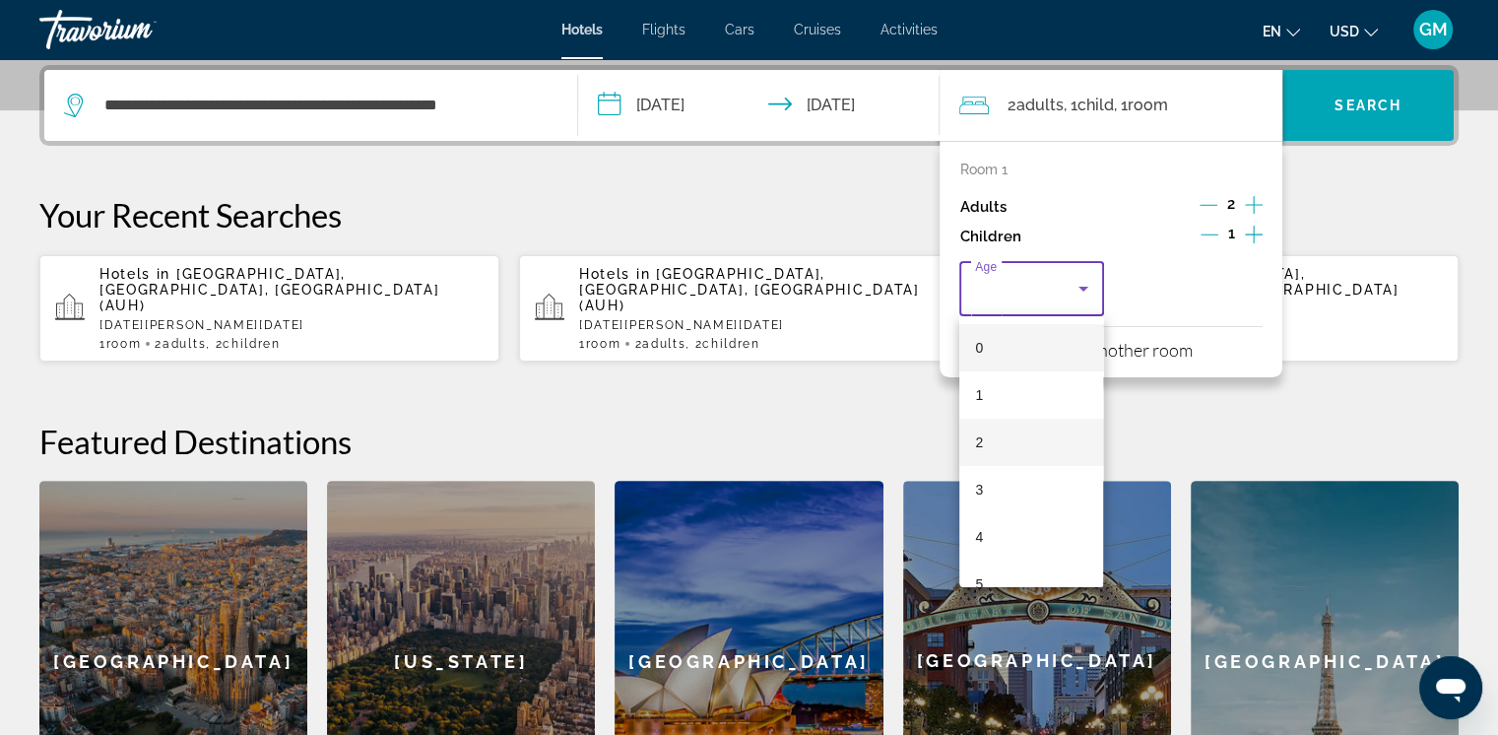
scroll to position [98, 0]
click at [980, 574] on span "7" at bounding box center [979, 580] width 8 height 24
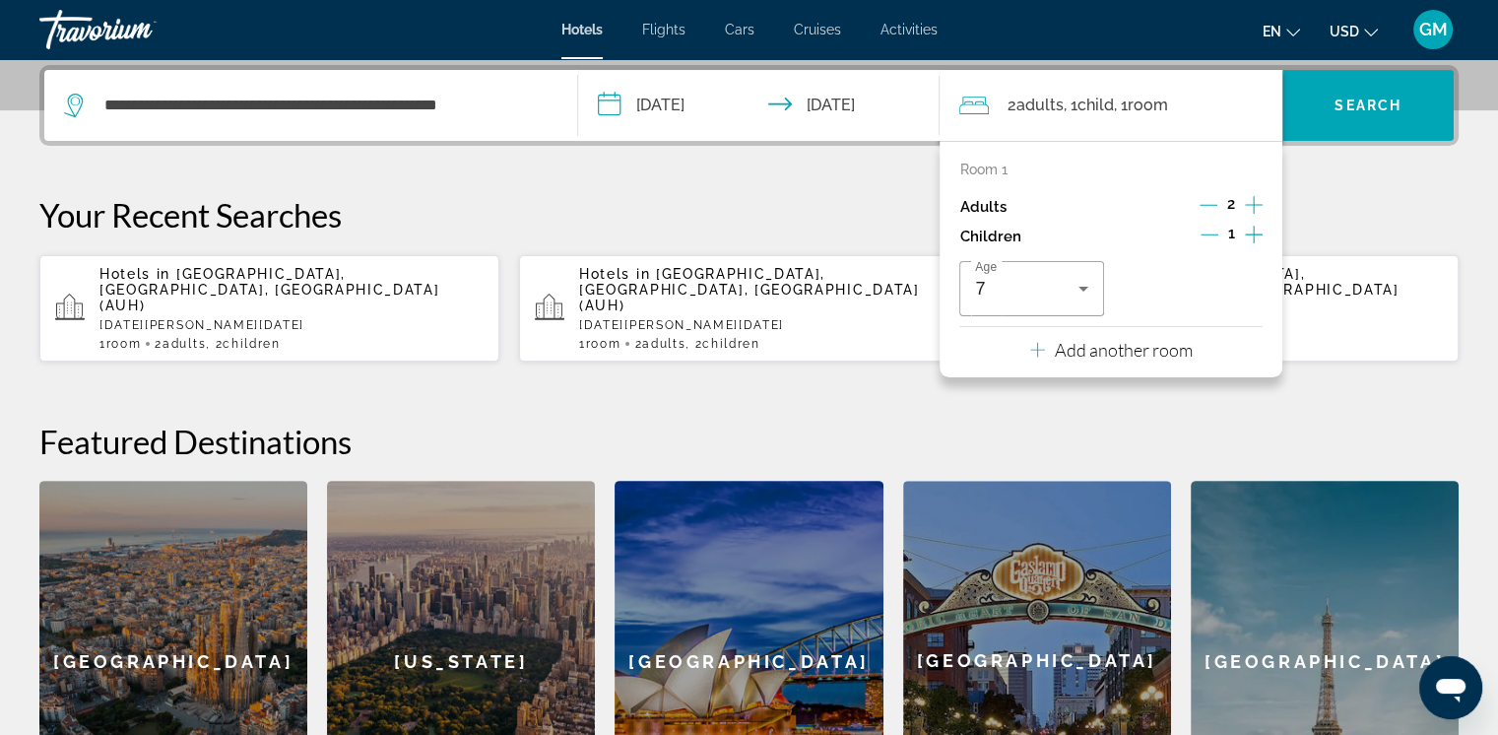
click at [1029, 234] on icon "Increment children" at bounding box center [1254, 235] width 18 height 24
click at [1029, 283] on icon "Travelers: 2 adults, 2 children" at bounding box center [1242, 289] width 24 height 24
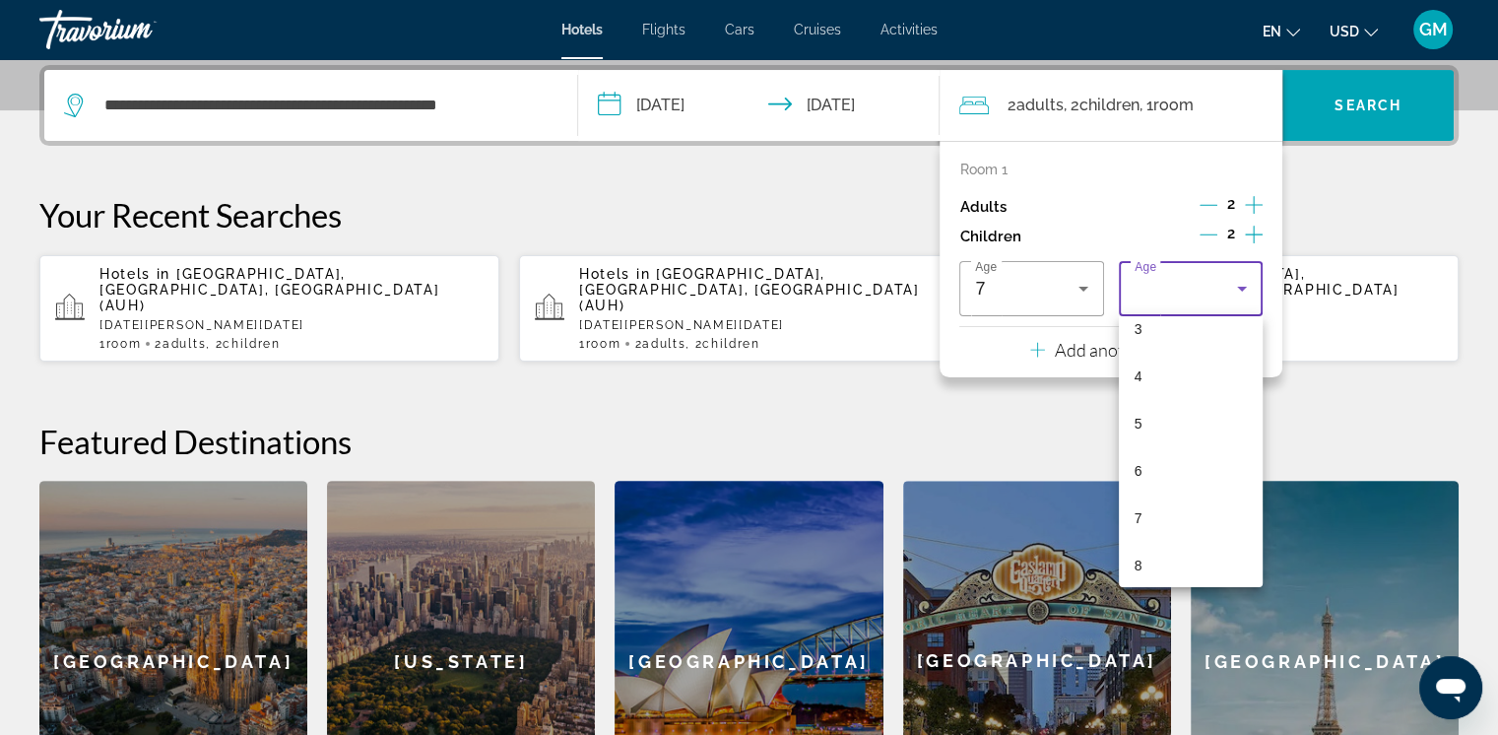
scroll to position [197, 0]
click at [1029, 526] on mat-option "8" at bounding box center [1191, 528] width 144 height 47
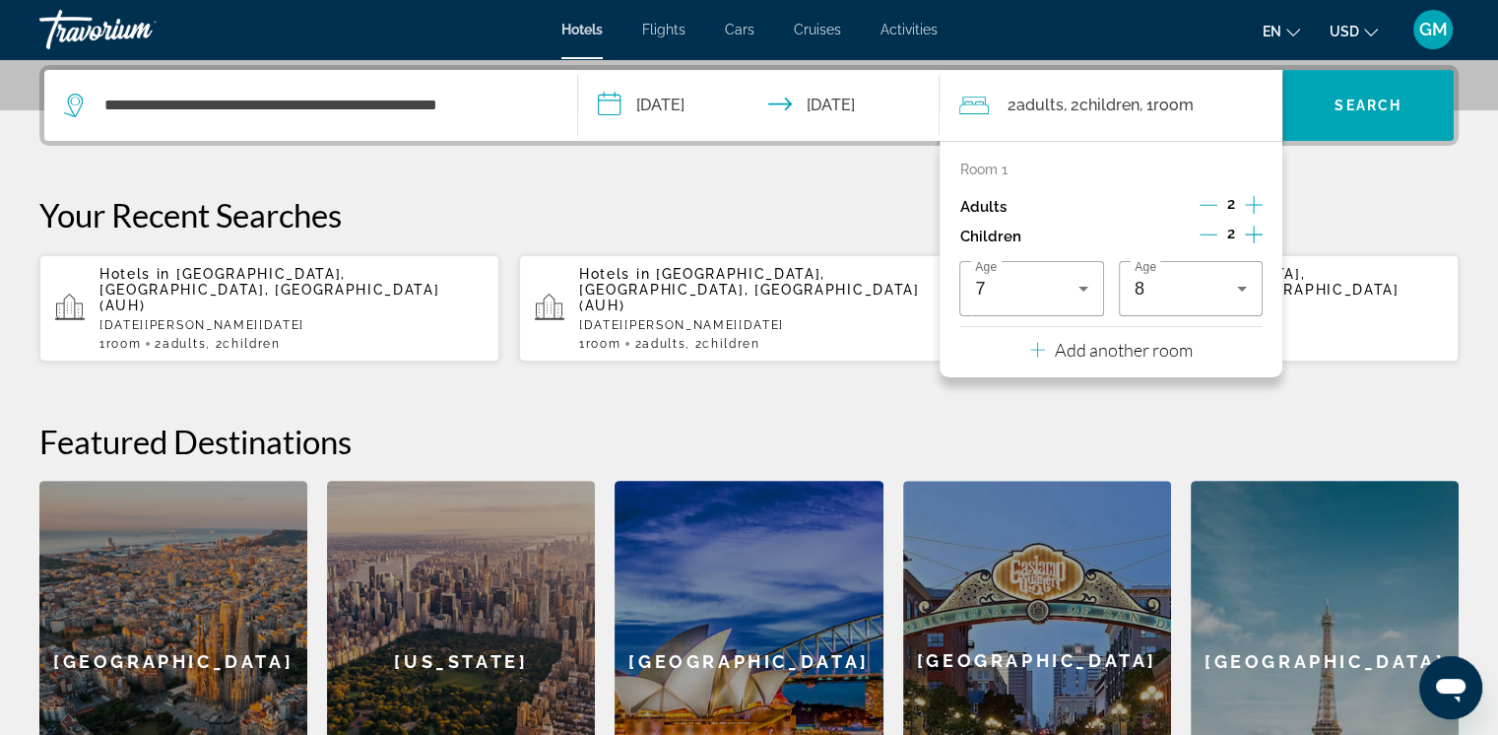
click at [1029, 191] on div "**********" at bounding box center [749, 453] width 1498 height 776
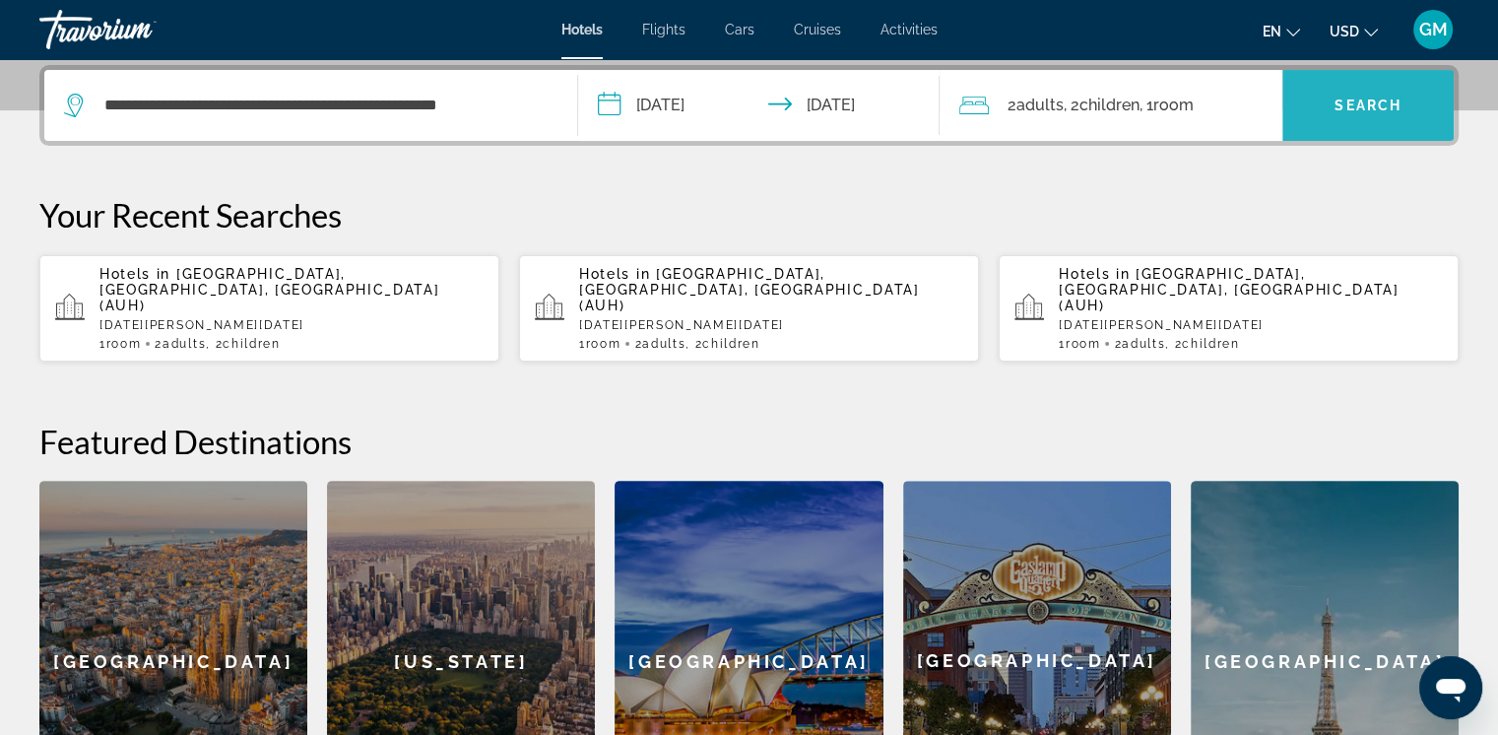
click at [1029, 97] on span "Search" at bounding box center [1367, 105] width 67 height 16
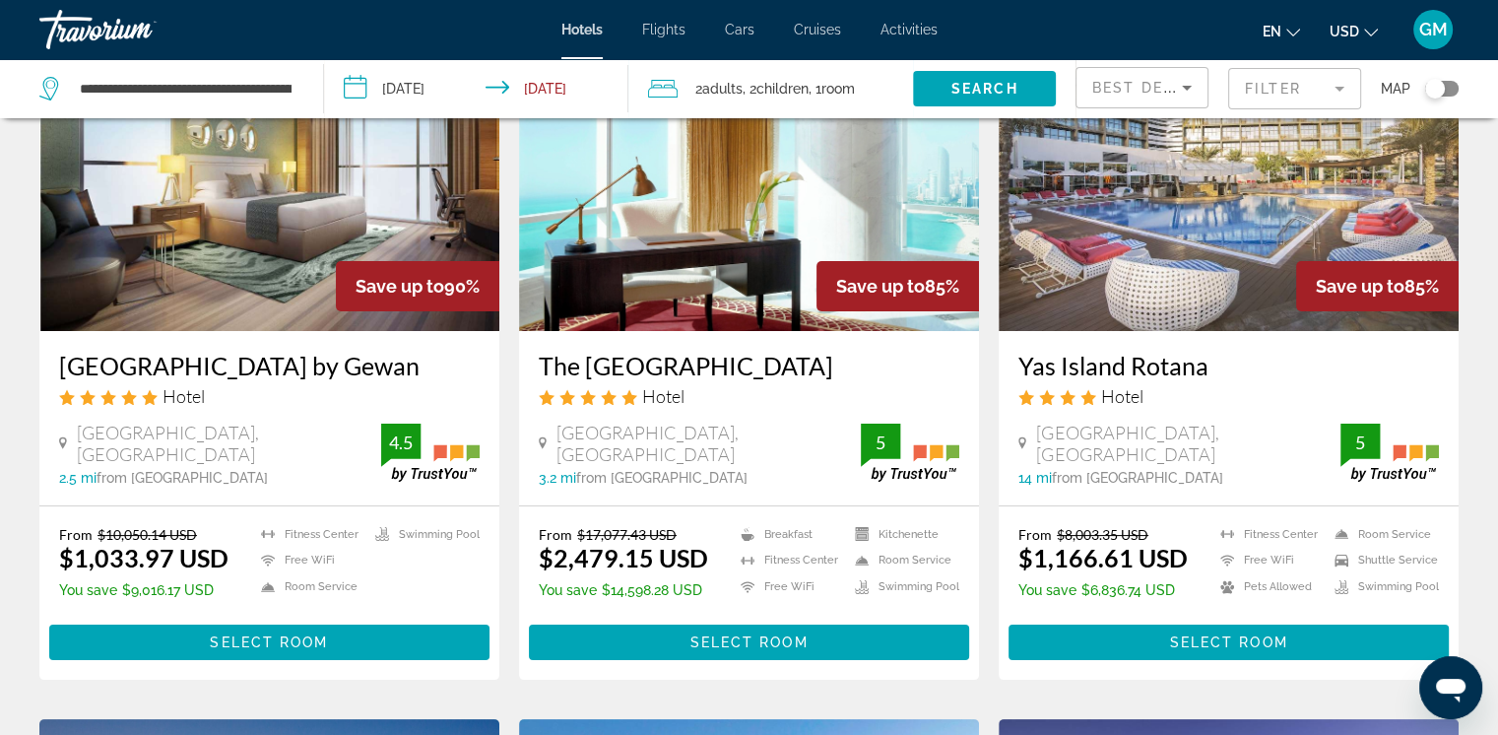
scroll to position [197, 0]
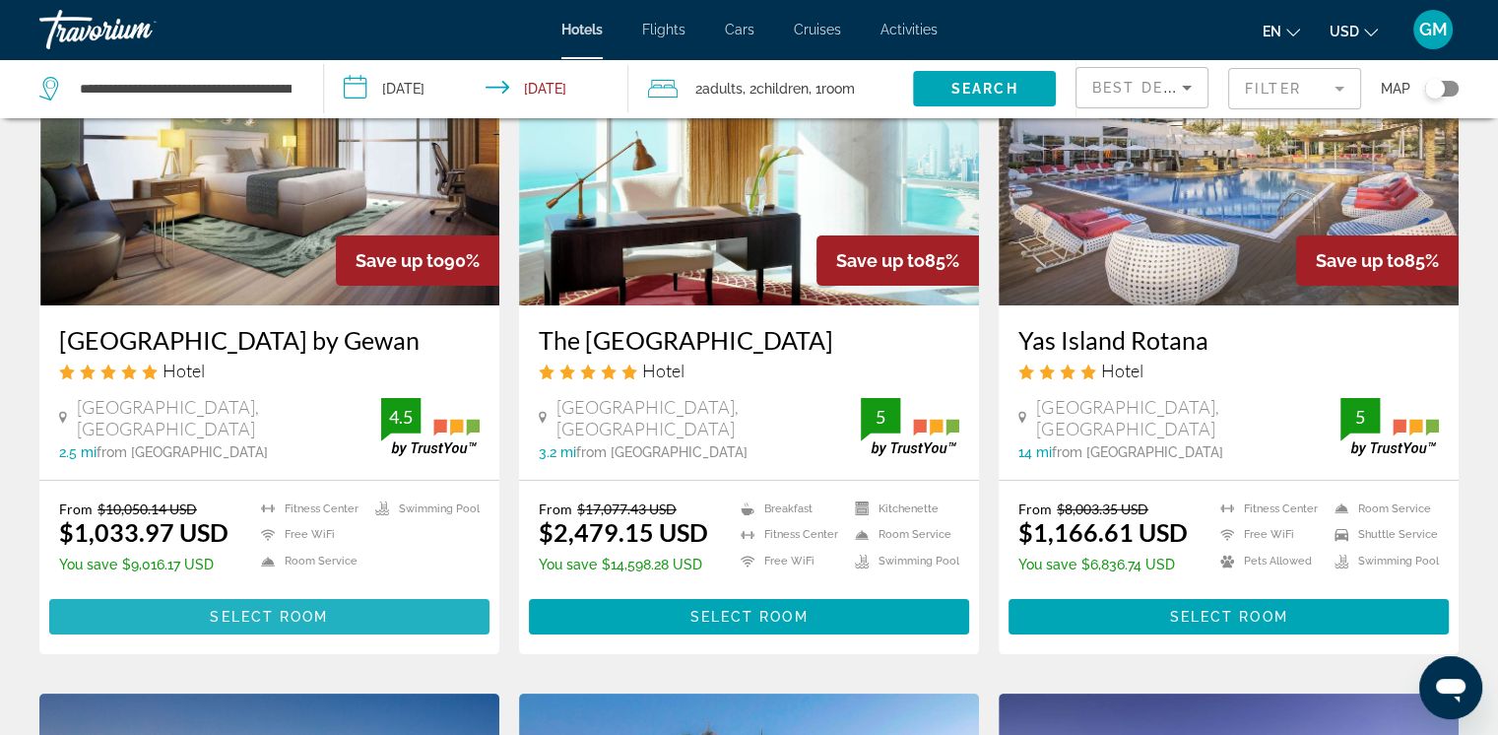
click at [289, 617] on span "Select Room" at bounding box center [269, 616] width 118 height 16
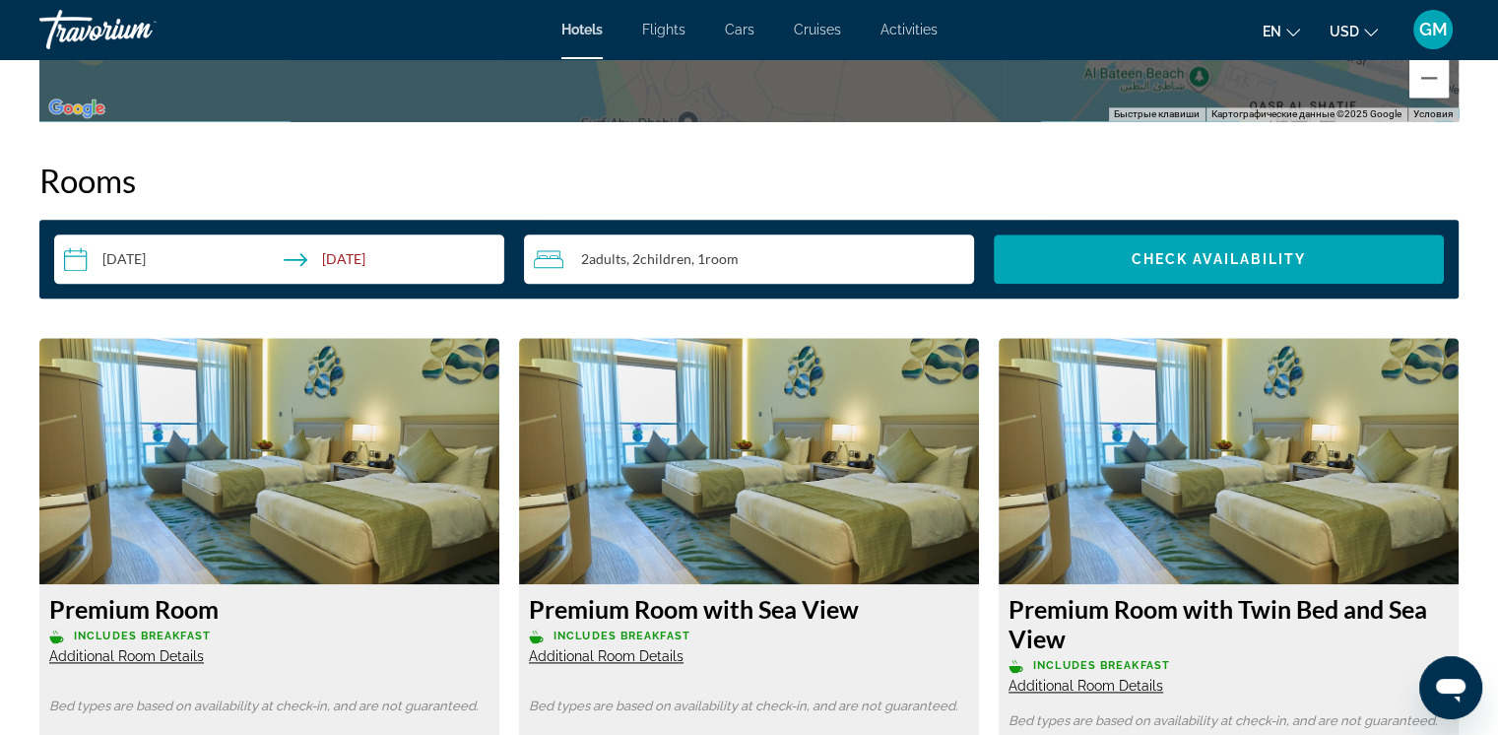
scroll to position [2461, 0]
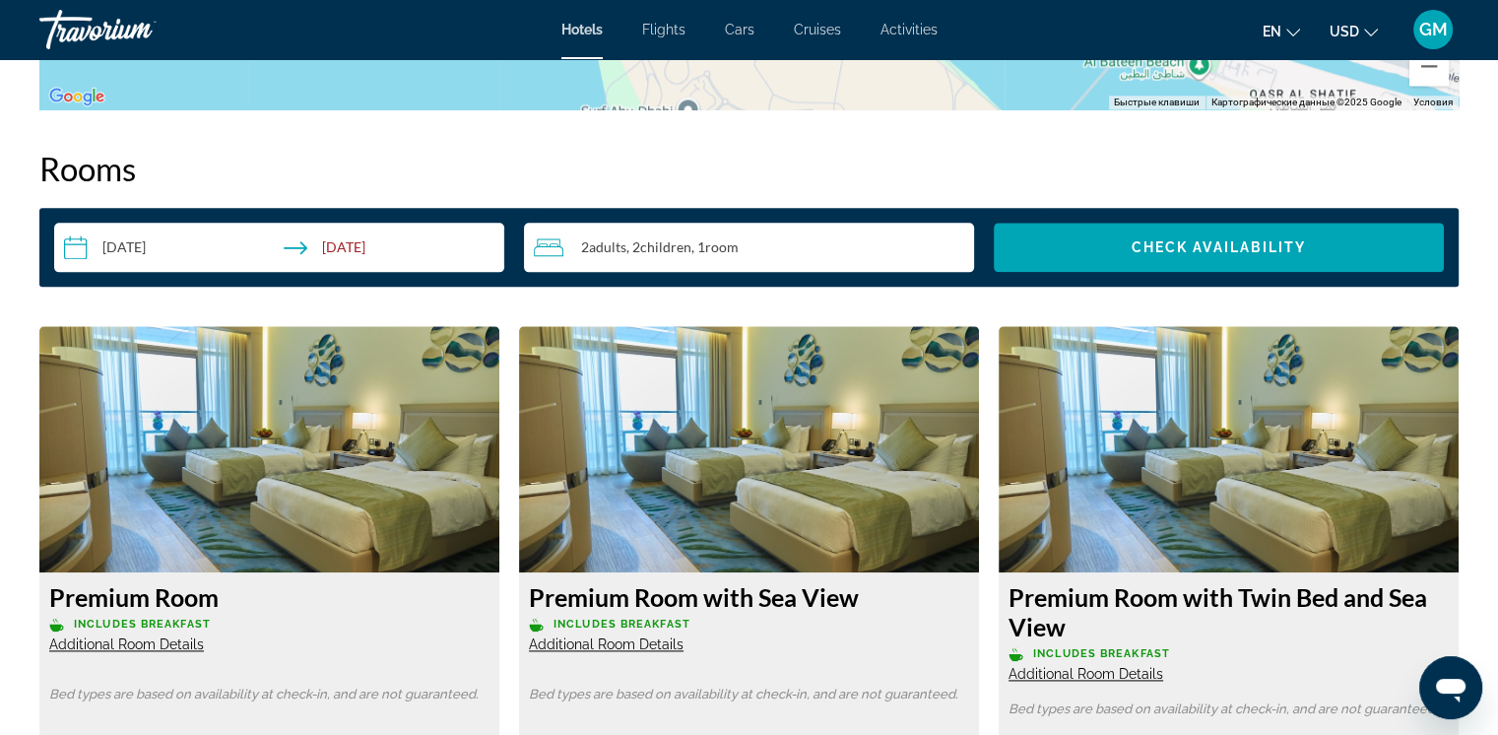
click at [69, 246] on input "**********" at bounding box center [283, 250] width 458 height 55
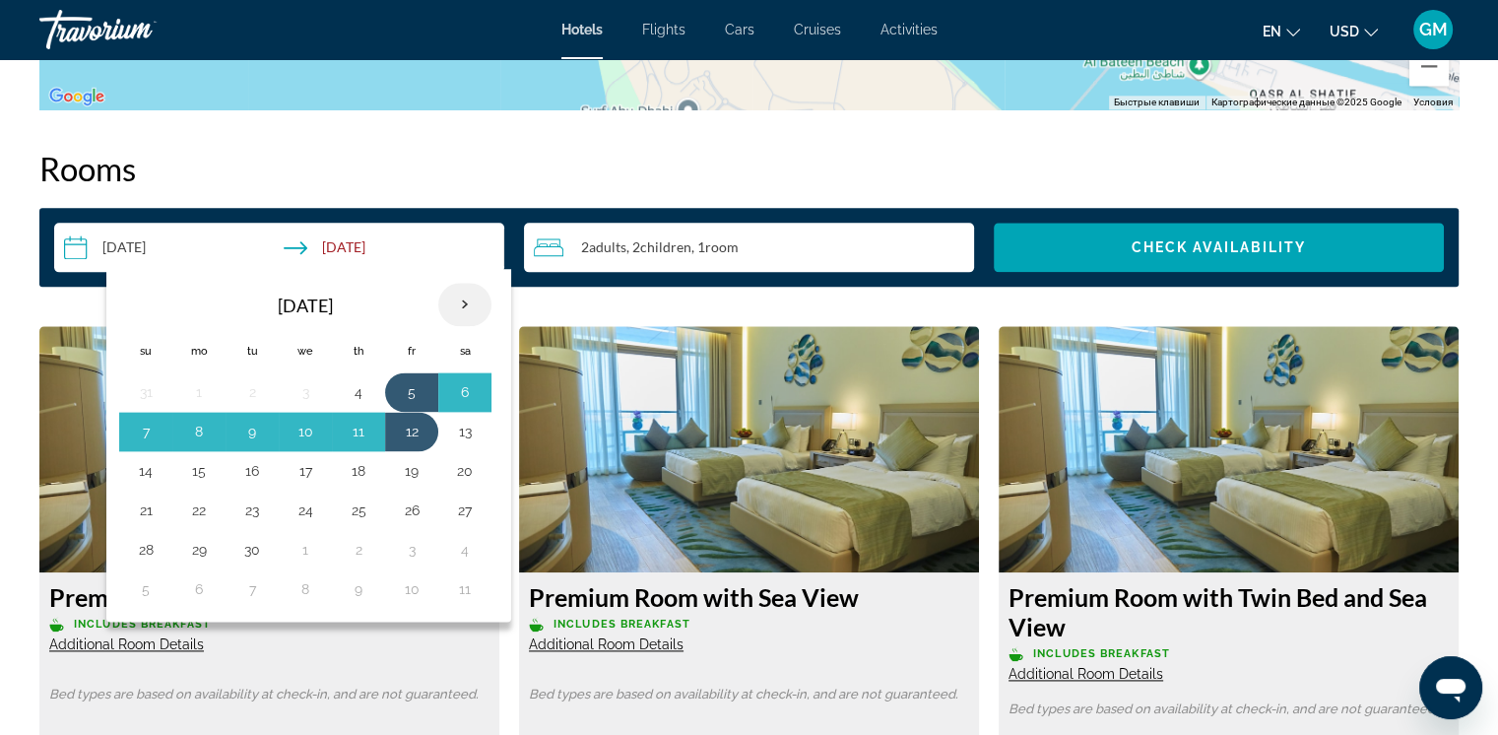
click at [460, 306] on th "Next month" at bounding box center [464, 304] width 53 height 43
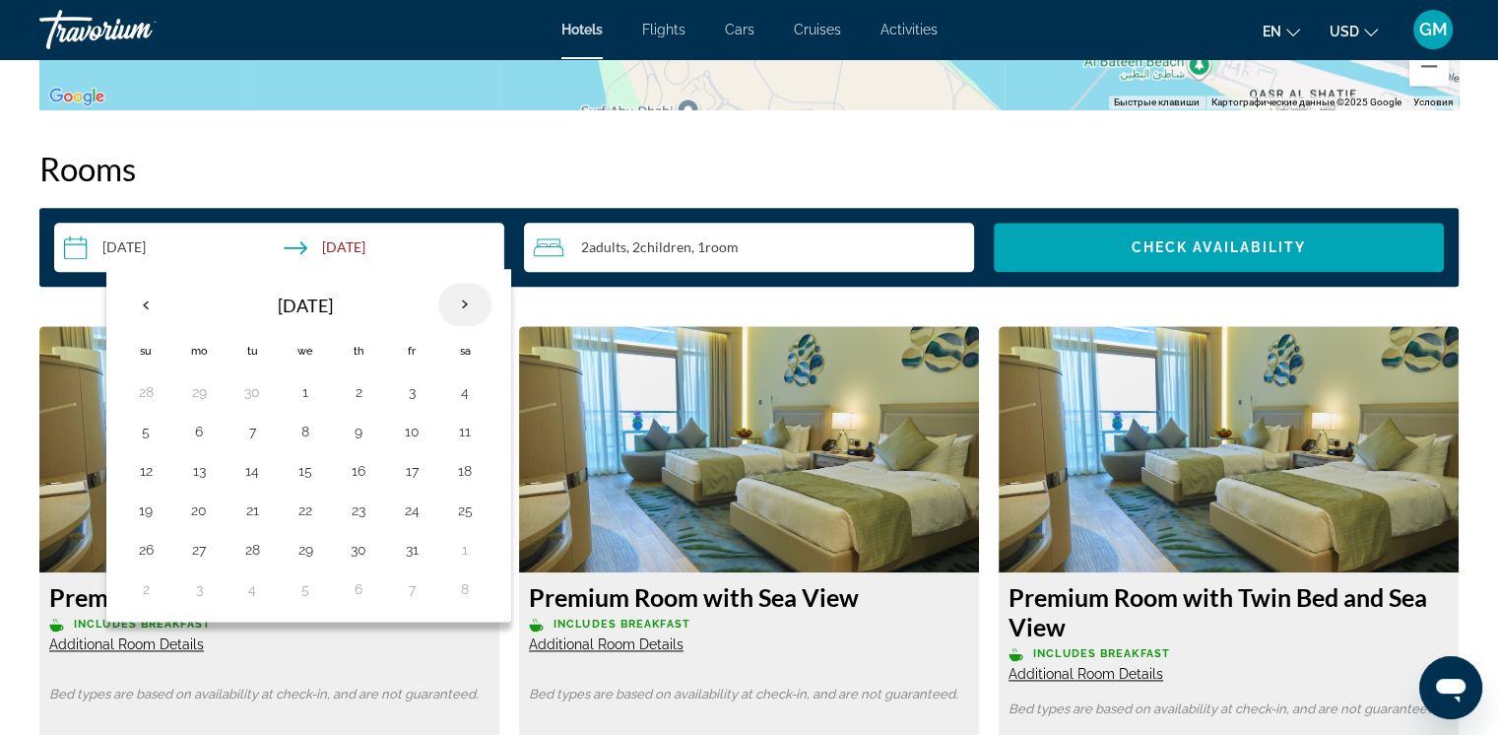
click at [460, 306] on th "Next month" at bounding box center [464, 304] width 53 height 43
click at [149, 305] on th "Previous month" at bounding box center [145, 304] width 53 height 43
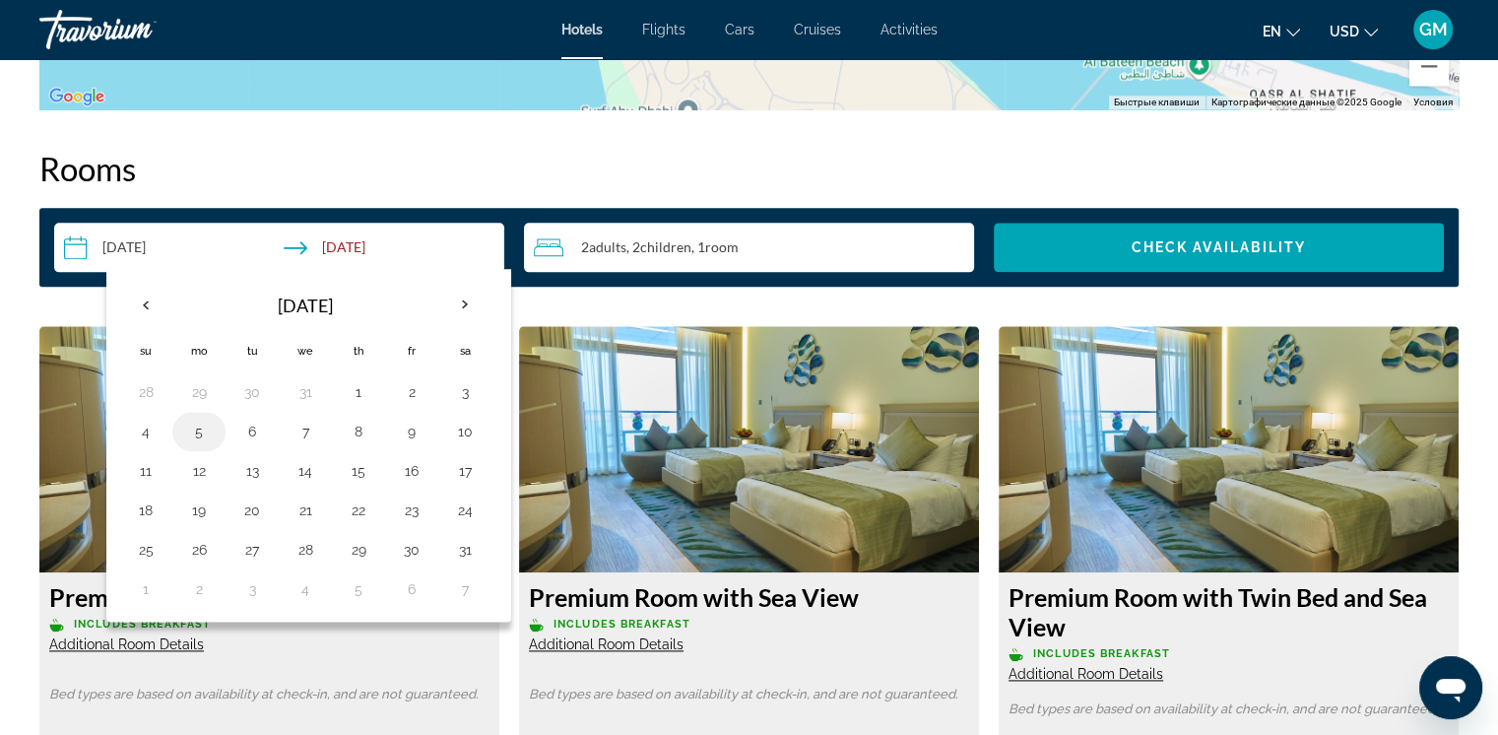
click at [195, 436] on button "5" at bounding box center [199, 431] width 32 height 28
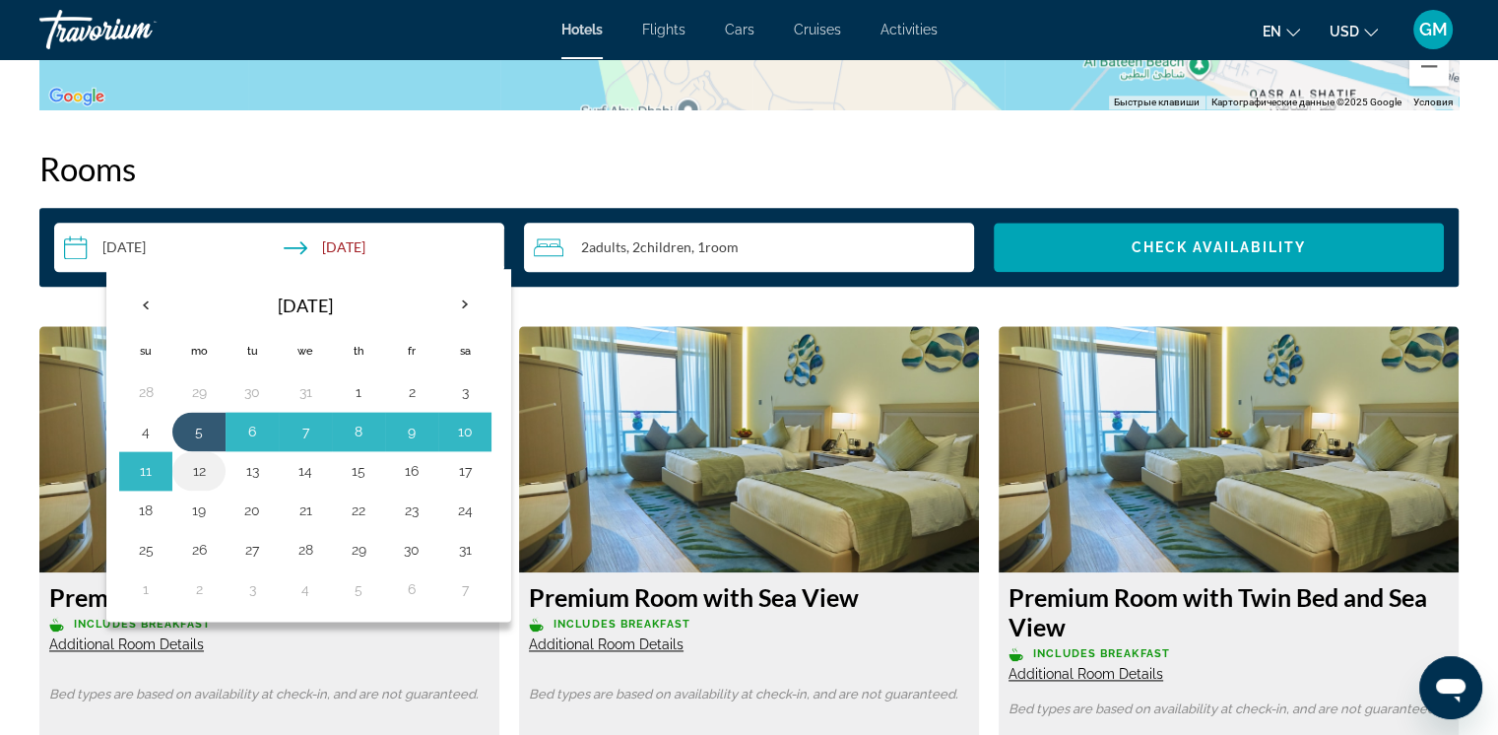
click at [204, 472] on button "12" at bounding box center [199, 471] width 32 height 28
type input "**********"
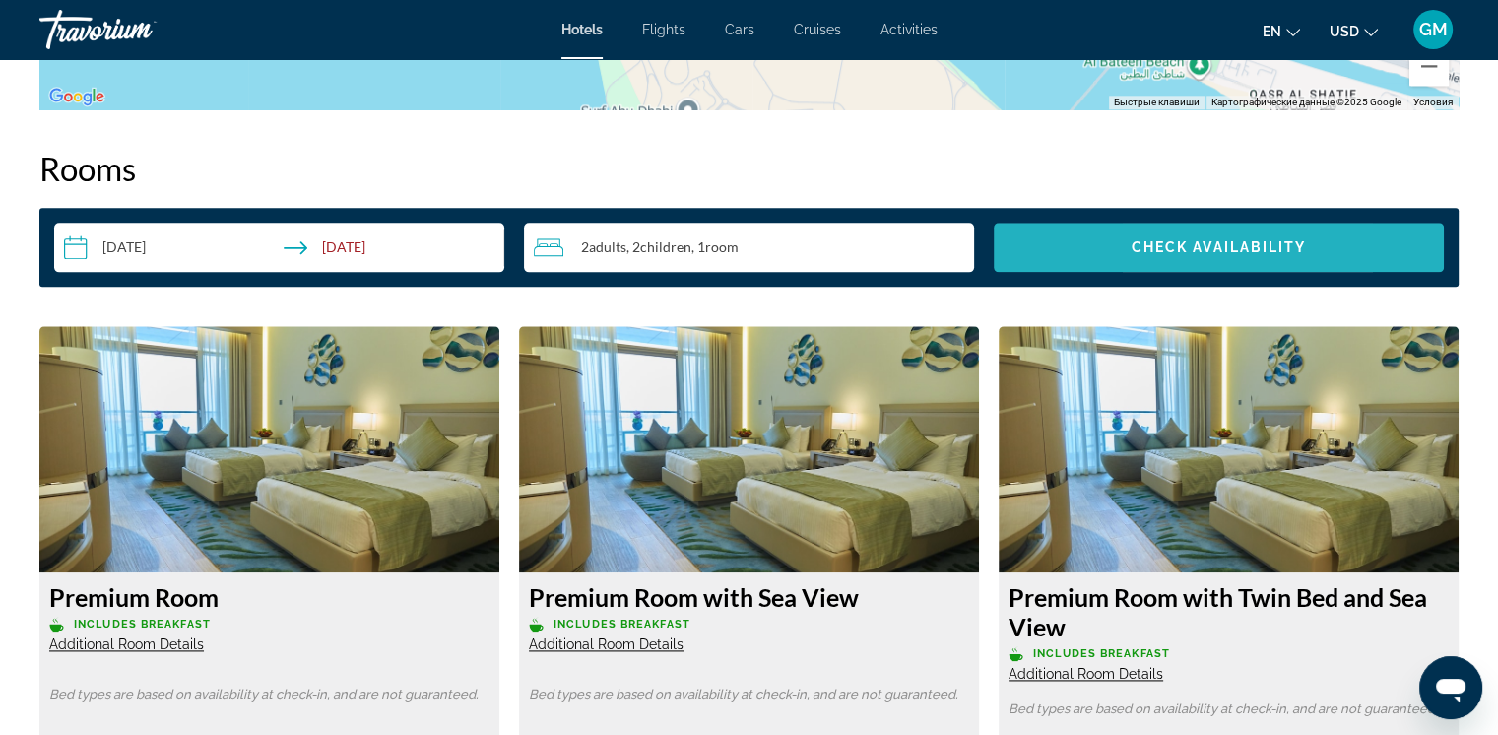
click at [1029, 245] on span "Check Availability" at bounding box center [1218, 247] width 175 height 16
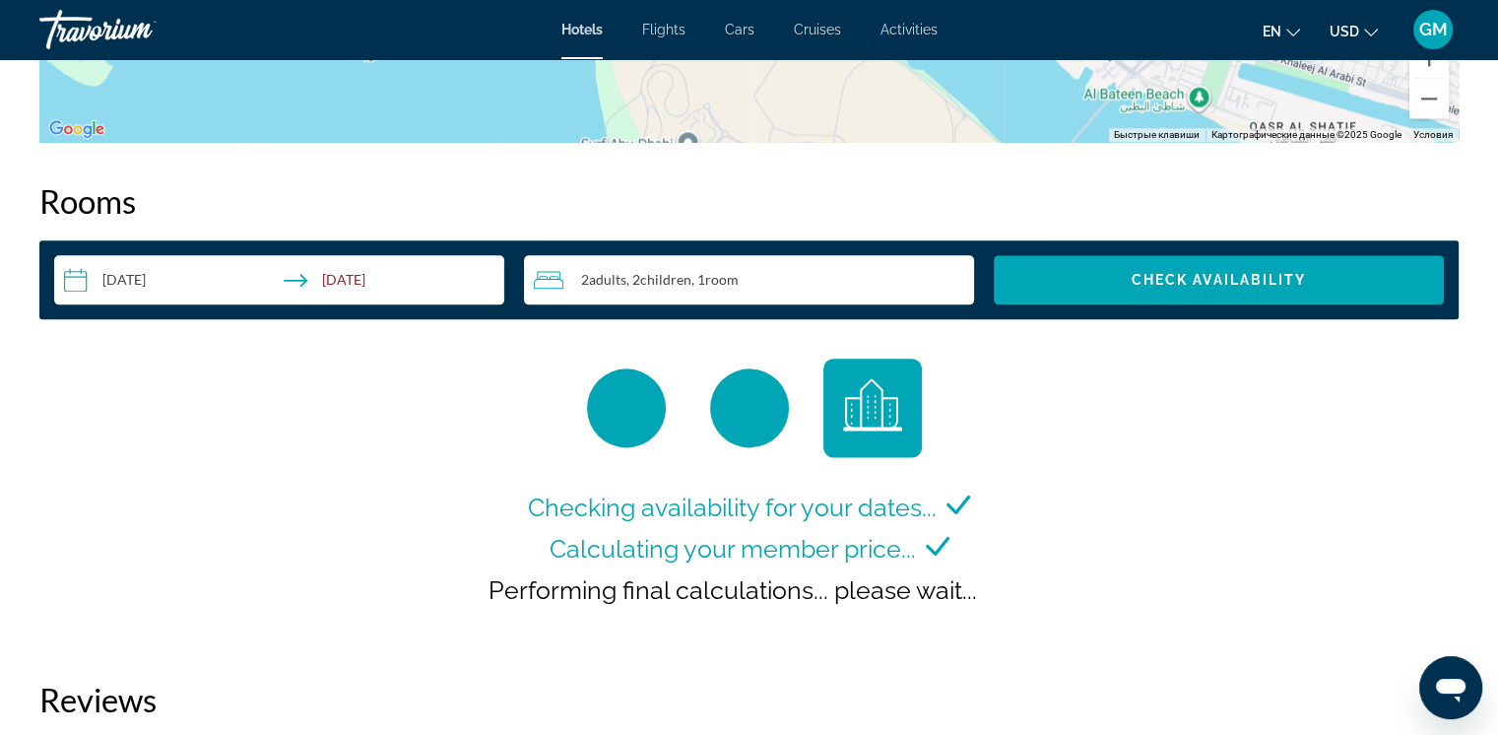
scroll to position [2462, 0]
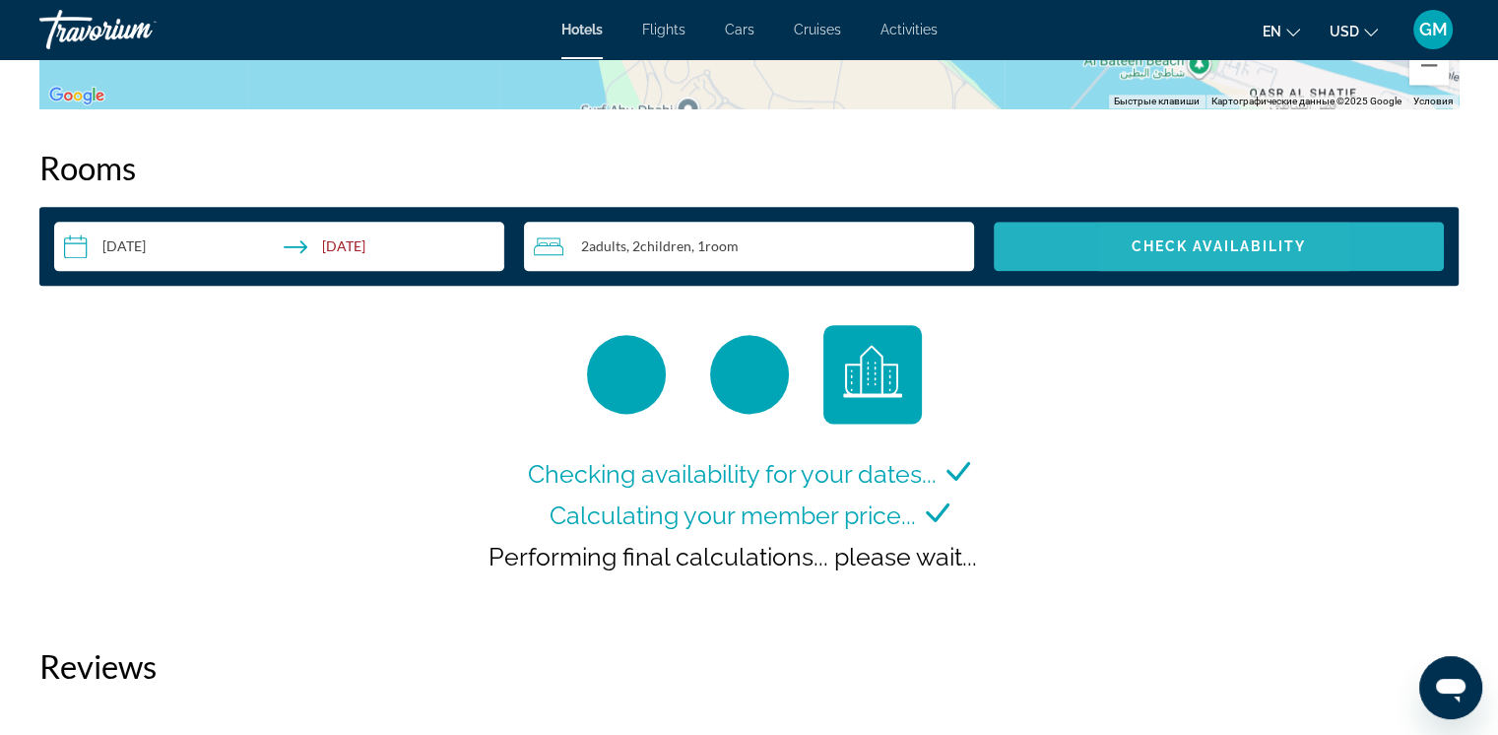
click at [1029, 250] on span "Check Availability" at bounding box center [1218, 246] width 175 height 16
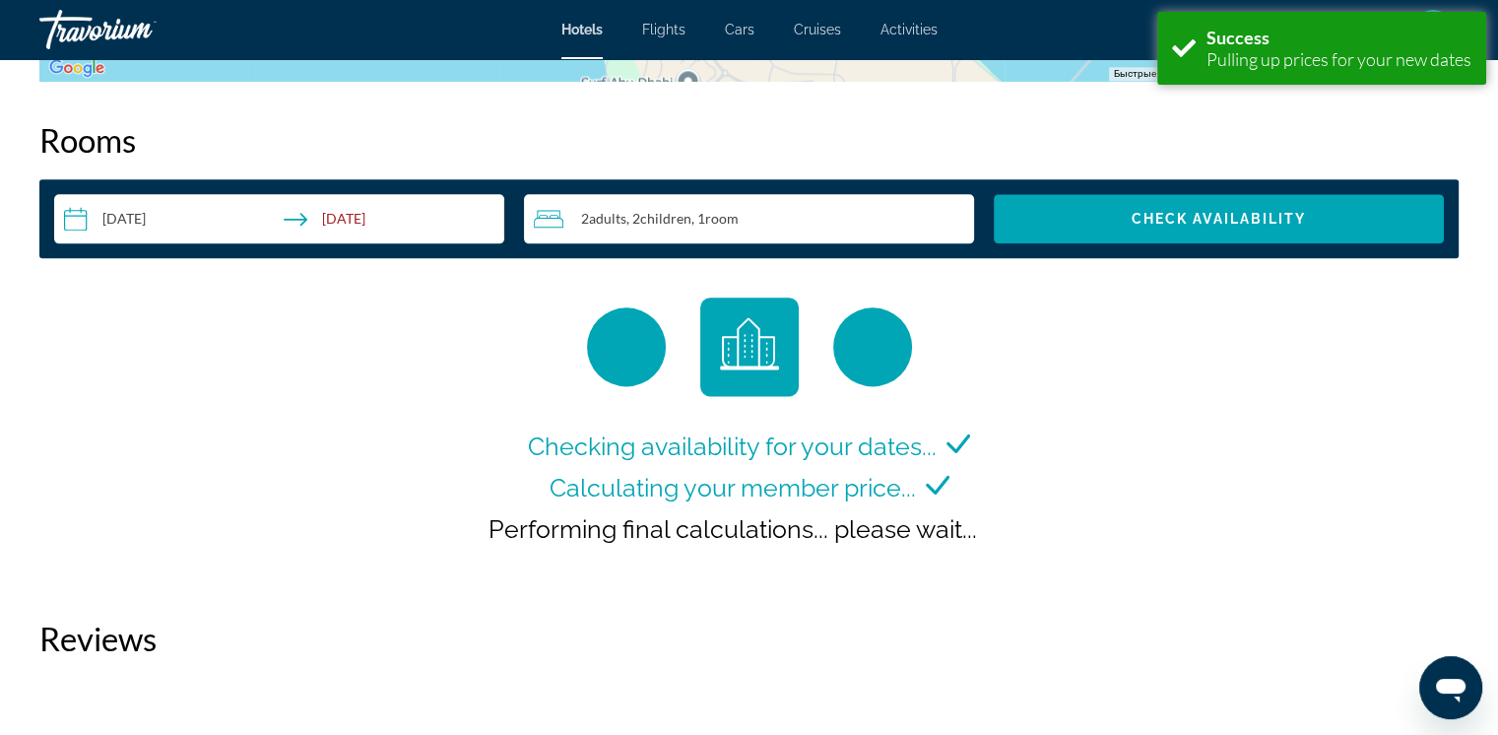
scroll to position [2492, 0]
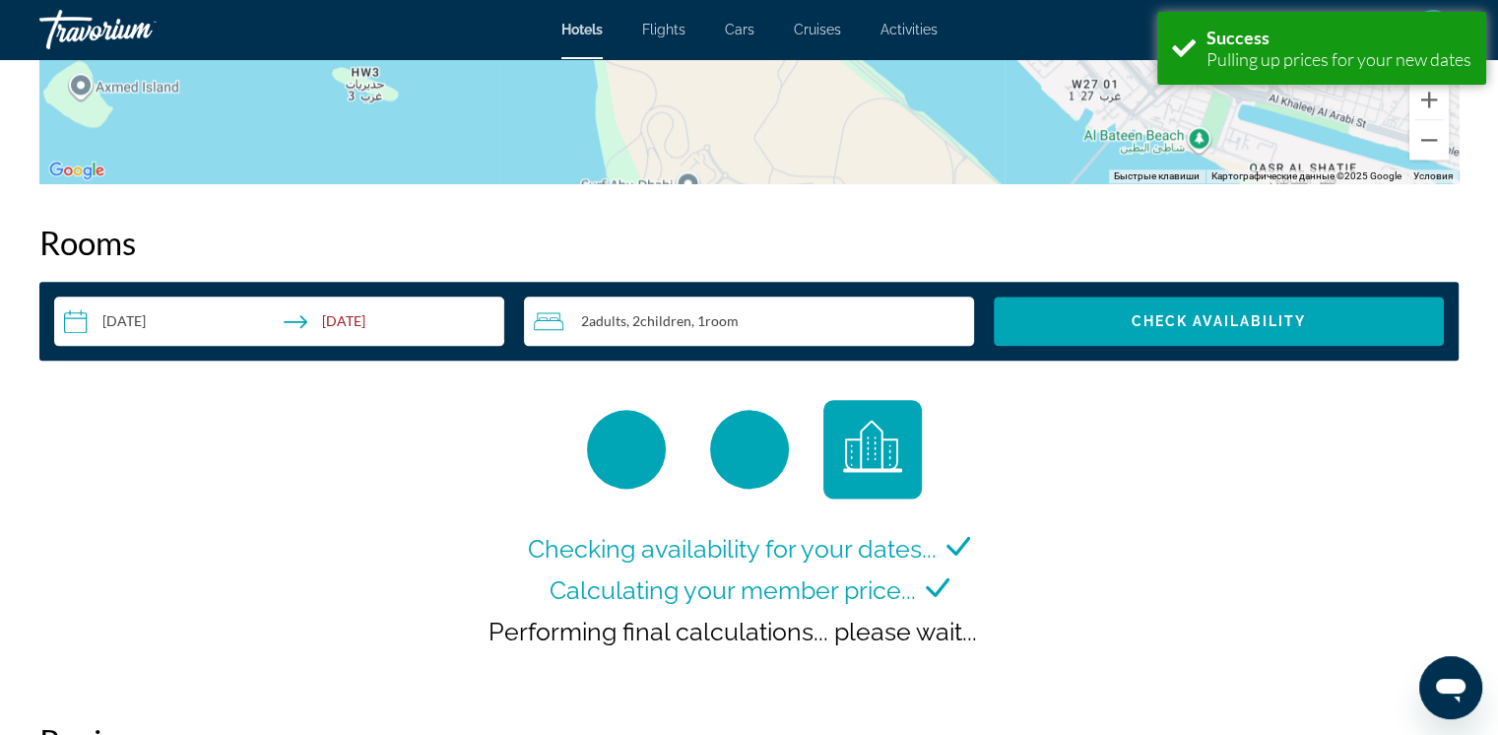
scroll to position [2658, 0]
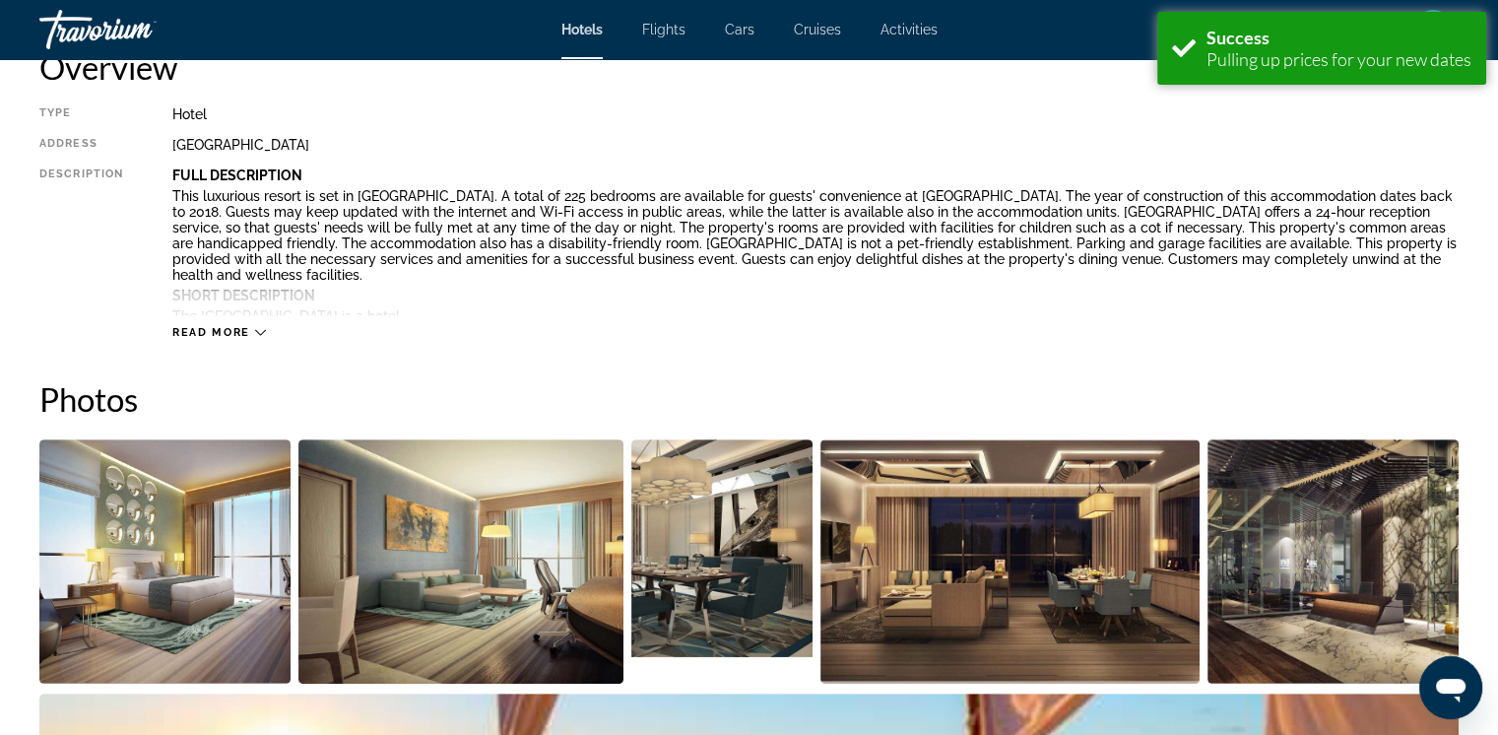
scroll to position [886, 0]
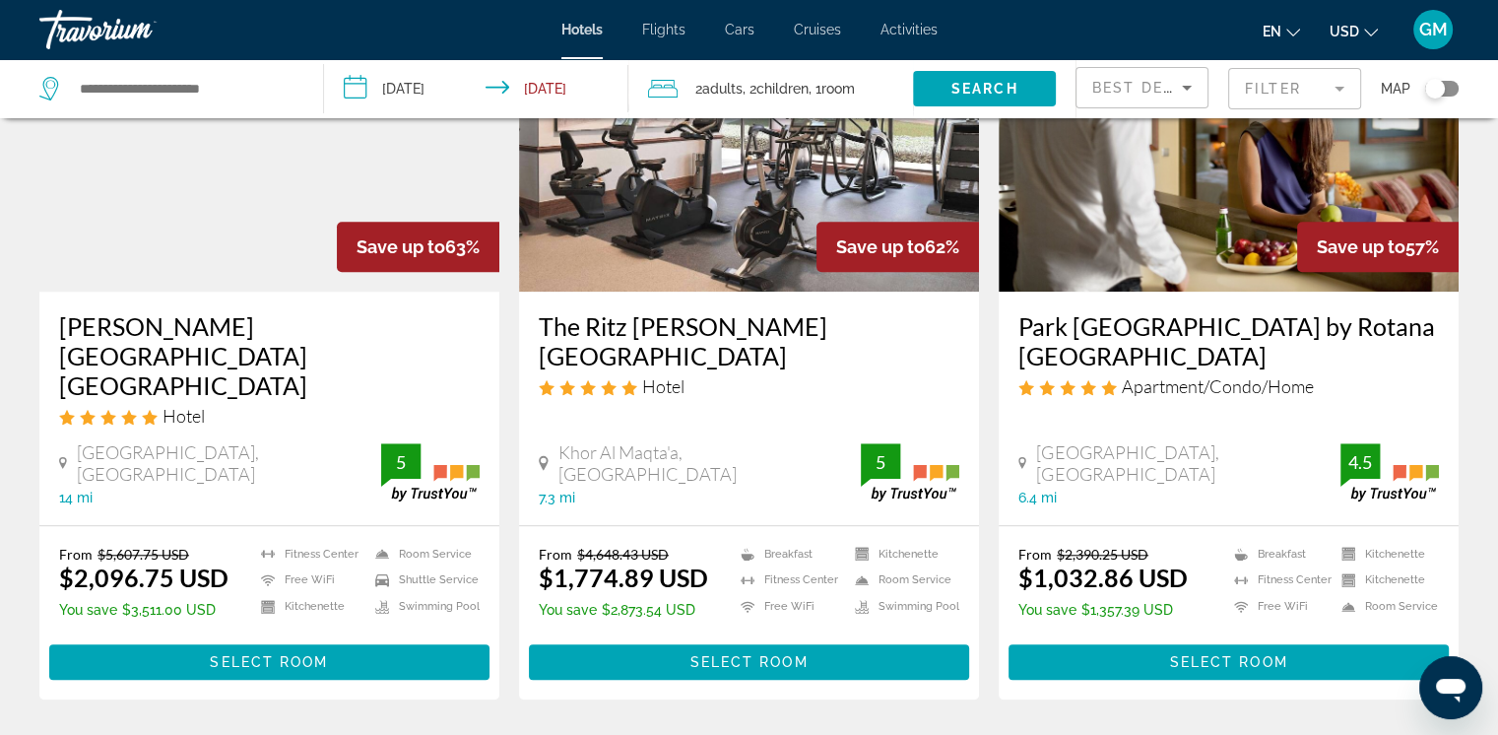
scroll to position [1772, 0]
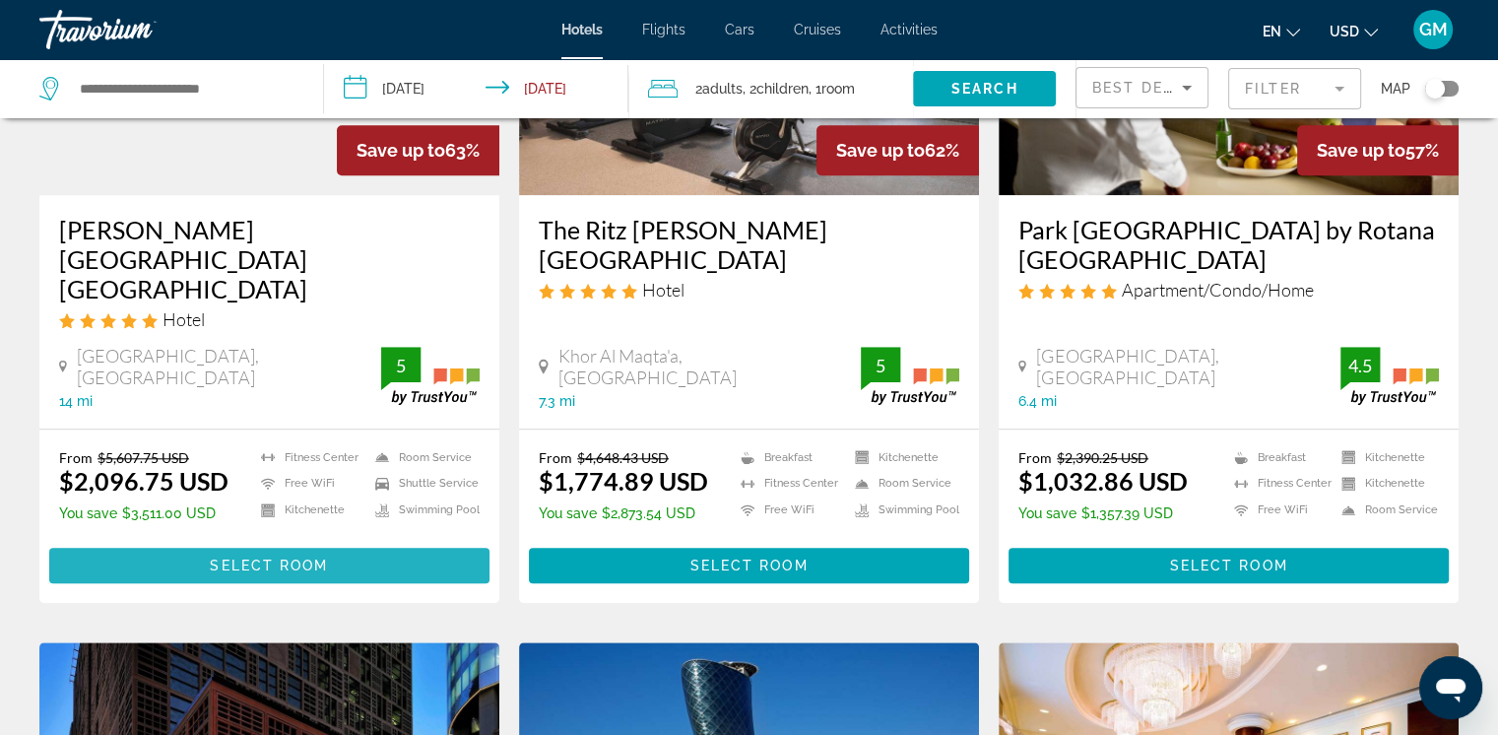
click at [302, 557] on span "Select Room" at bounding box center [269, 565] width 118 height 16
